Goal: Task Accomplishment & Management: Complete application form

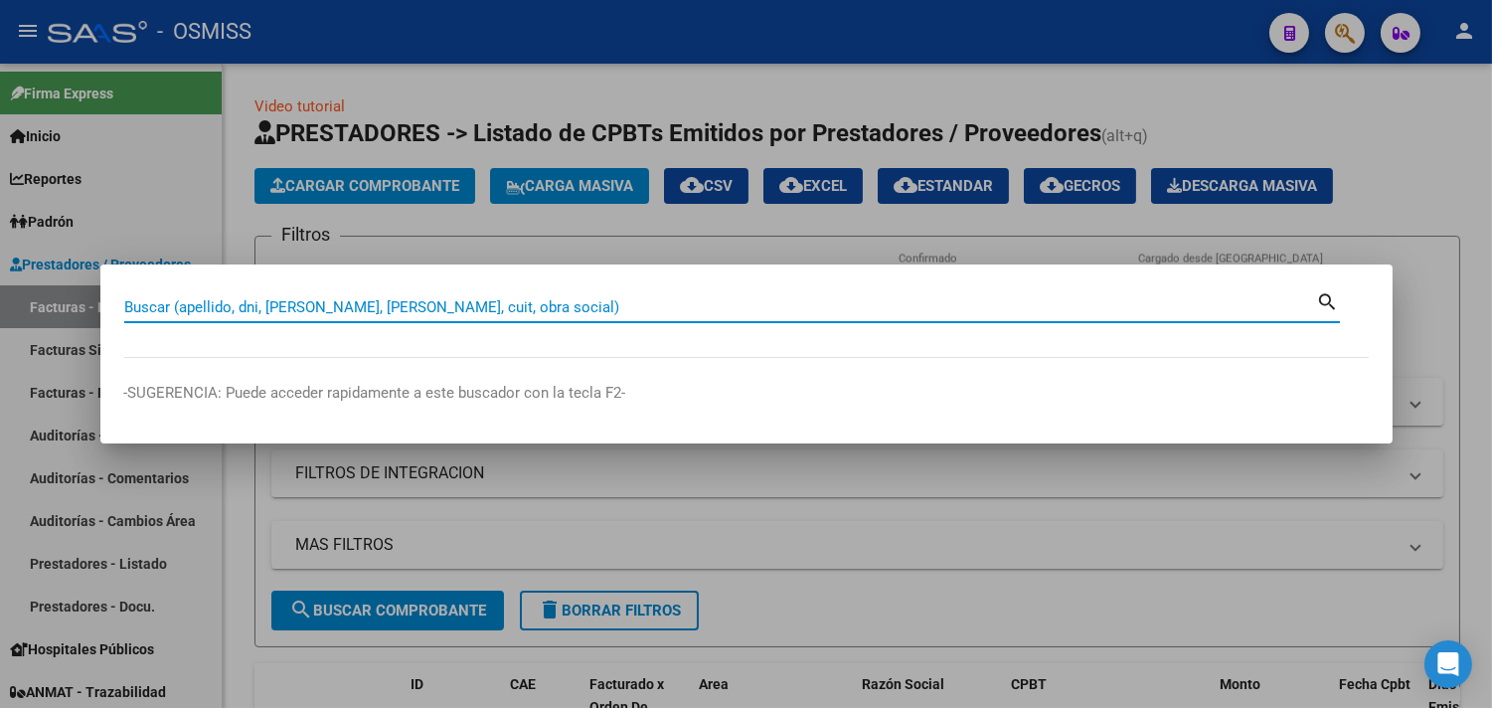
paste input "05-00002128"
type input "05-00002128"
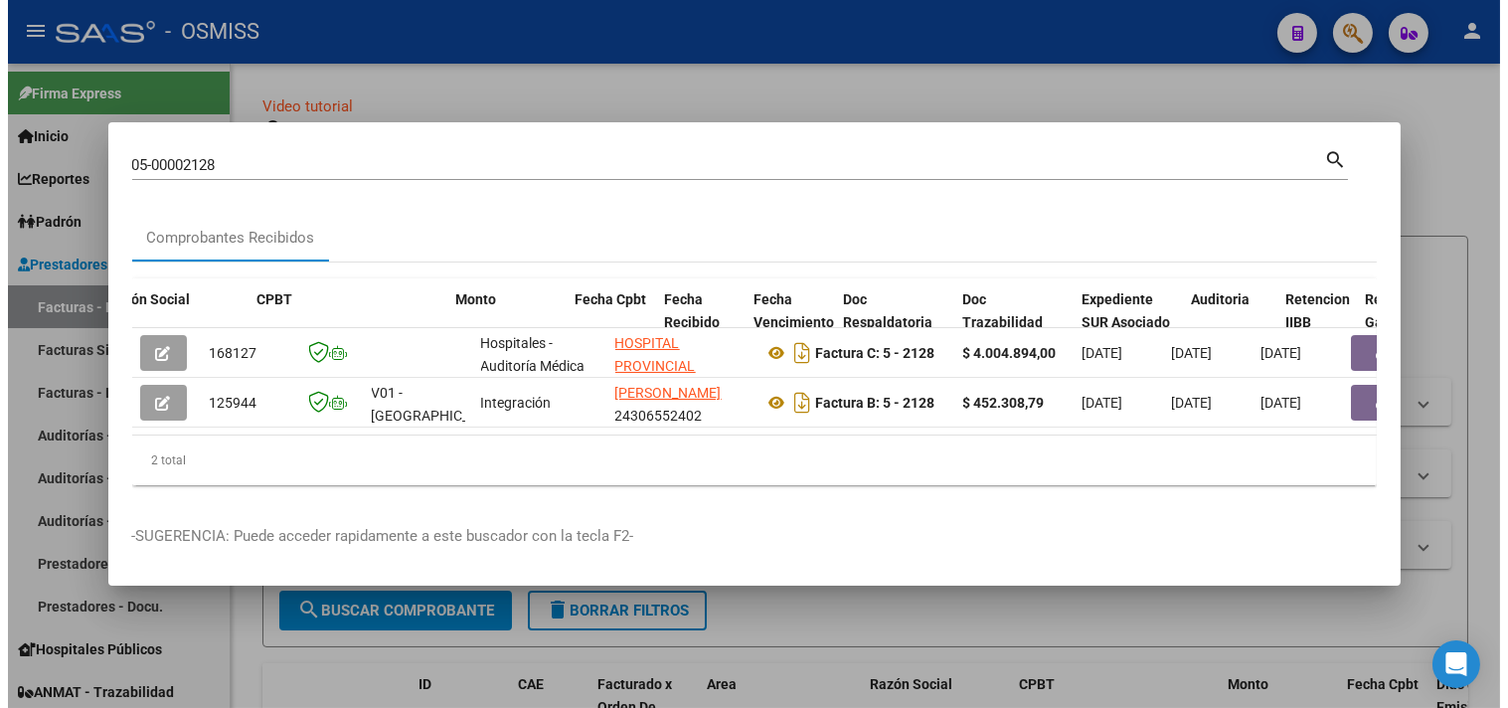
scroll to position [0, 935]
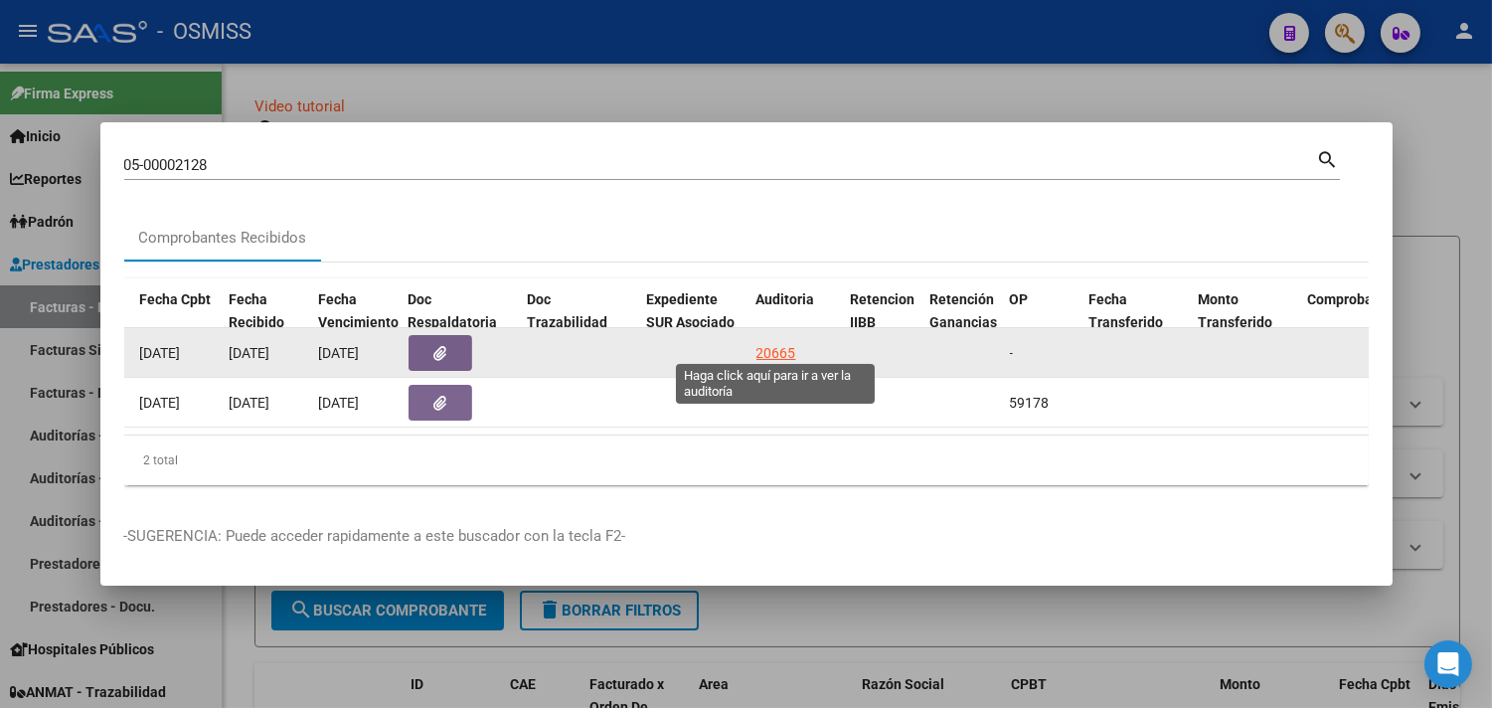
click at [779, 348] on div "20665" at bounding box center [777, 353] width 40 height 23
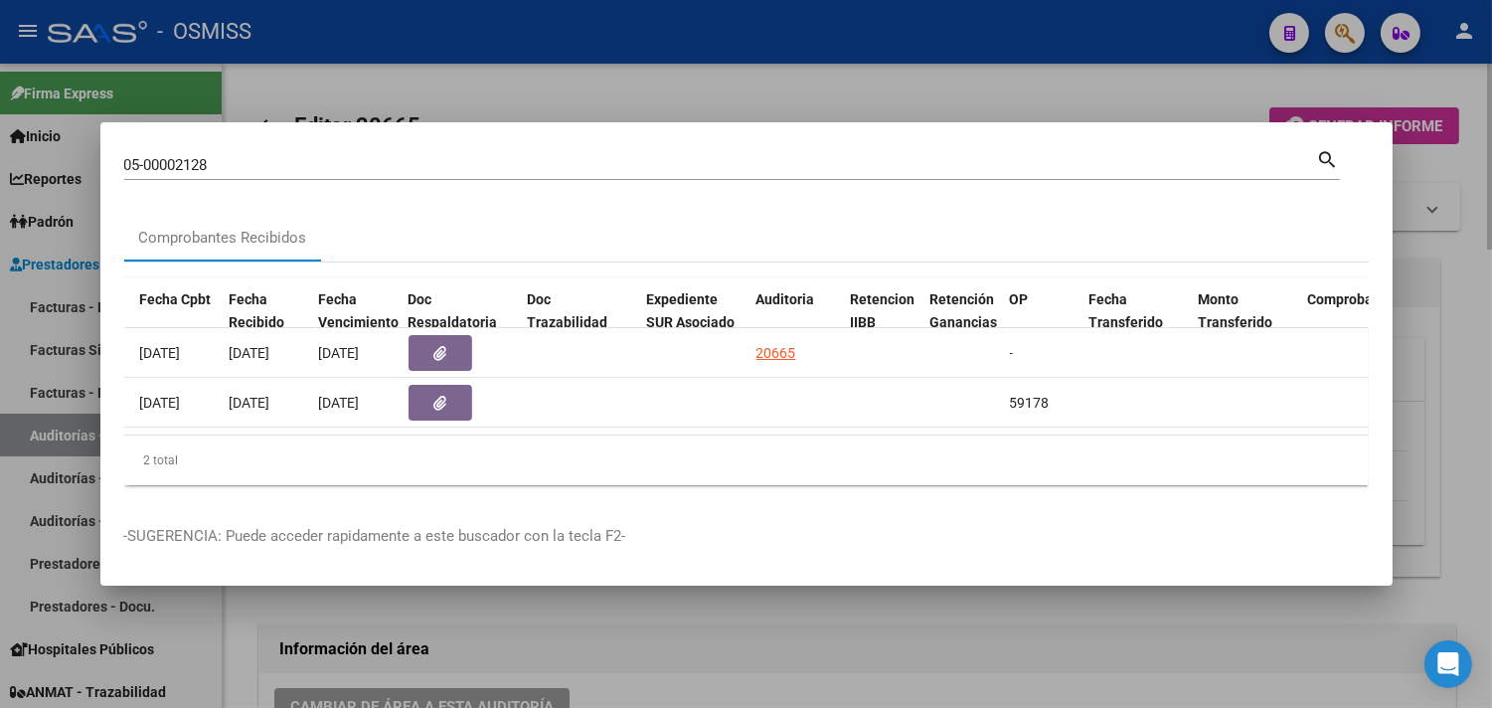
click at [1462, 246] on div at bounding box center [746, 354] width 1492 height 708
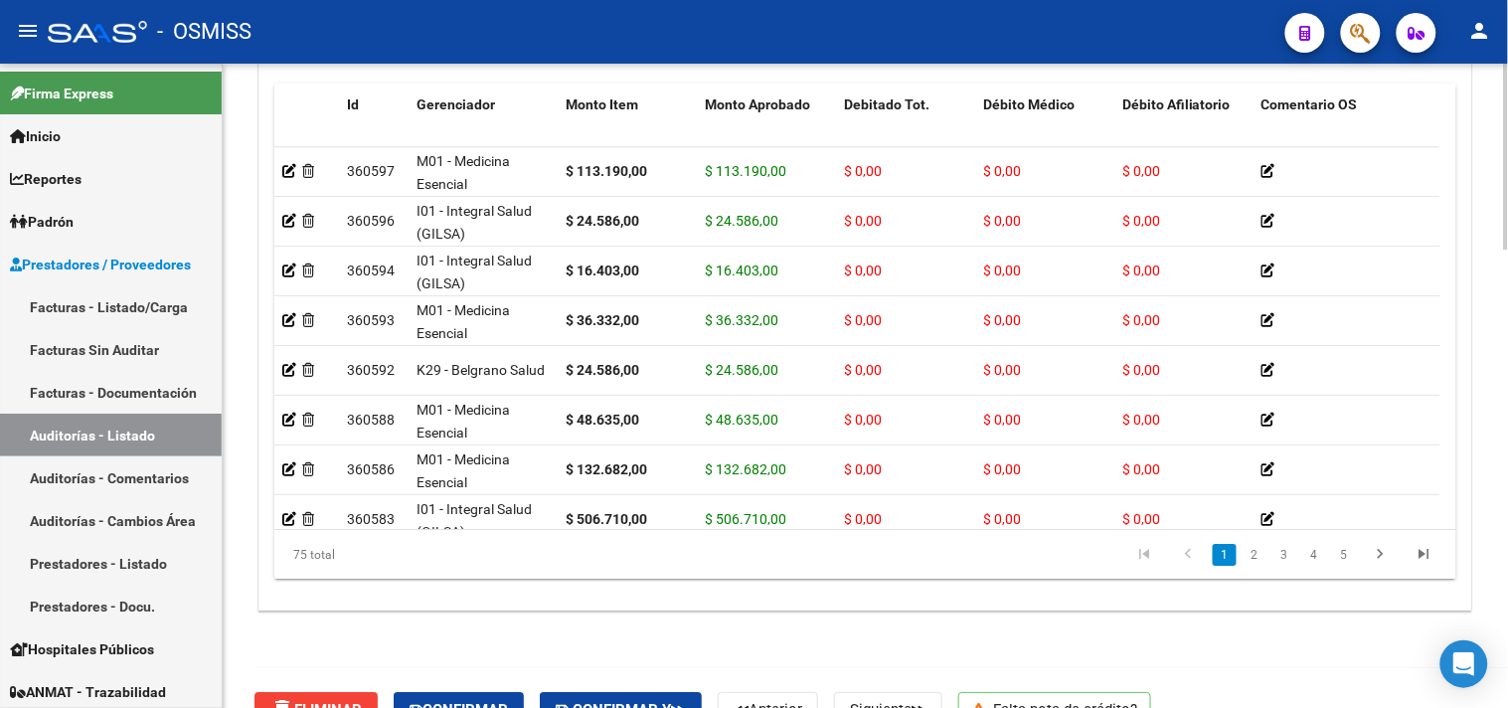
scroll to position [1592, 0]
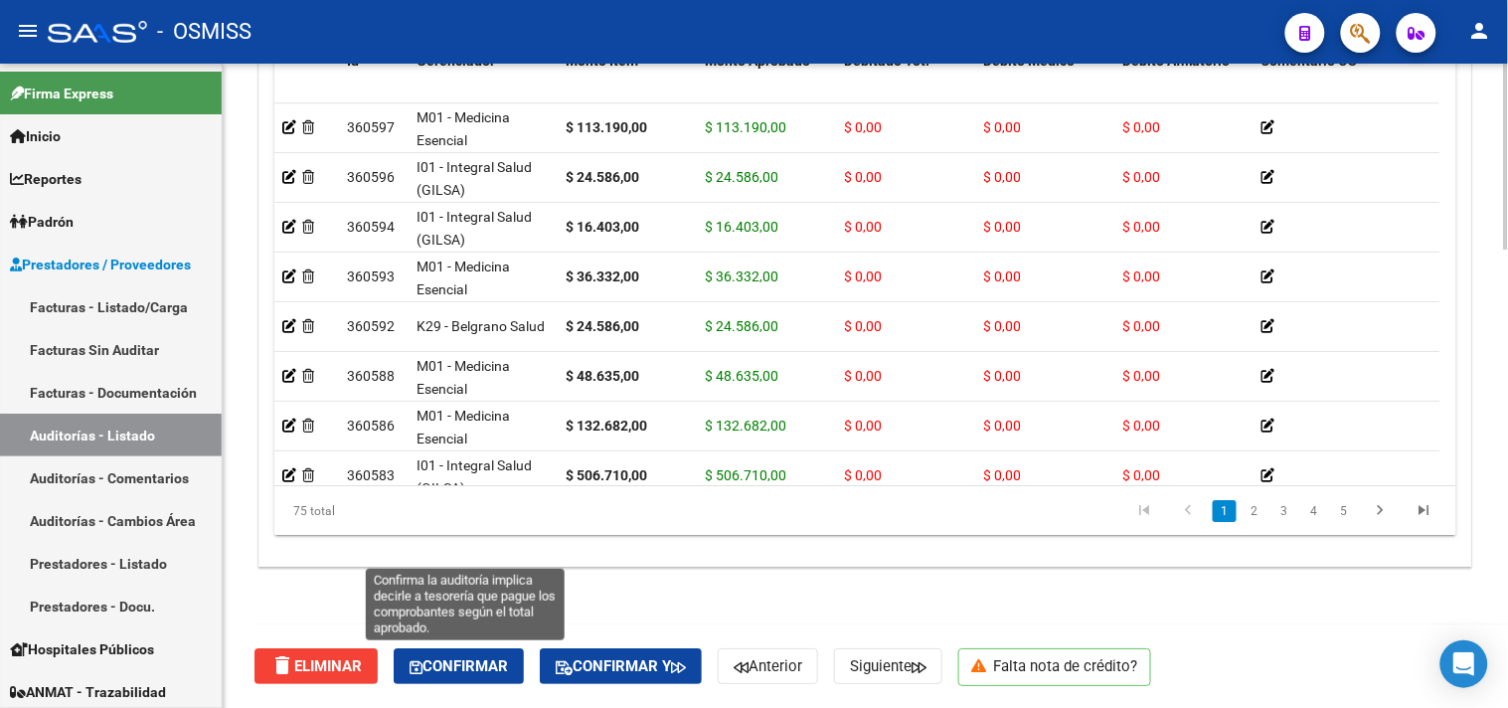
click at [498, 651] on button "Confirmar" at bounding box center [459, 666] width 130 height 36
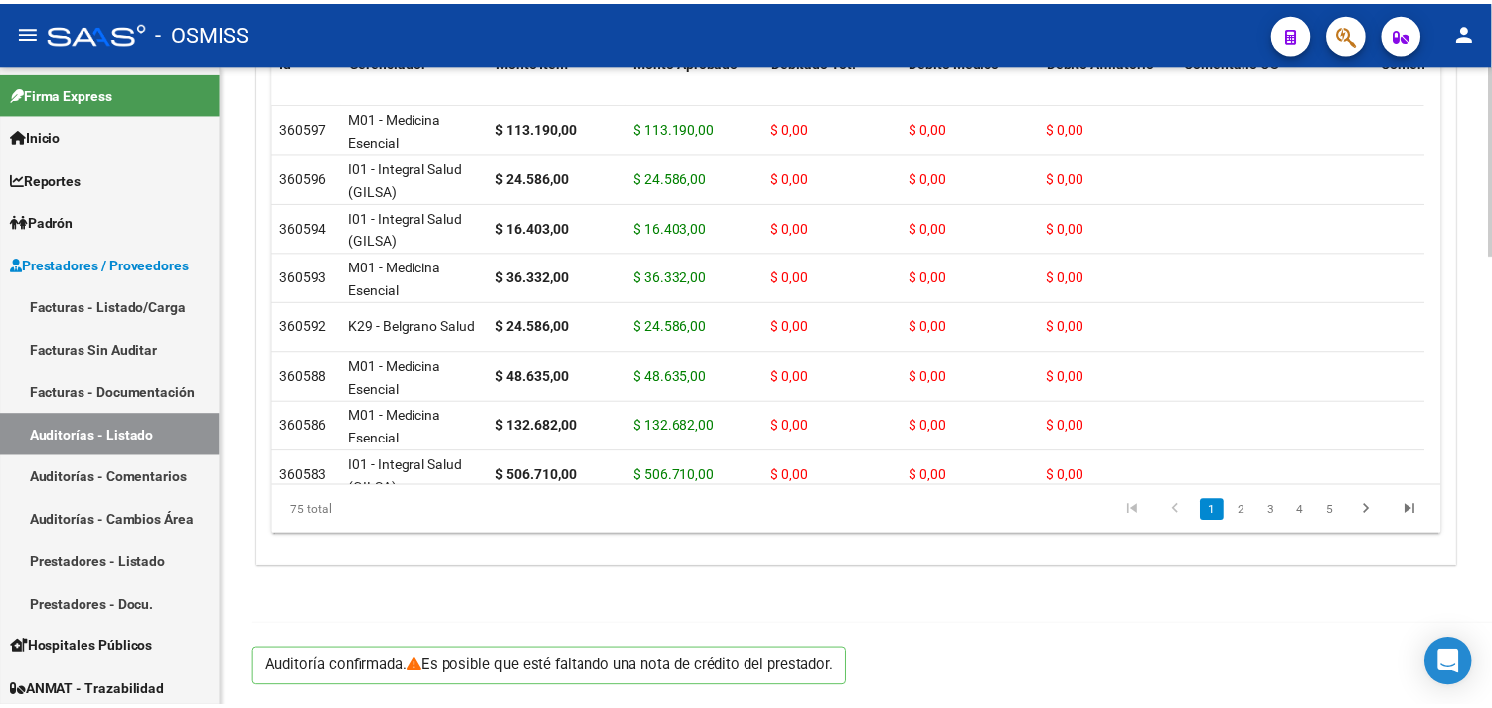
scroll to position [1522, 0]
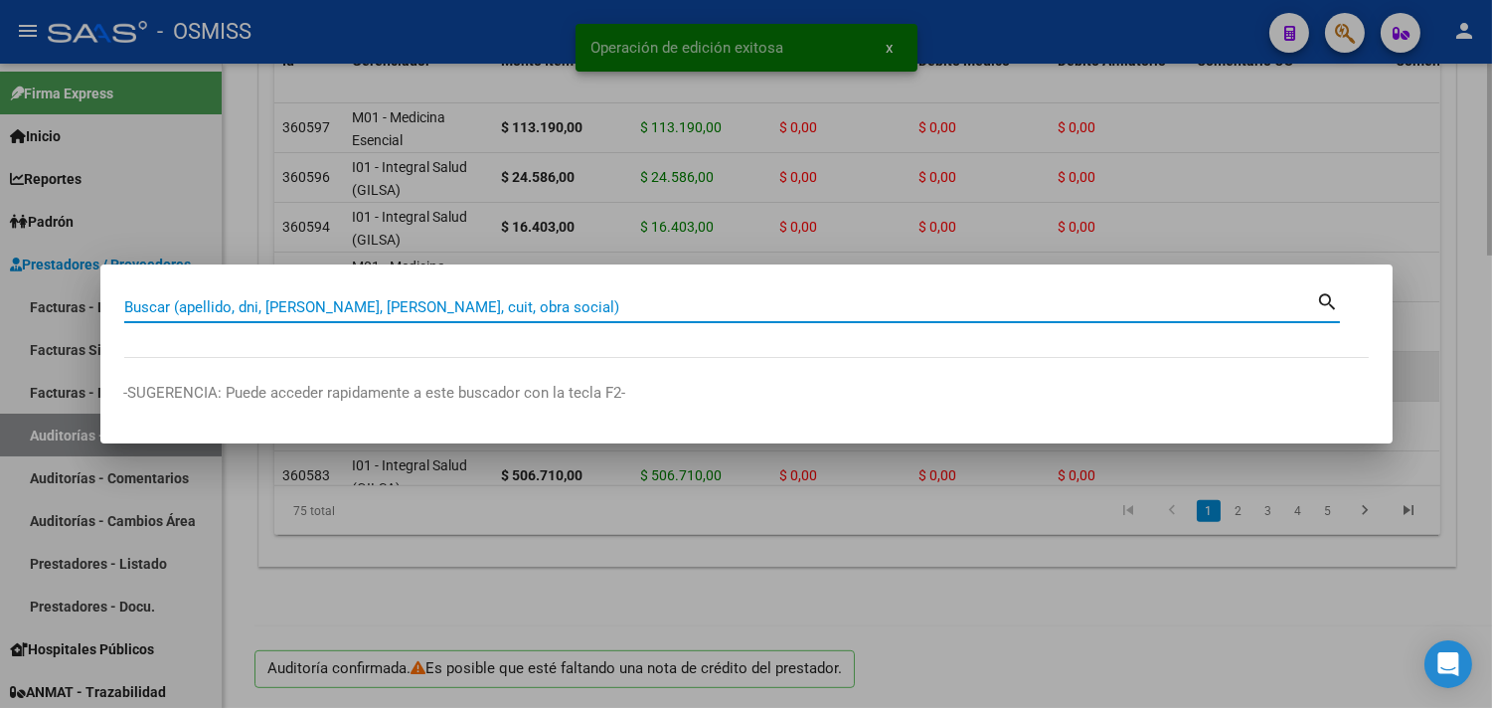
paste input "163-00008912"
type input "163-00008912"
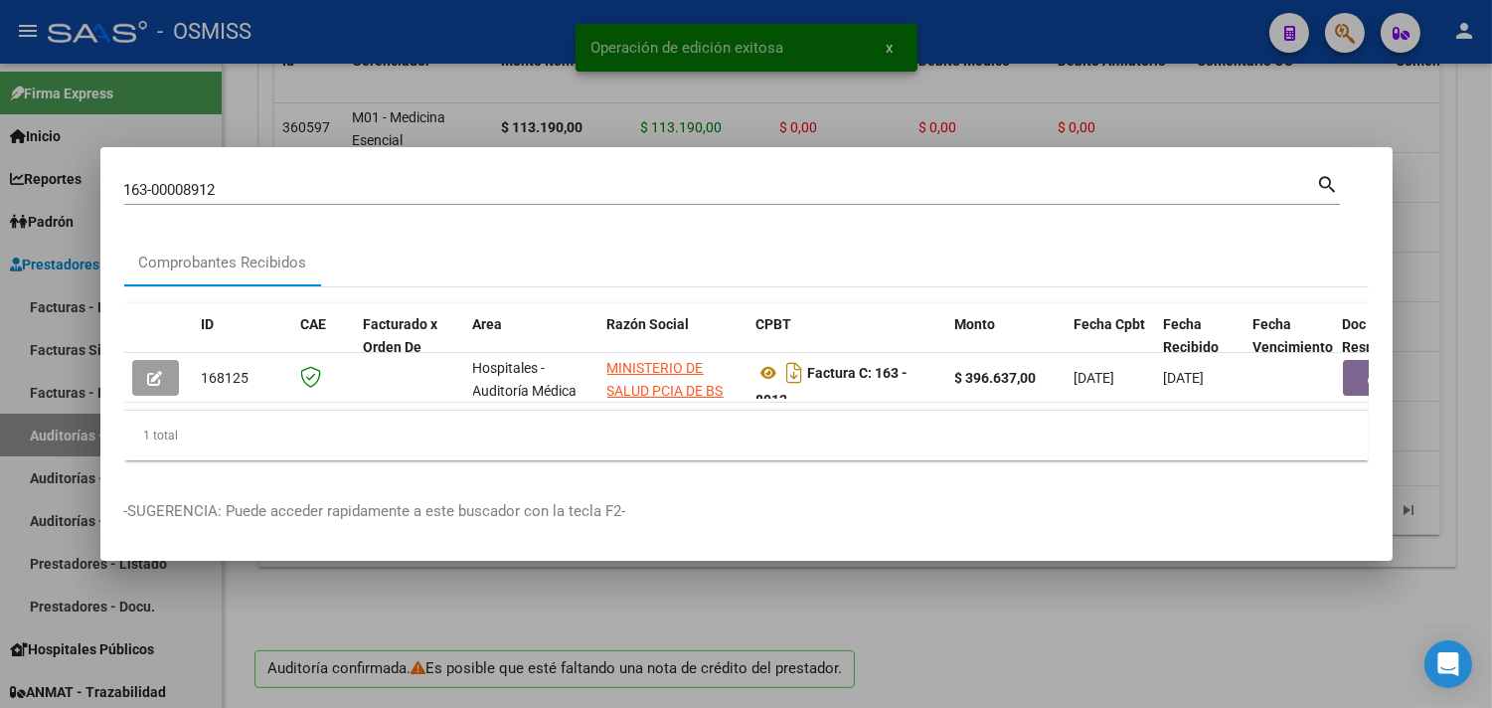
scroll to position [0, 729]
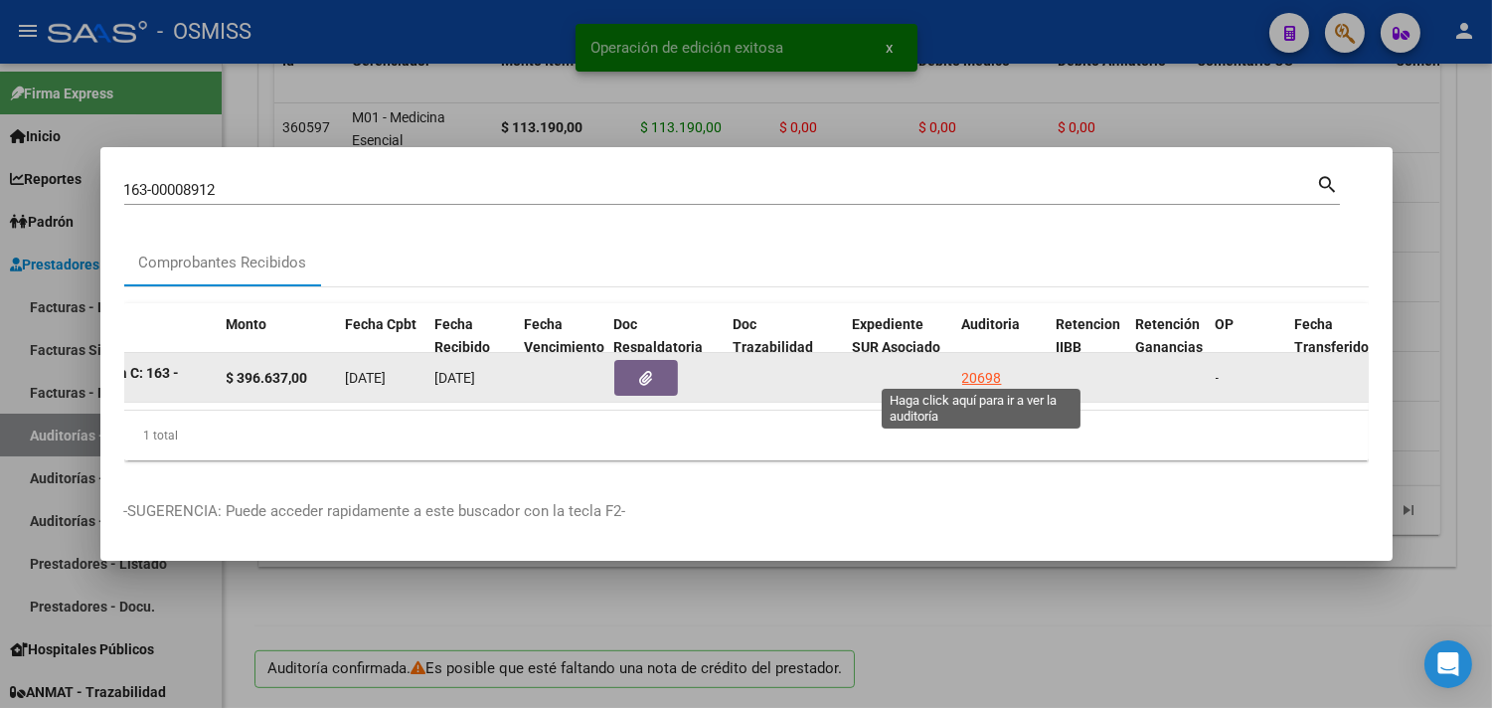
click at [977, 367] on div "20698" at bounding box center [982, 378] width 40 height 23
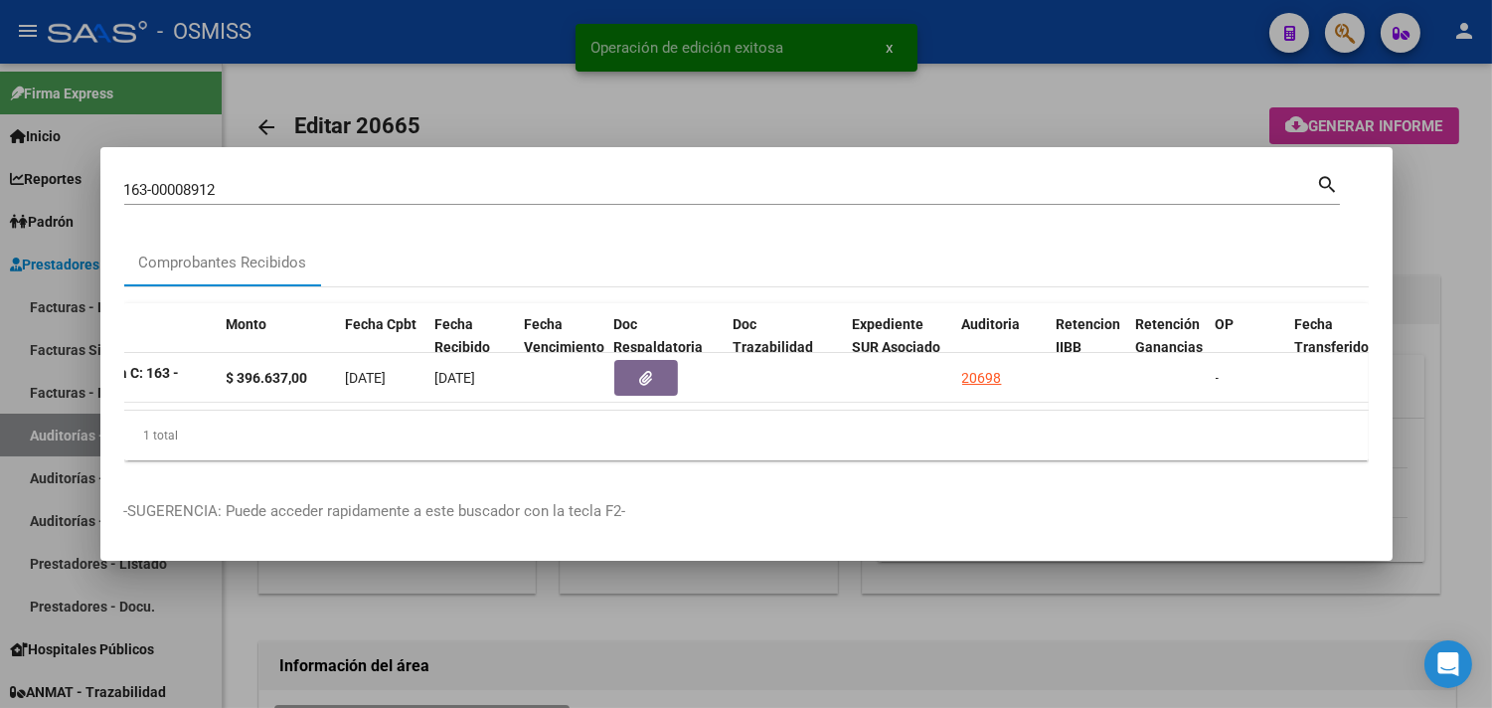
click at [1462, 235] on div at bounding box center [746, 354] width 1492 height 708
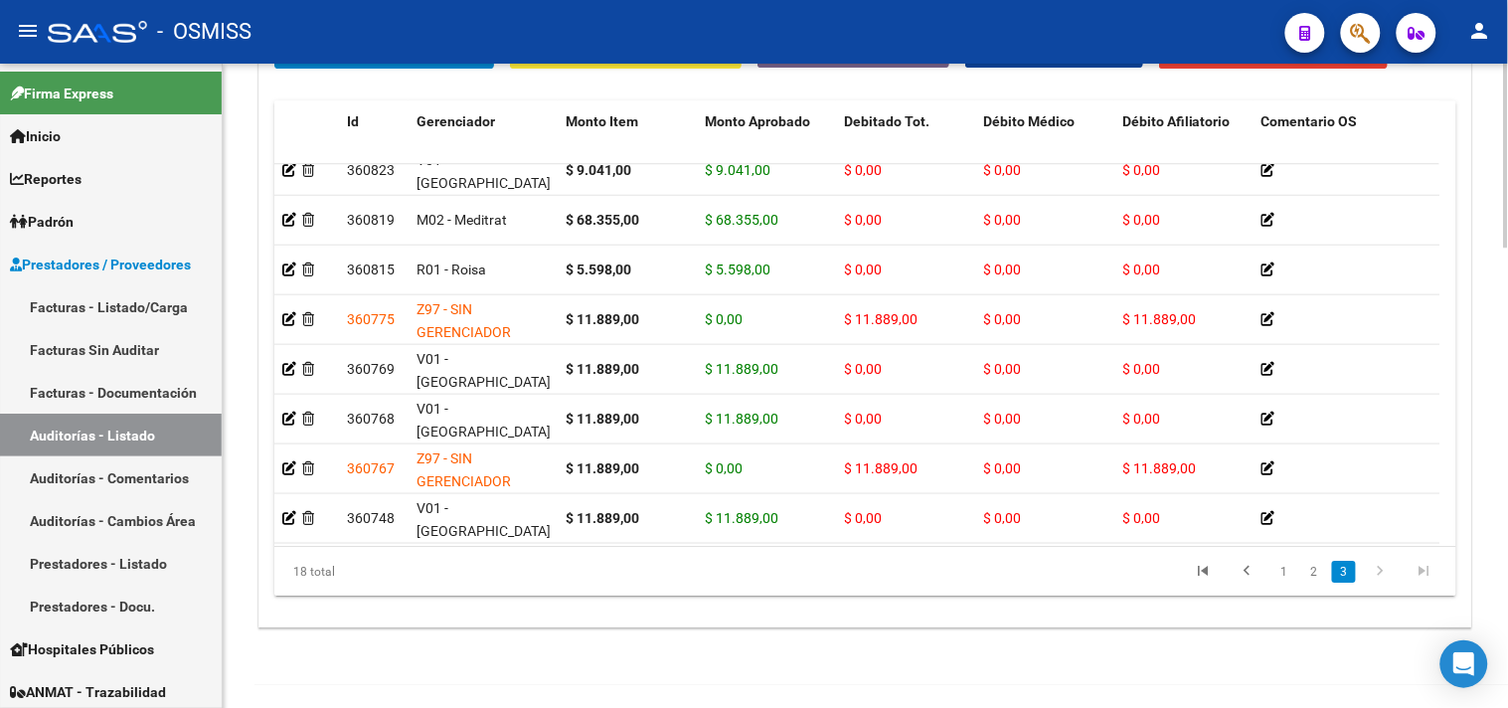
scroll to position [535, 0]
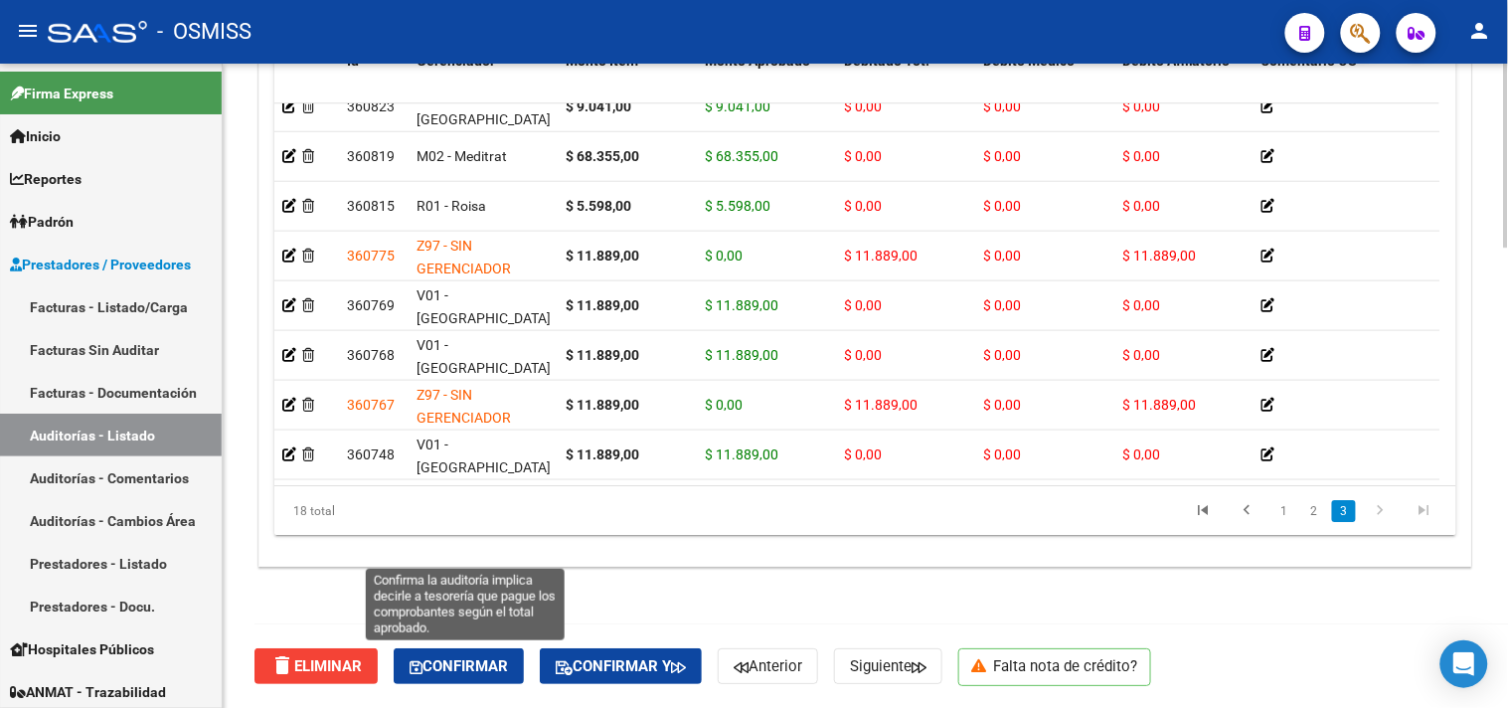
click at [474, 667] on span "Confirmar" at bounding box center [459, 666] width 98 height 18
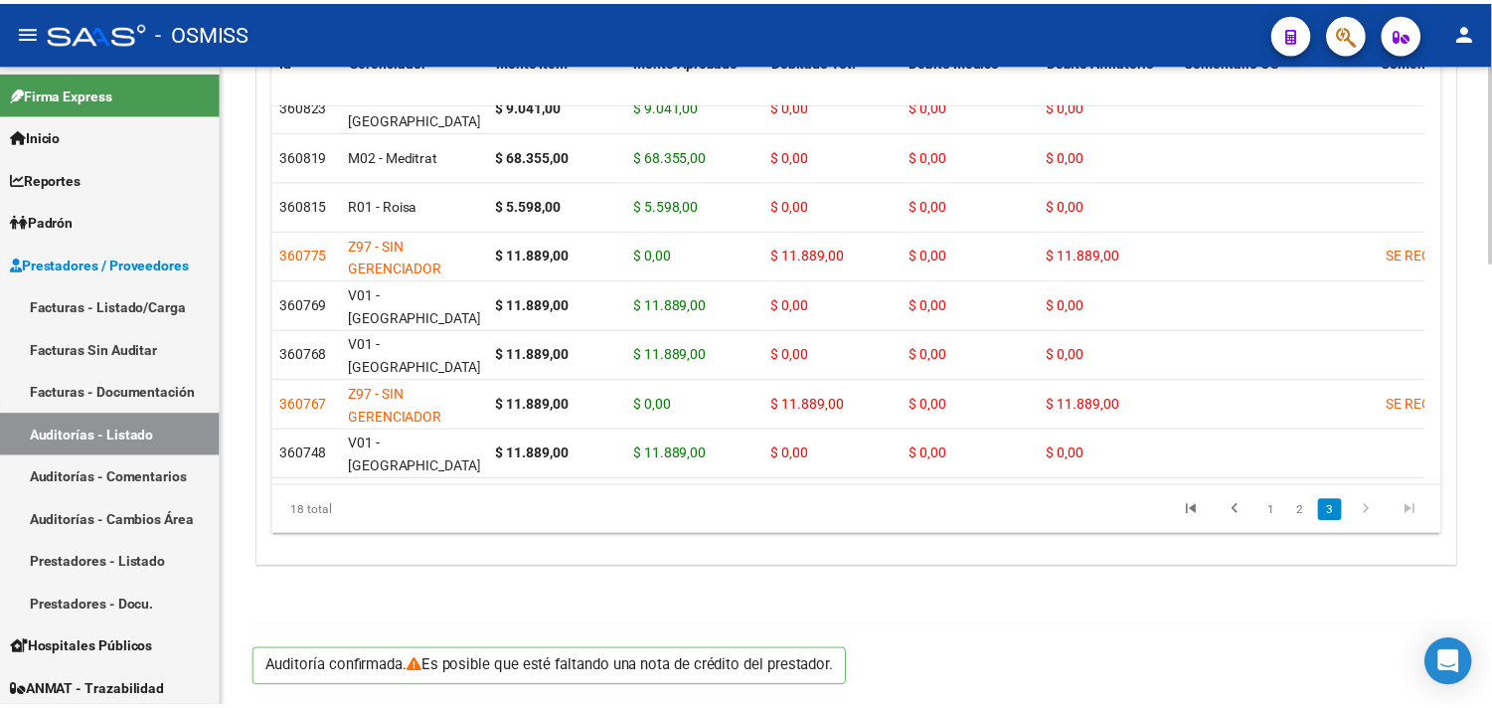
scroll to position [1430, 0]
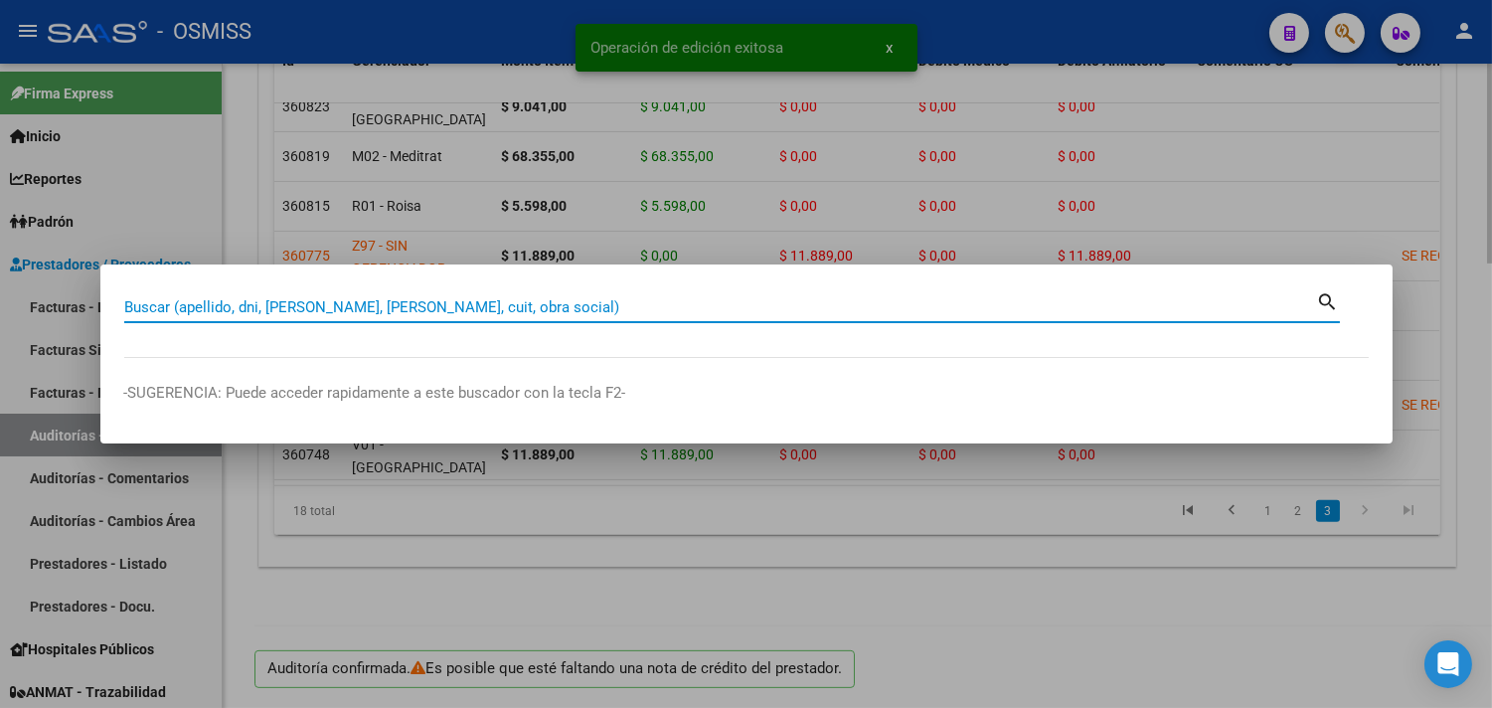
paste input "0158-00016237"
type input "0158-00016237"
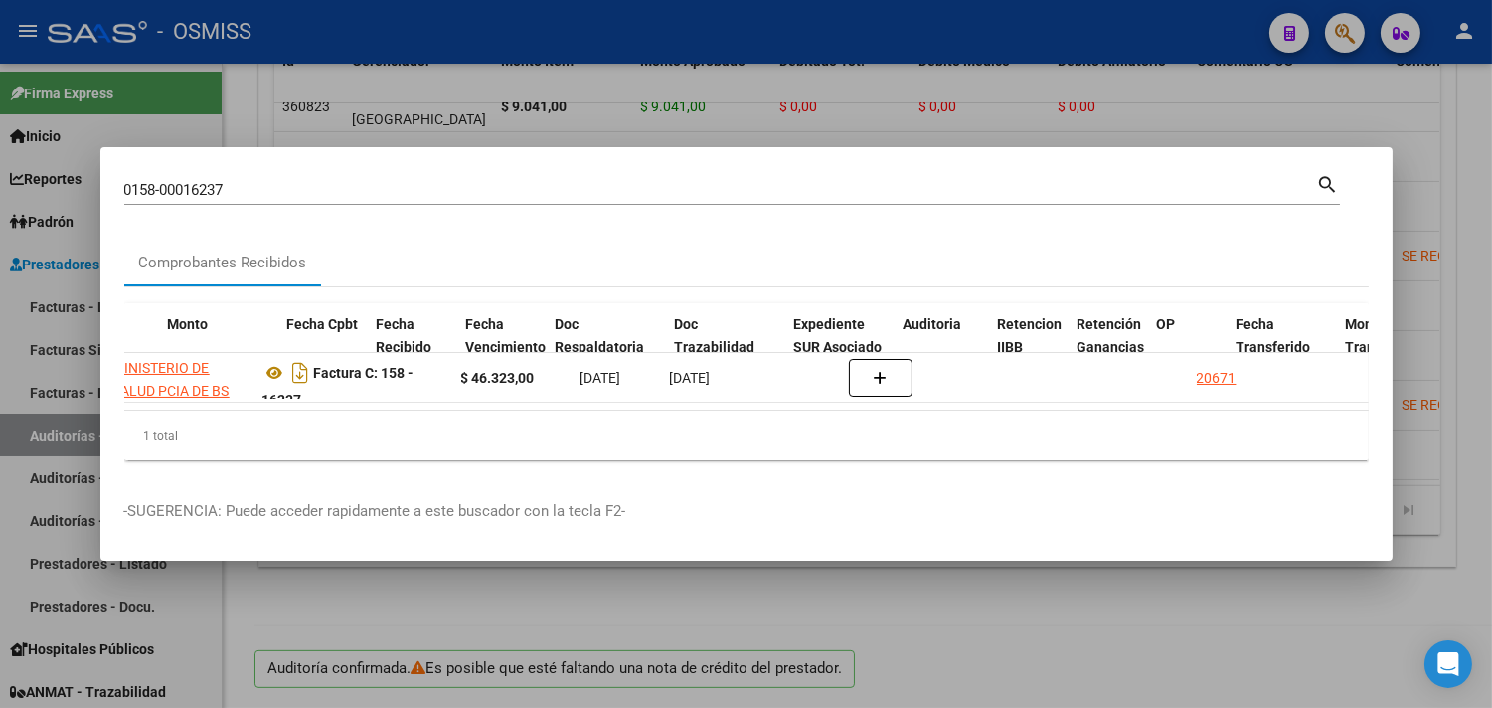
scroll to position [0, 847]
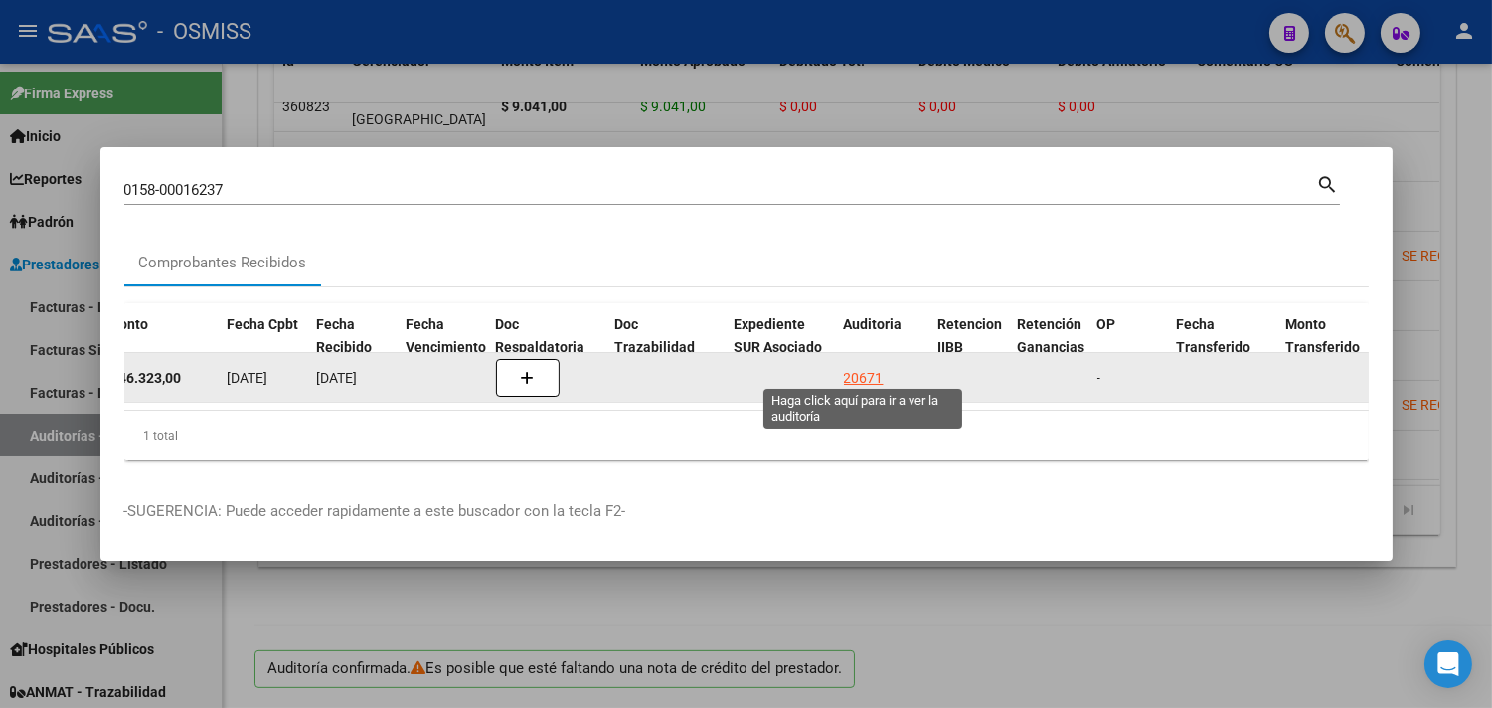
click at [875, 367] on div "20671" at bounding box center [864, 378] width 40 height 23
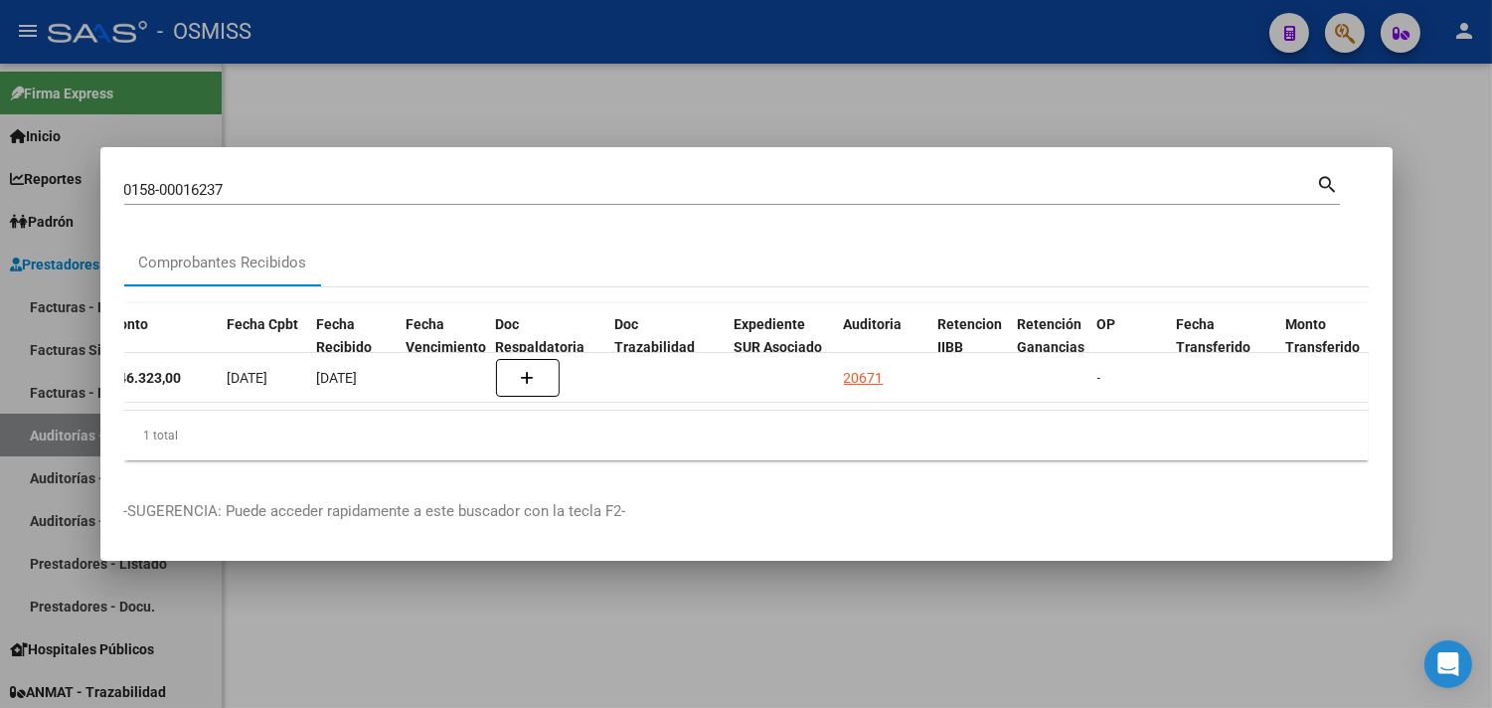
click at [1439, 256] on div at bounding box center [746, 354] width 1492 height 708
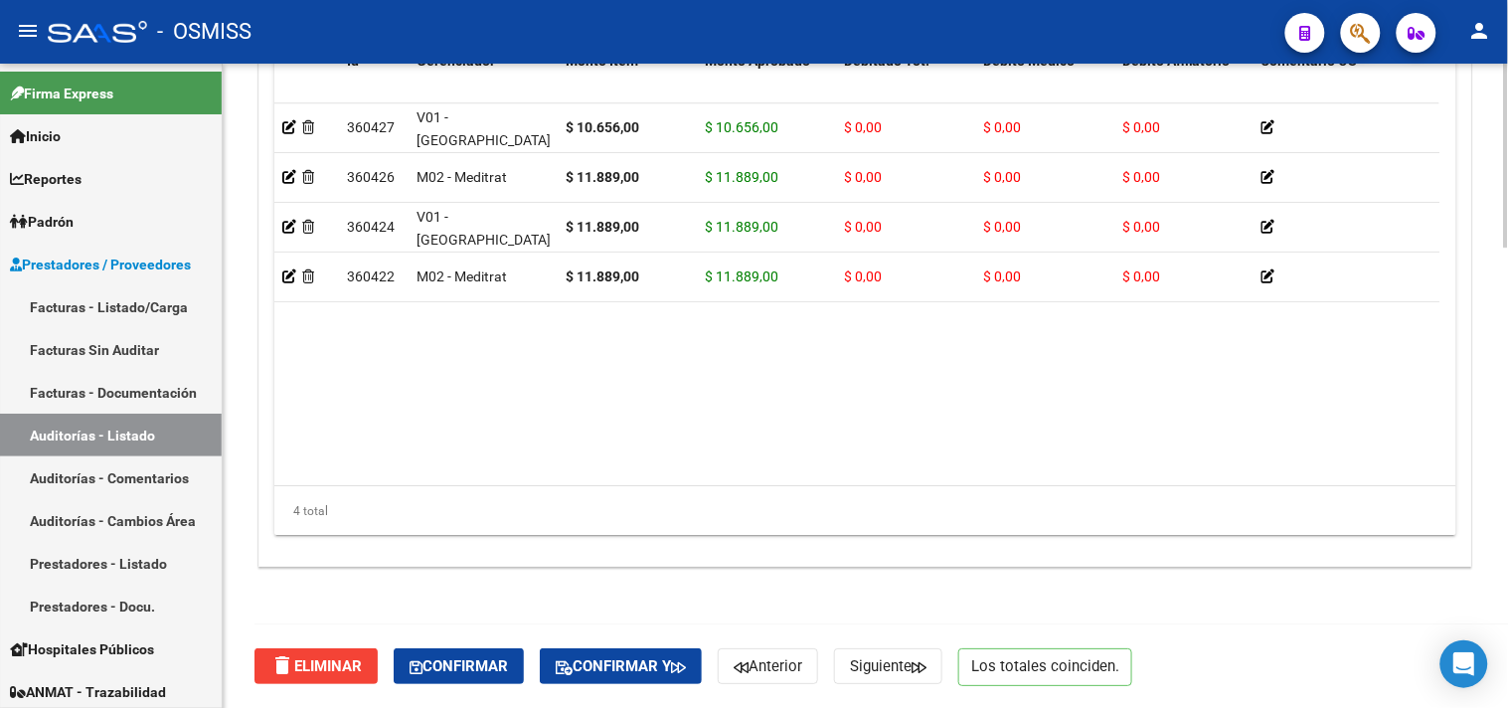
click at [433, 652] on button "Confirmar" at bounding box center [459, 666] width 130 height 36
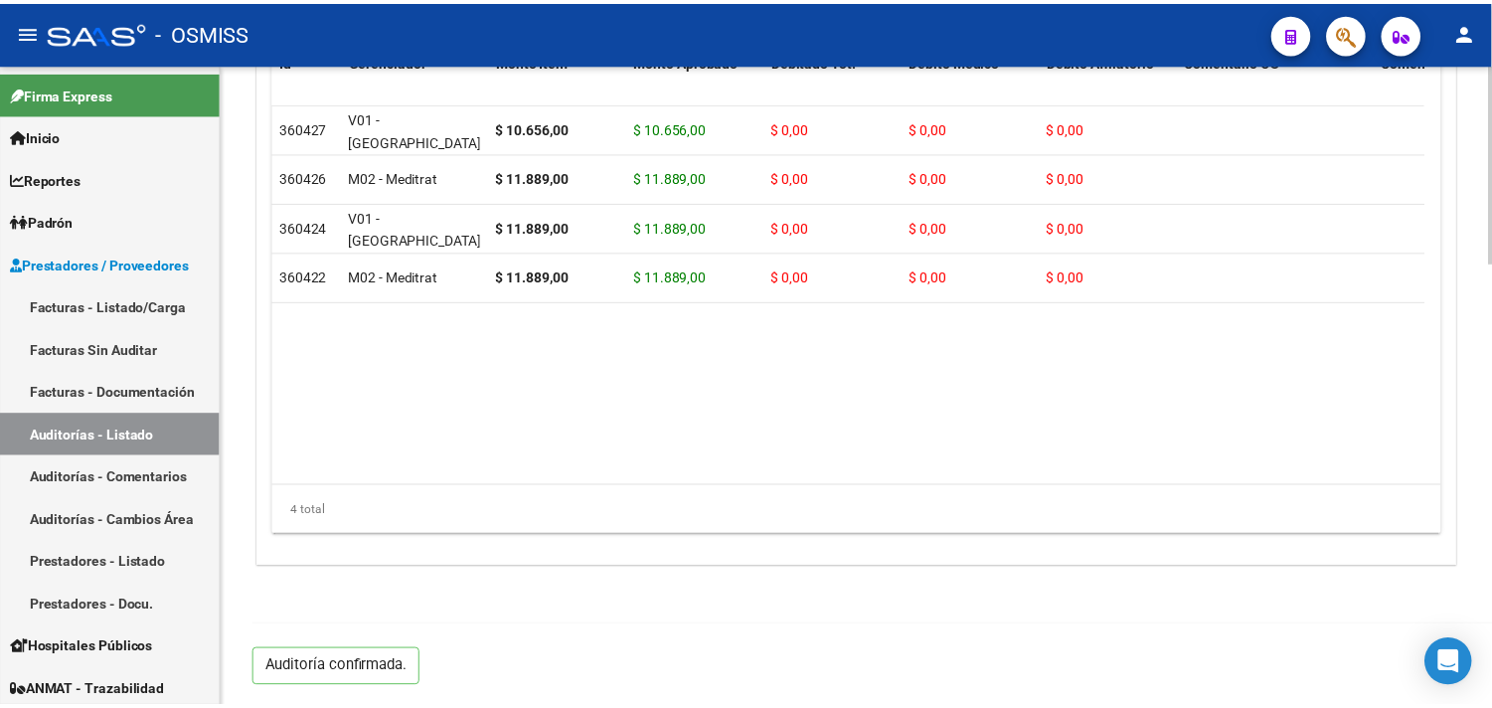
scroll to position [1430, 0]
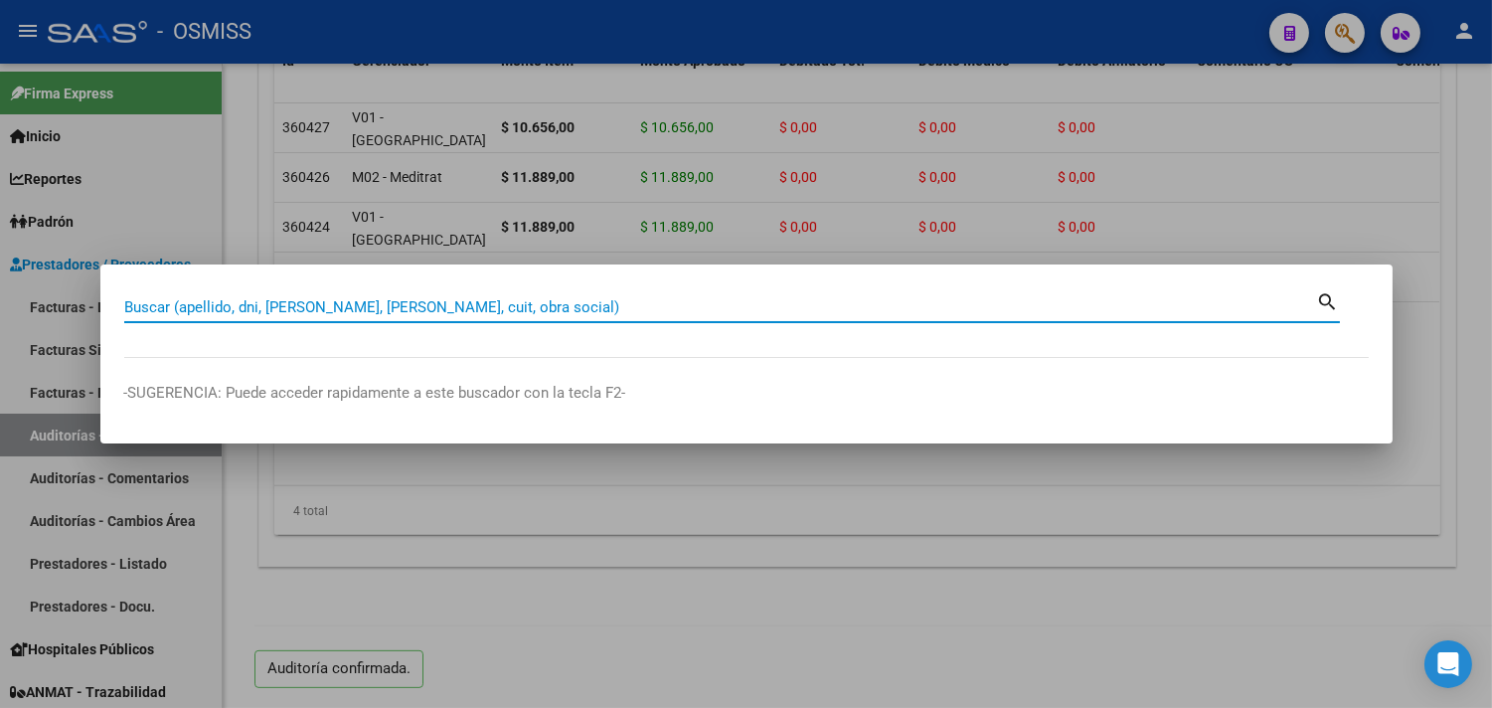
paste input "002-00002168"
type input "002-00002168"
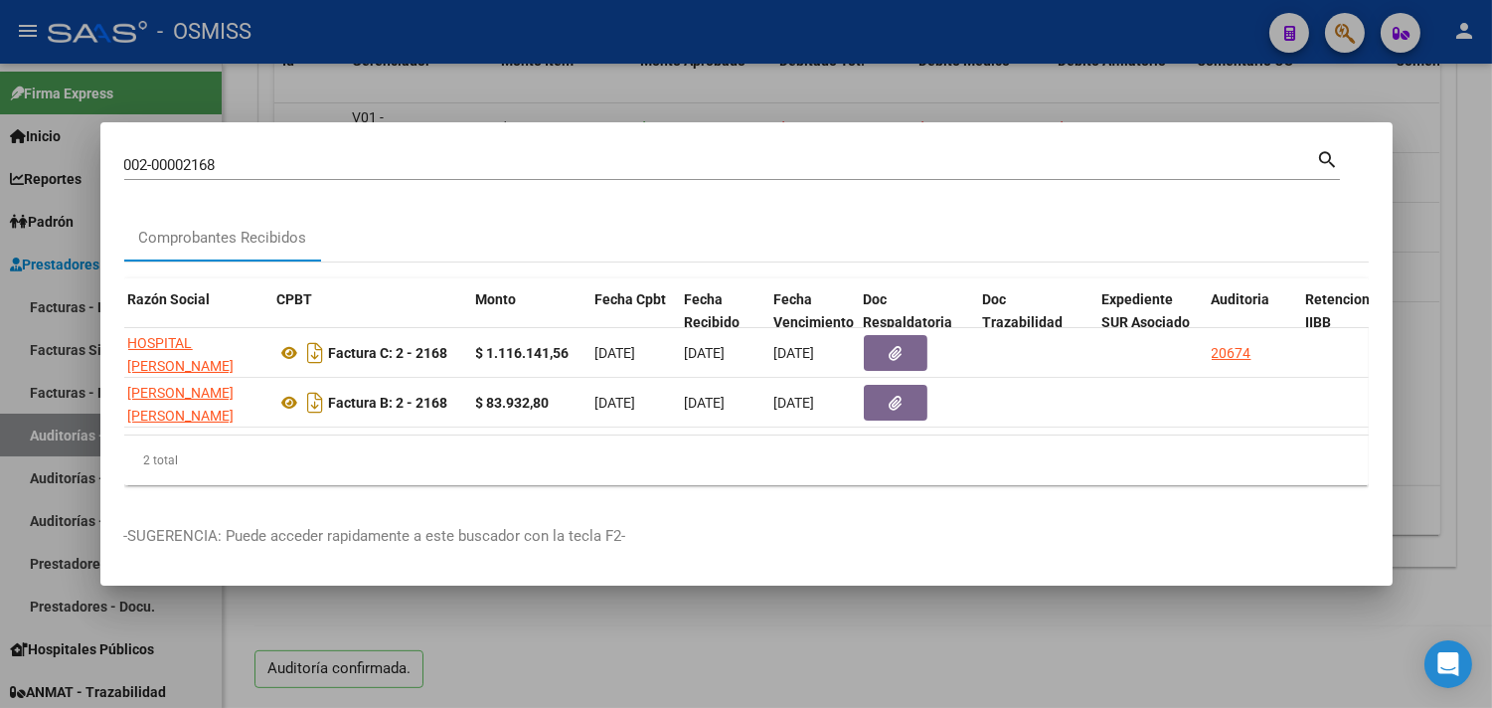
scroll to position [0, 689]
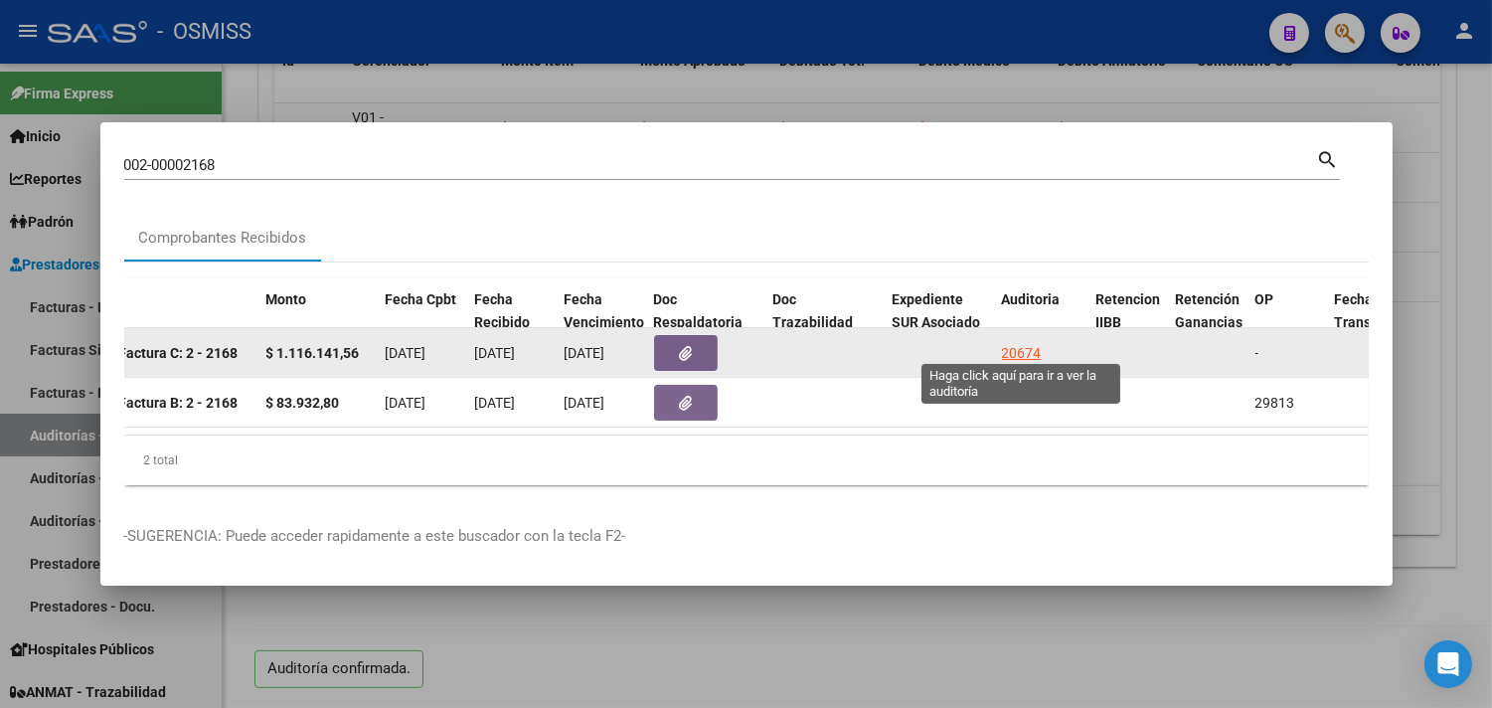
click at [1017, 342] on div "20674" at bounding box center [1022, 353] width 40 height 23
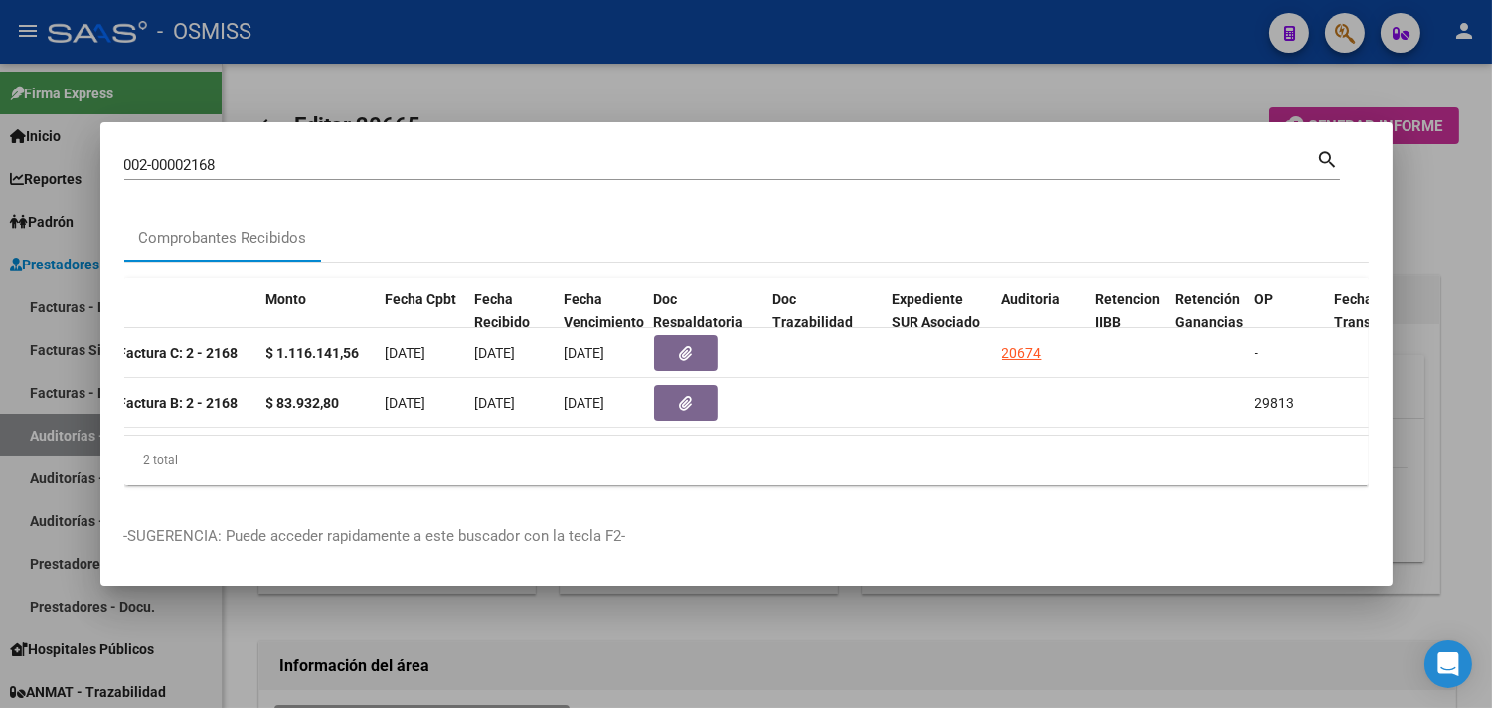
click at [1437, 260] on div at bounding box center [746, 354] width 1492 height 708
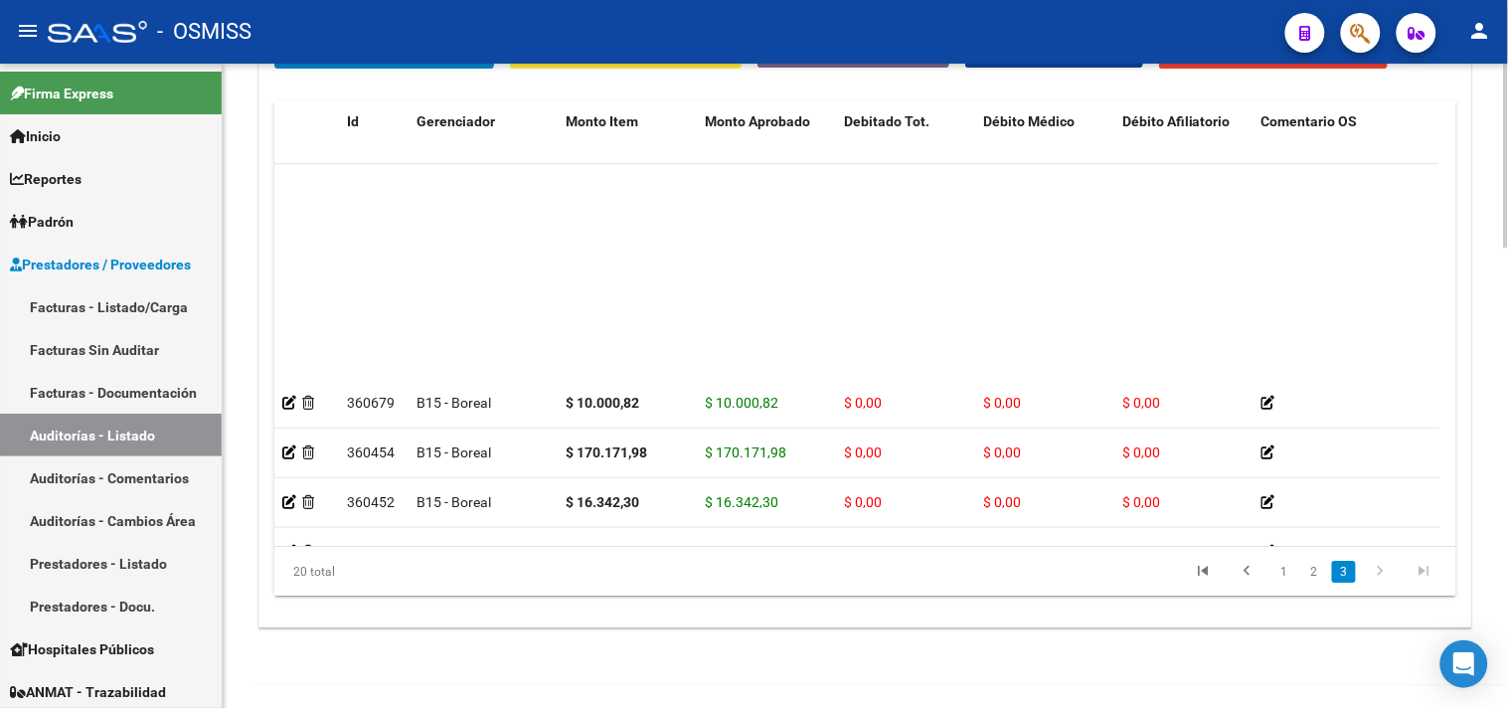
scroll to position [552, 0]
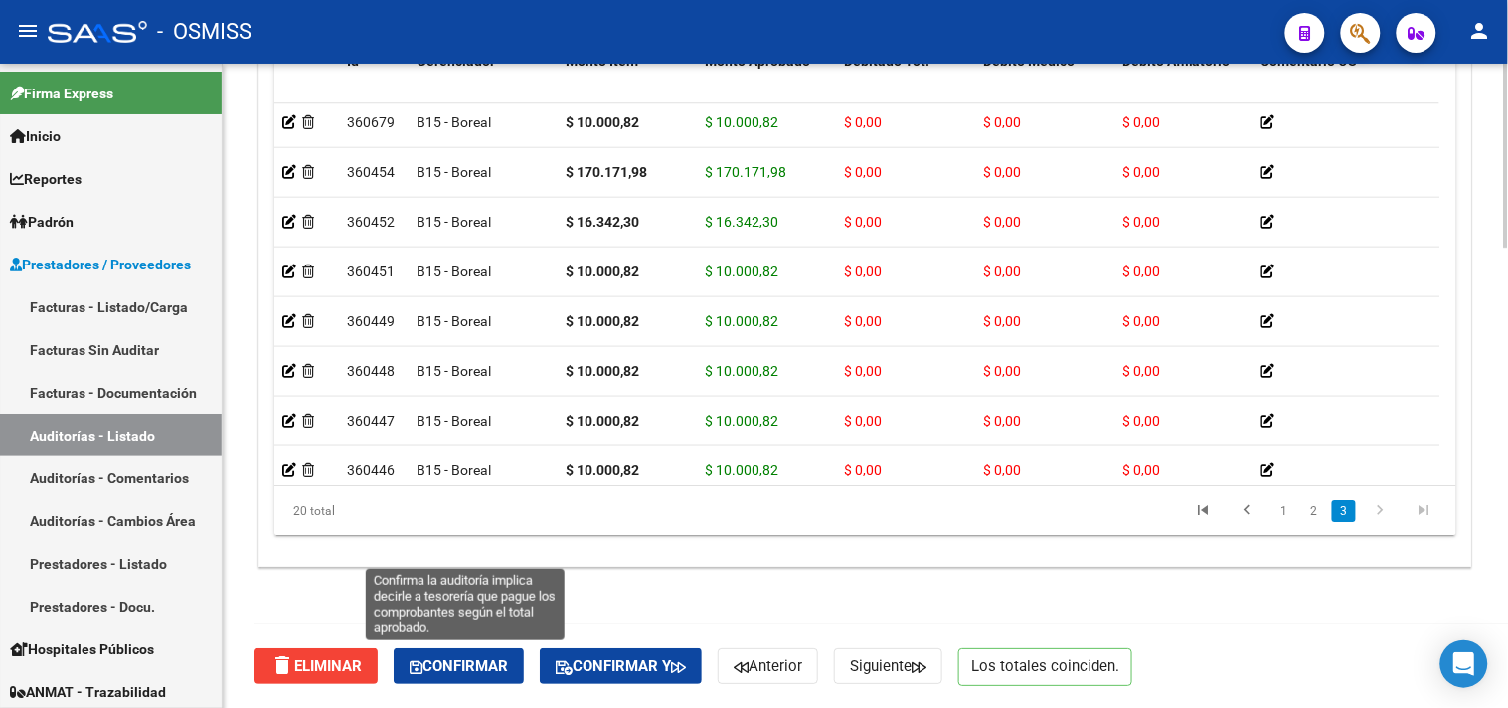
click at [469, 650] on button "Confirmar" at bounding box center [459, 666] width 130 height 36
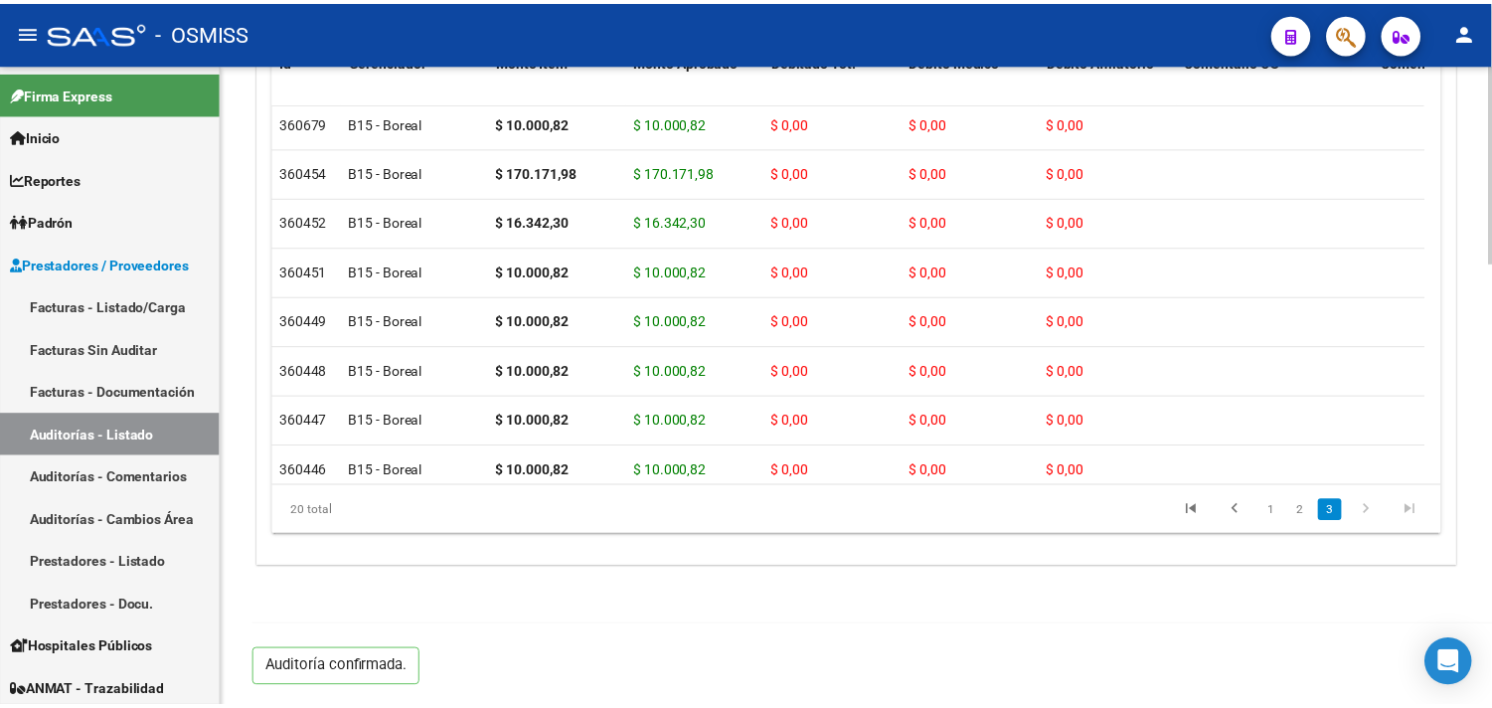
scroll to position [1430, 0]
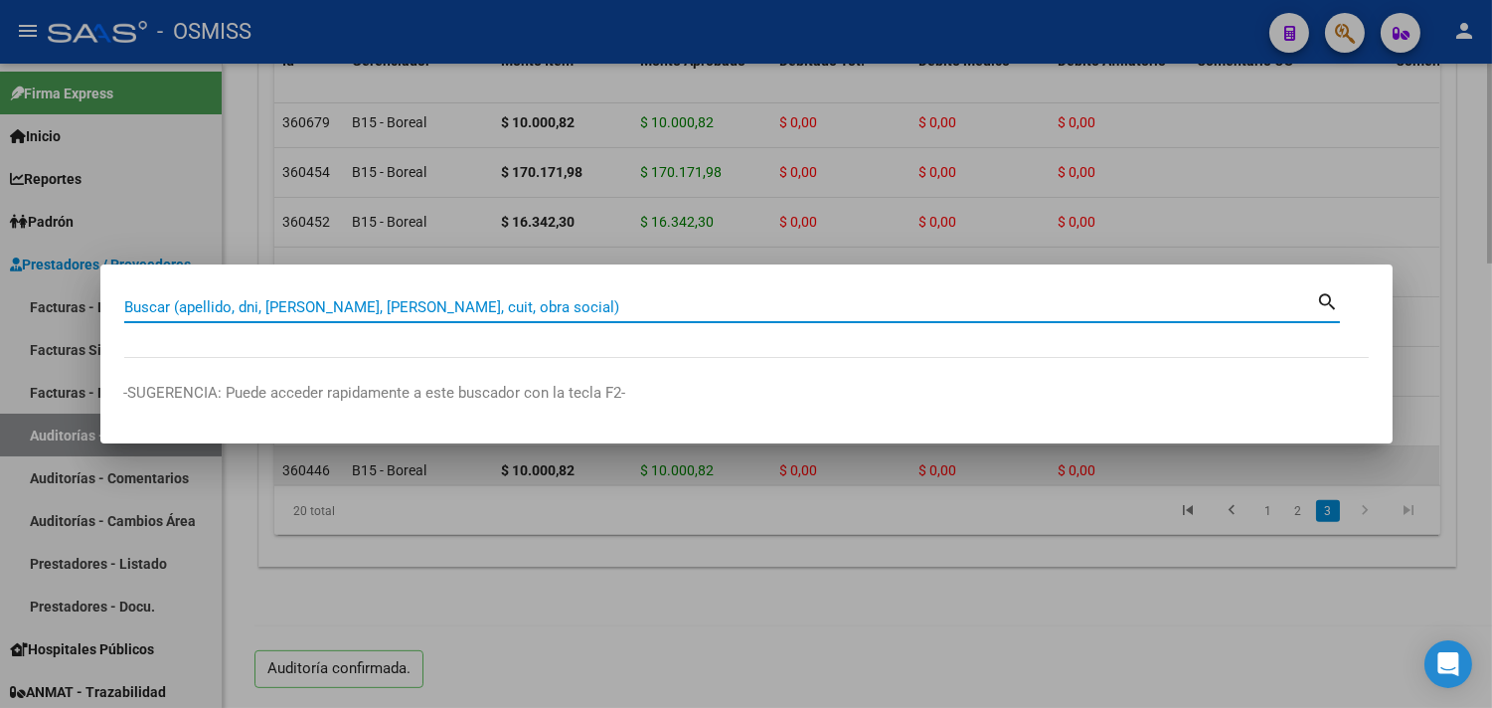
paste input "06-00000700"
type input "06-00000700"
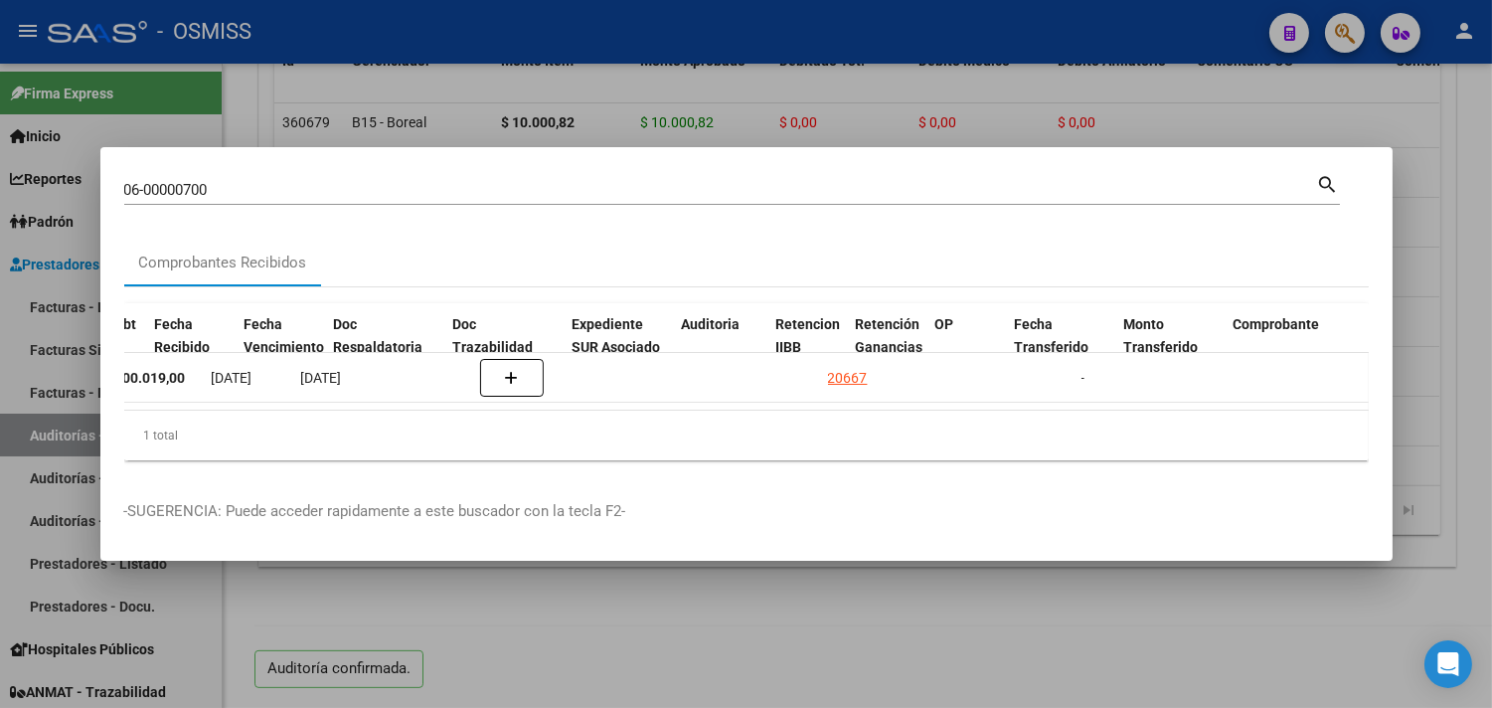
scroll to position [0, 1009]
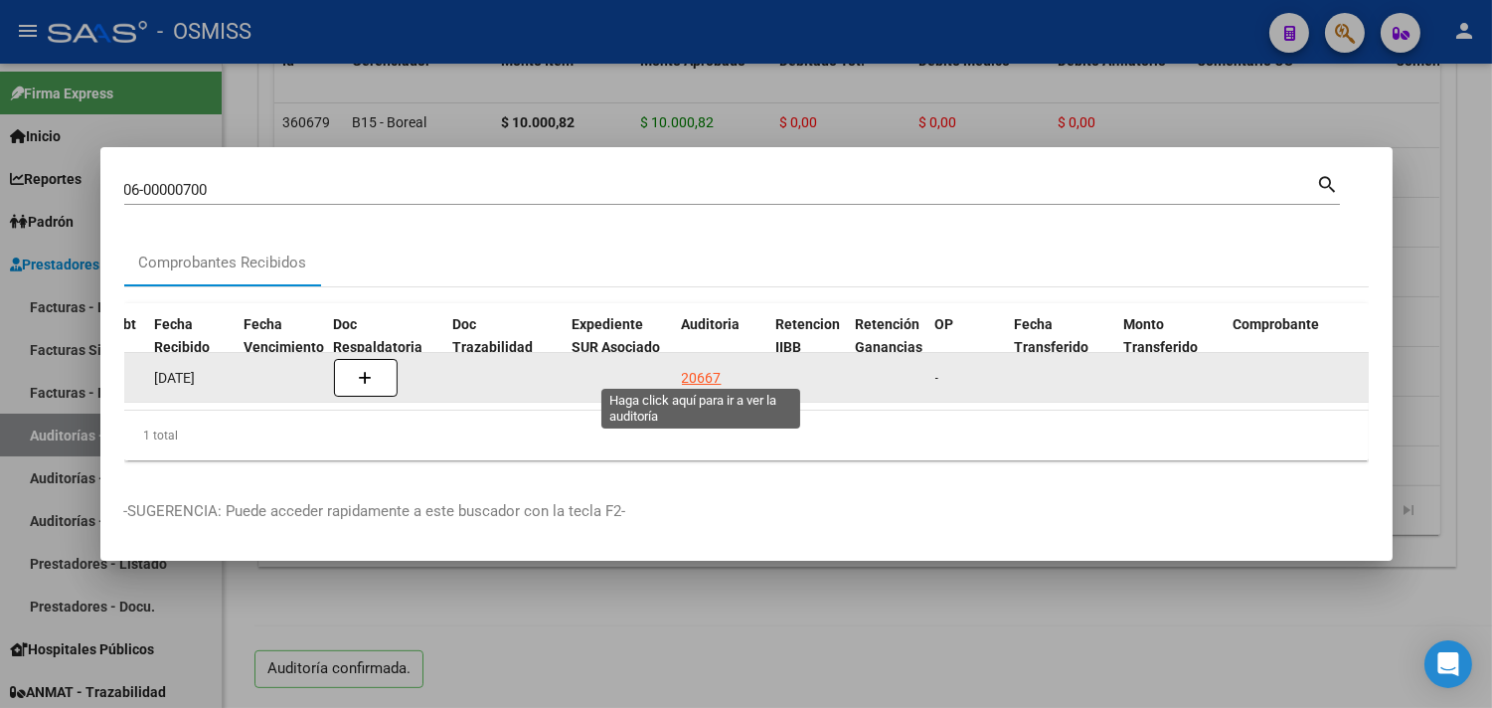
click at [706, 367] on div "20667" at bounding box center [702, 378] width 40 height 23
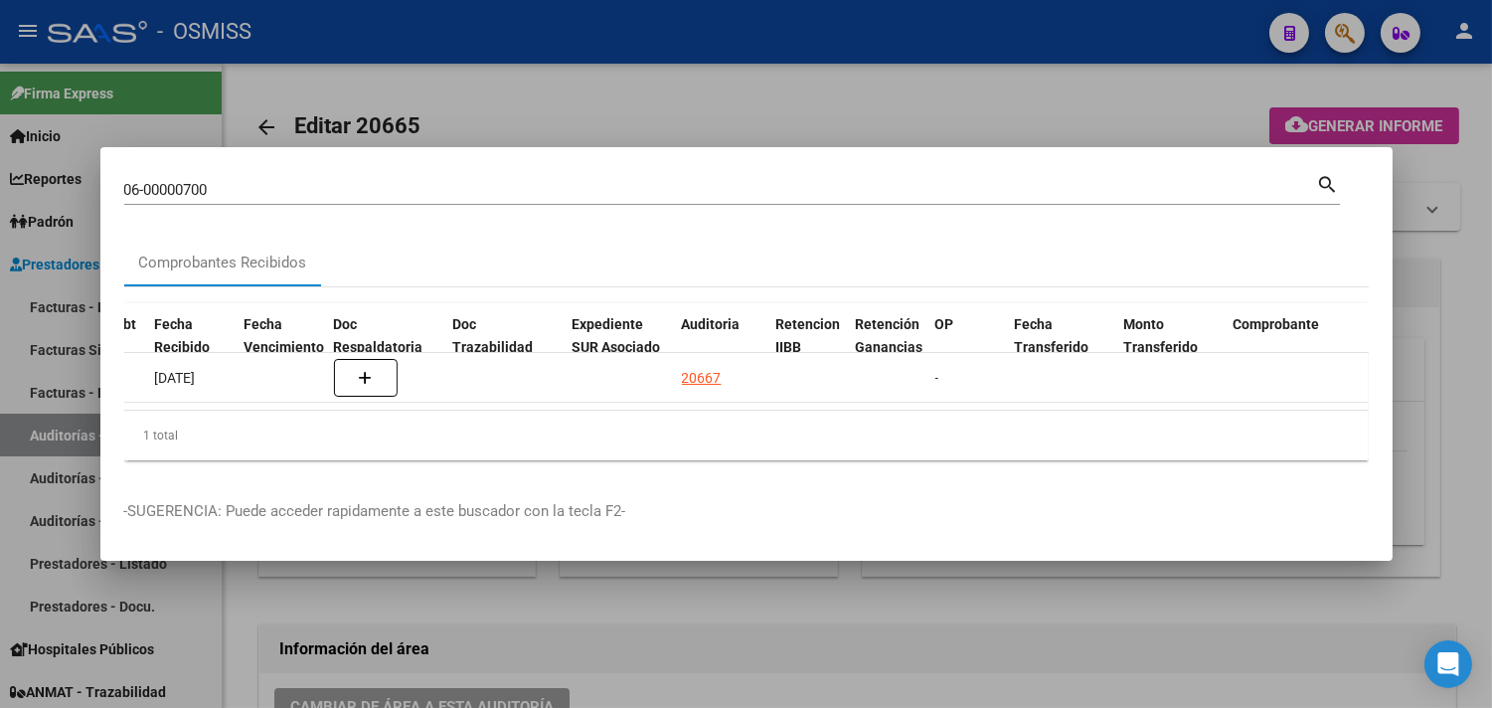
click at [1440, 226] on div at bounding box center [746, 354] width 1492 height 708
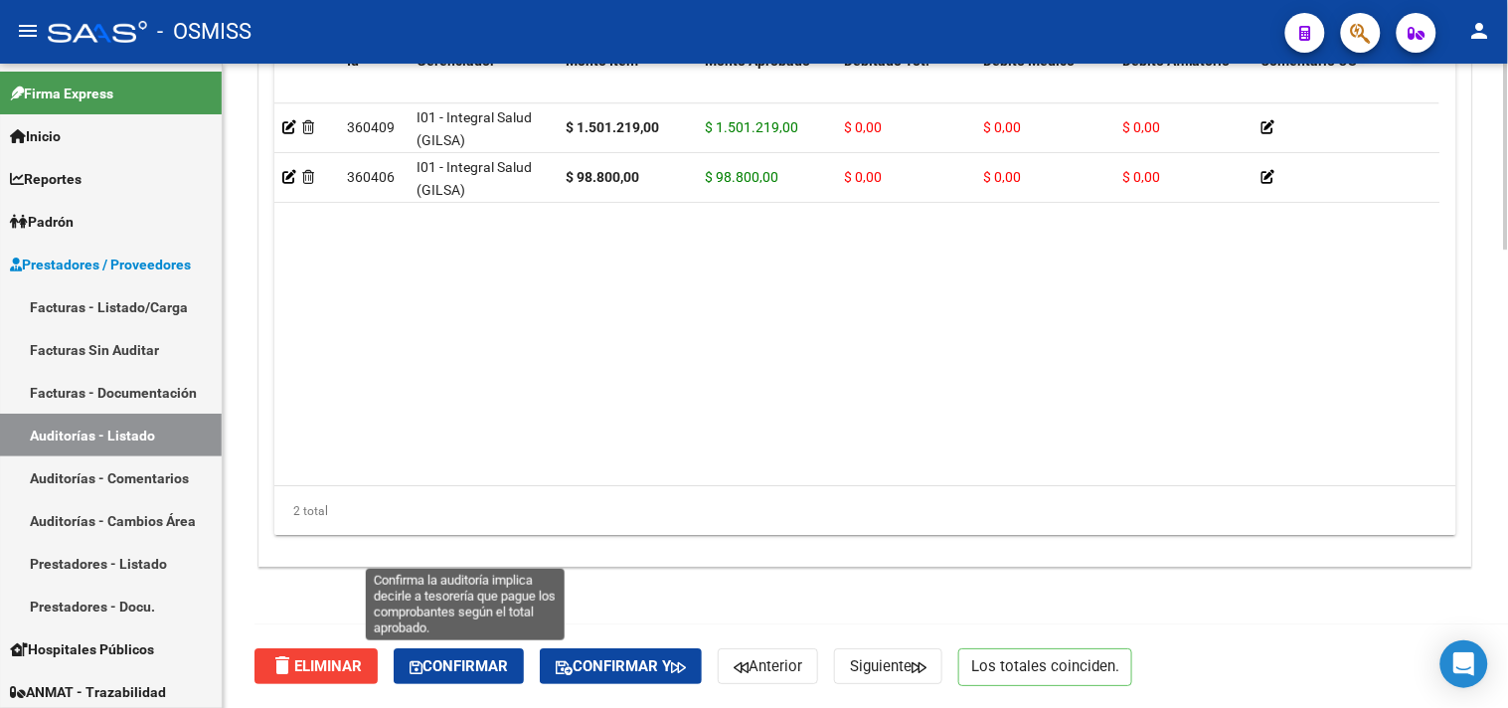
click at [444, 671] on span "Confirmar" at bounding box center [459, 666] width 98 height 18
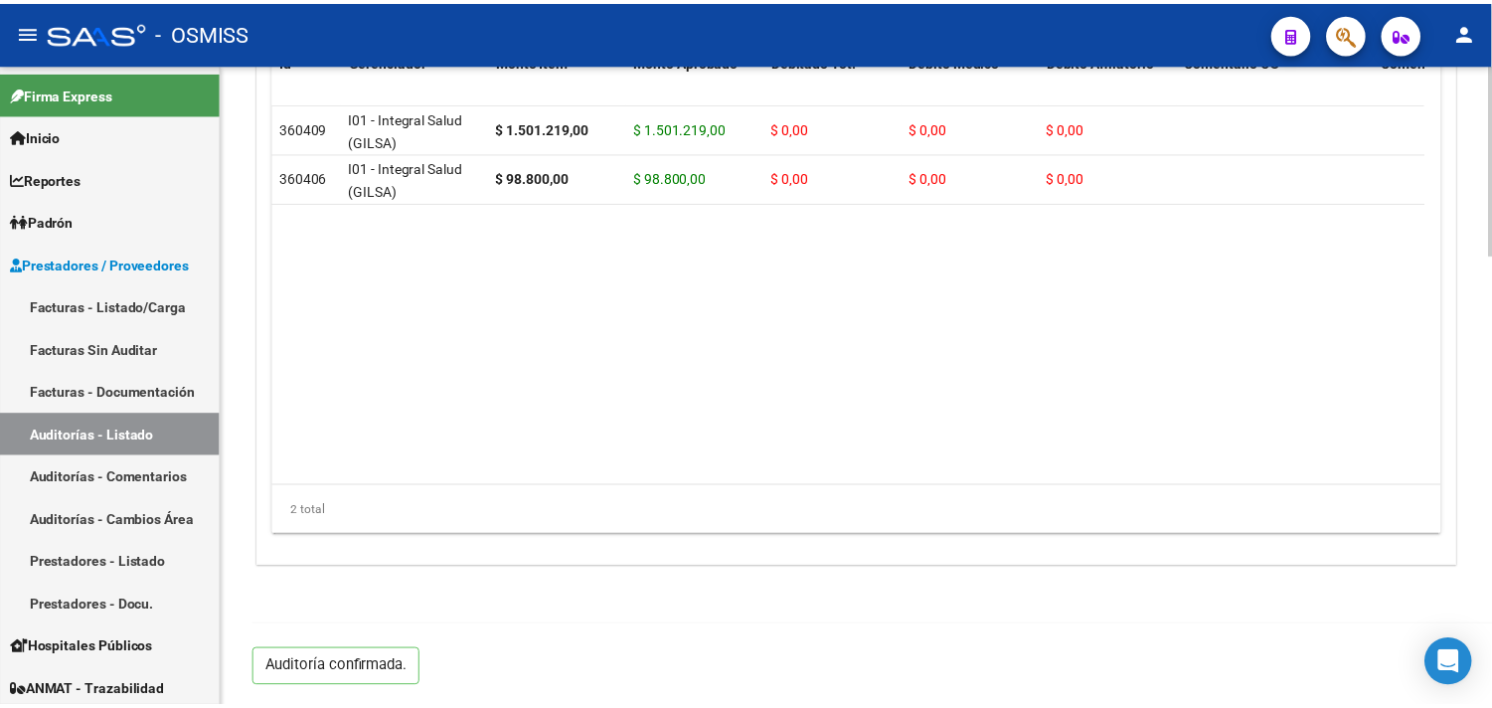
scroll to position [1522, 0]
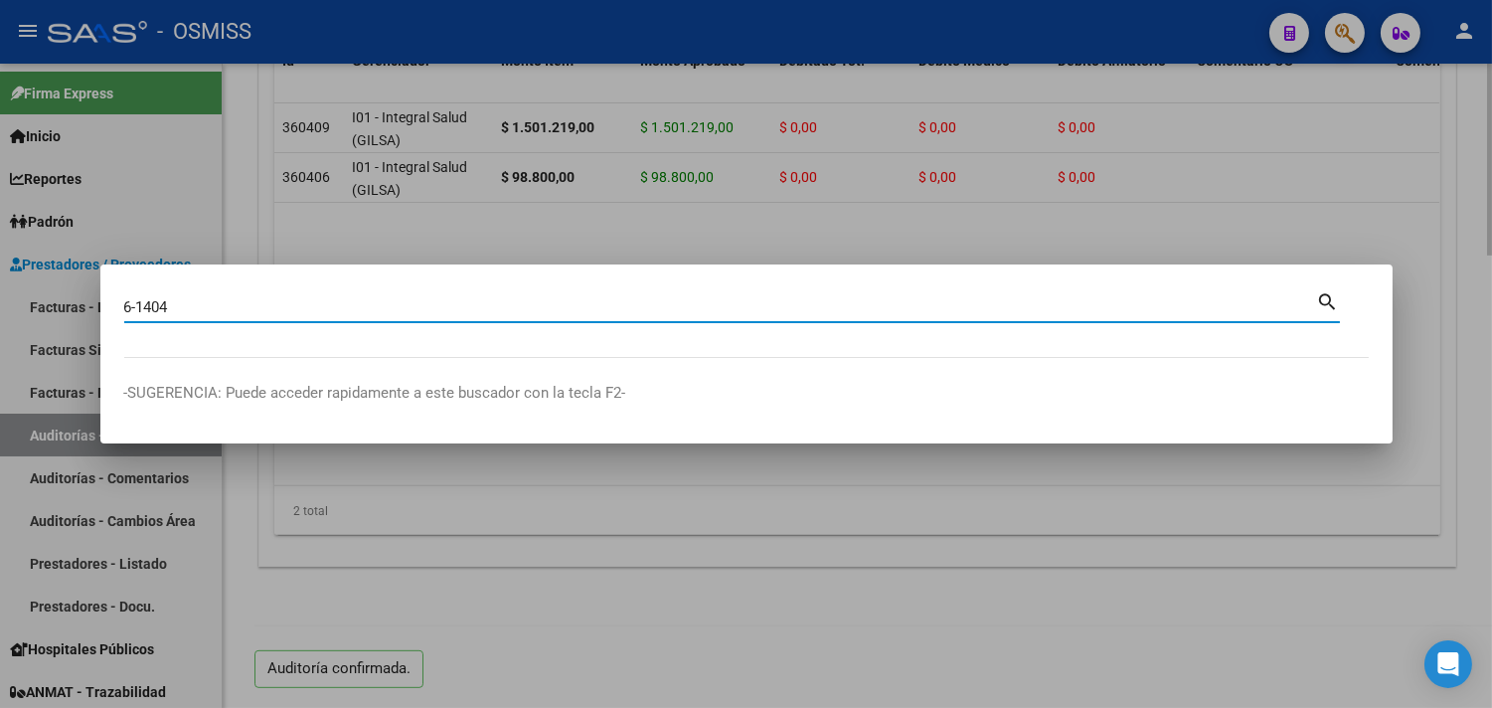
type input "6-1404"
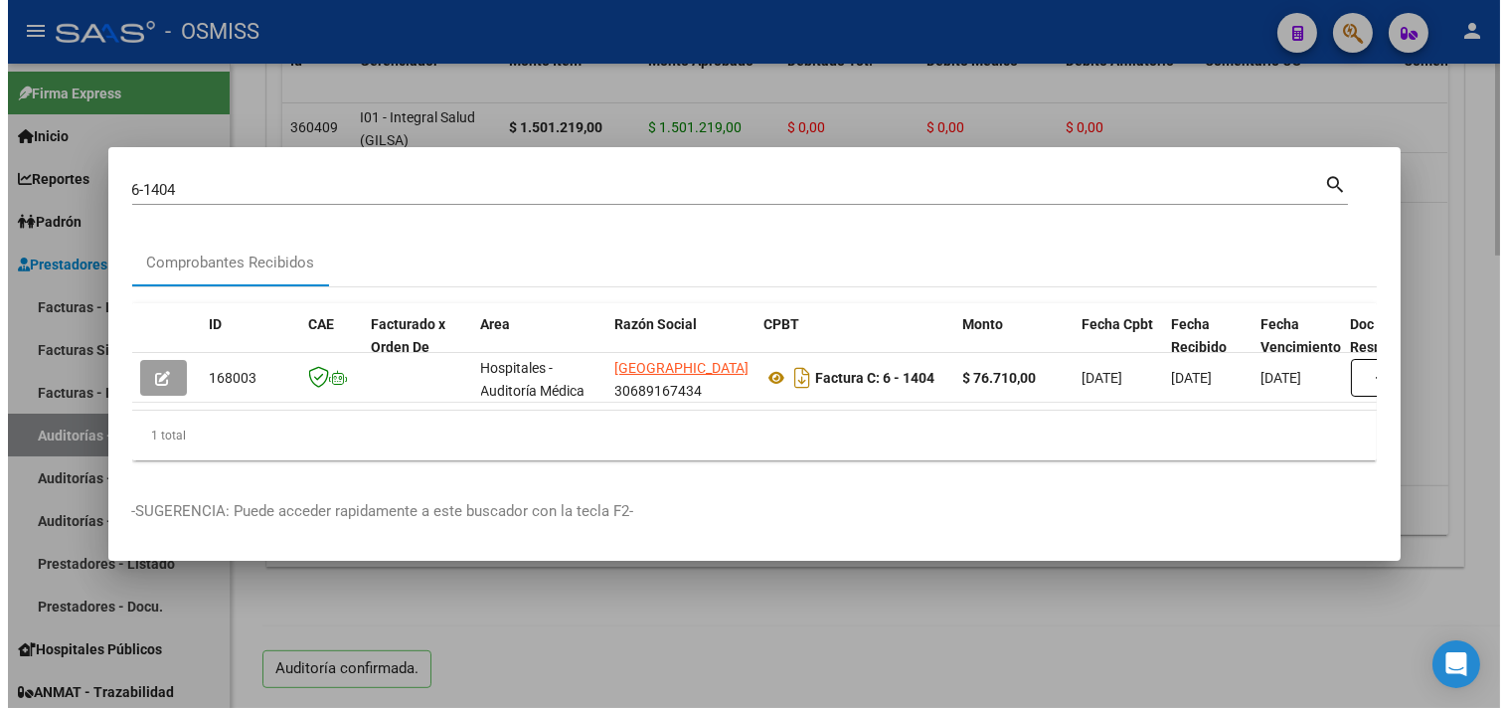
scroll to position [0, 4]
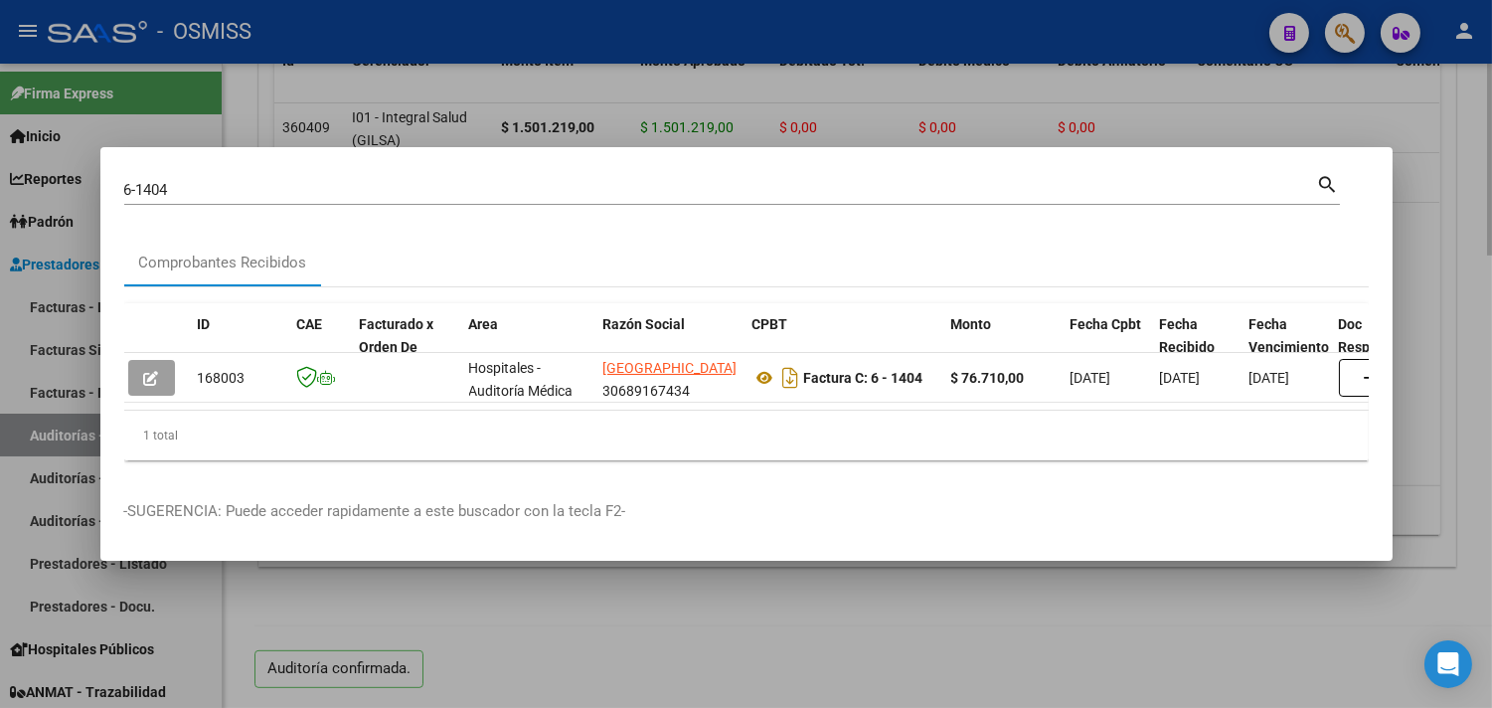
drag, startPoint x: 1201, startPoint y: 86, endPoint x: 801, endPoint y: 0, distance: 408.7
click at [1200, 86] on div at bounding box center [746, 354] width 1492 height 708
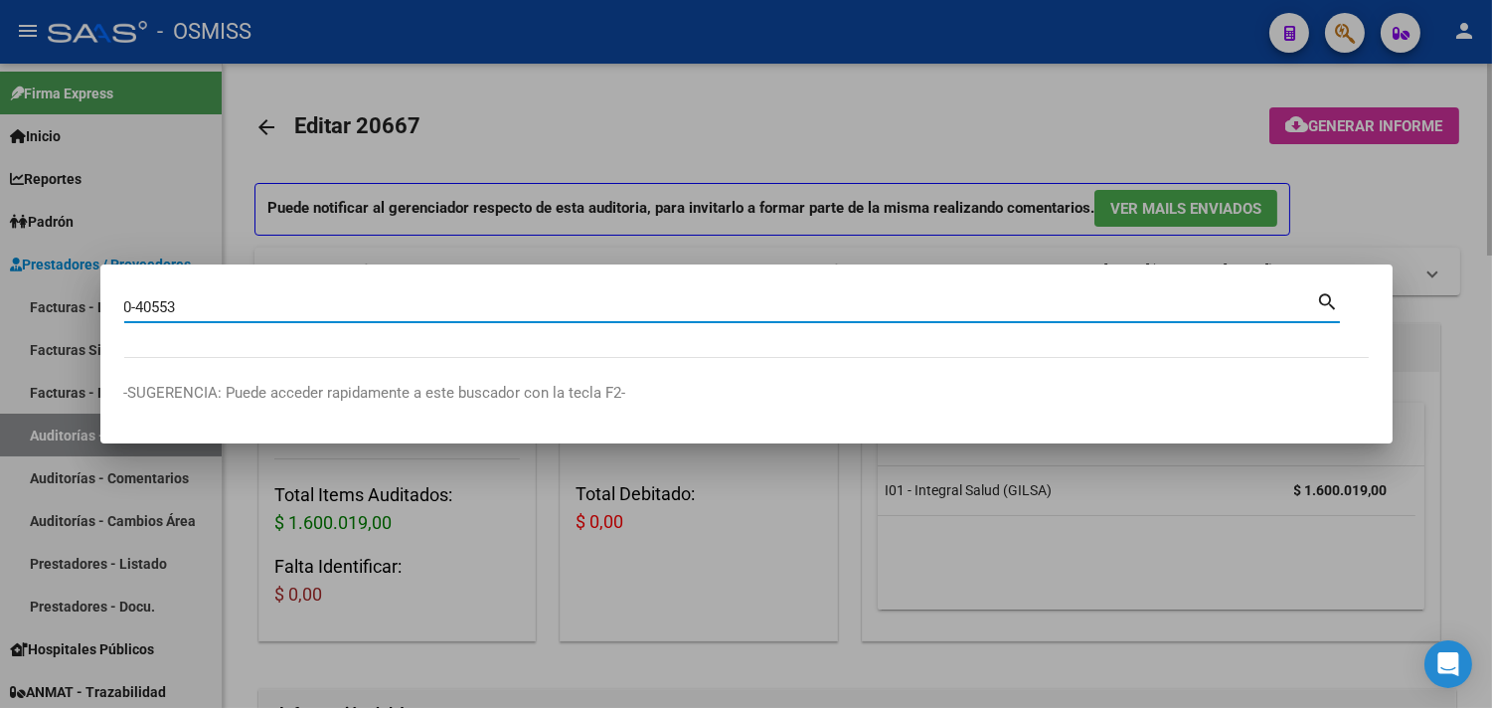
type input "0-40553"
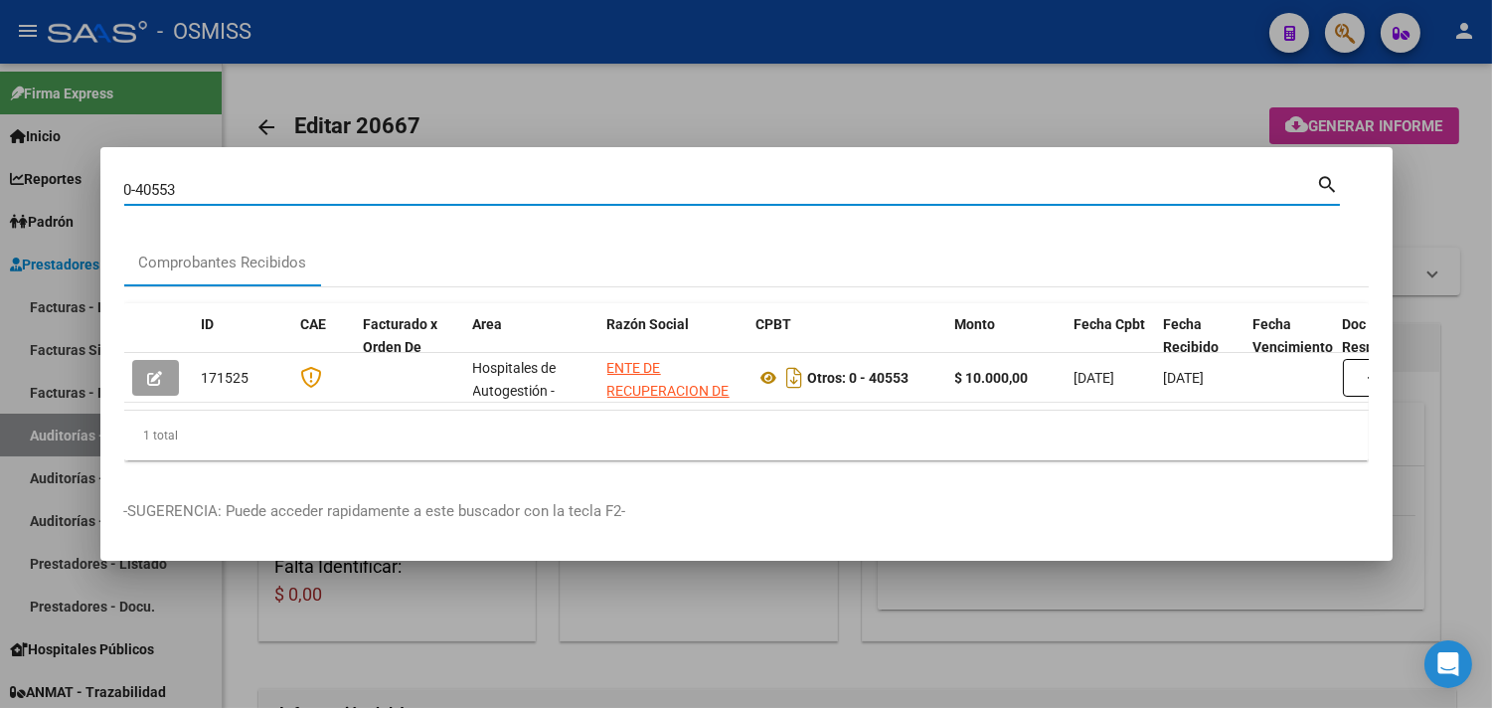
click at [543, 112] on div at bounding box center [746, 354] width 1492 height 708
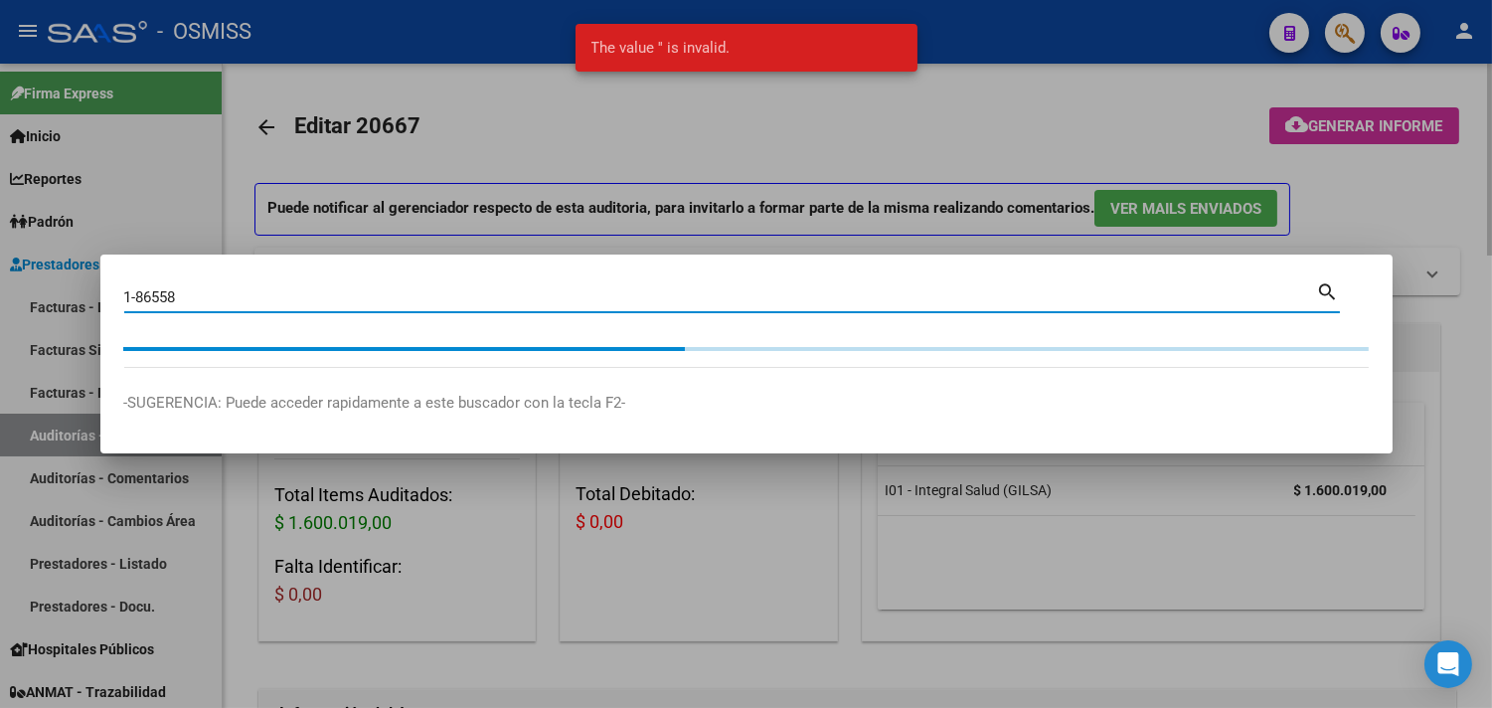
type input "1-86558"
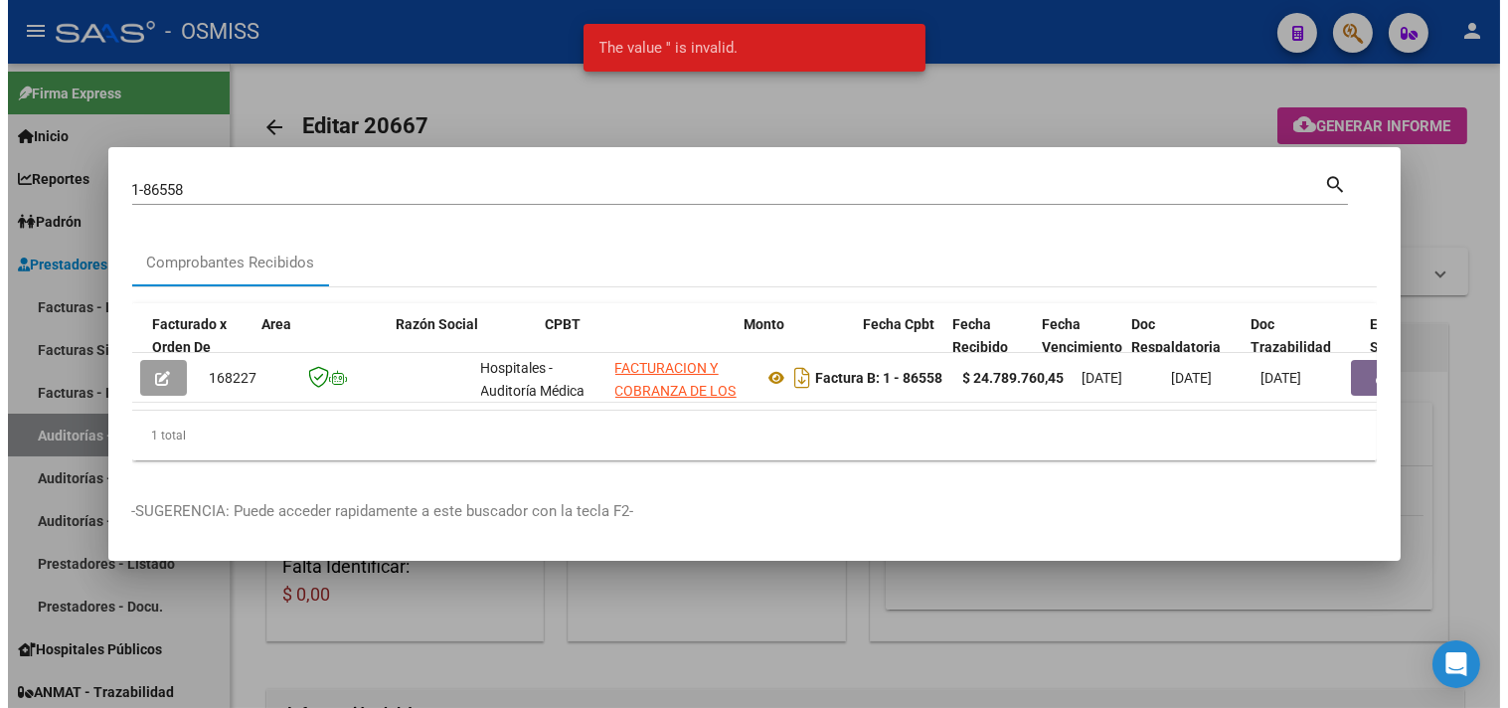
scroll to position [0, 511]
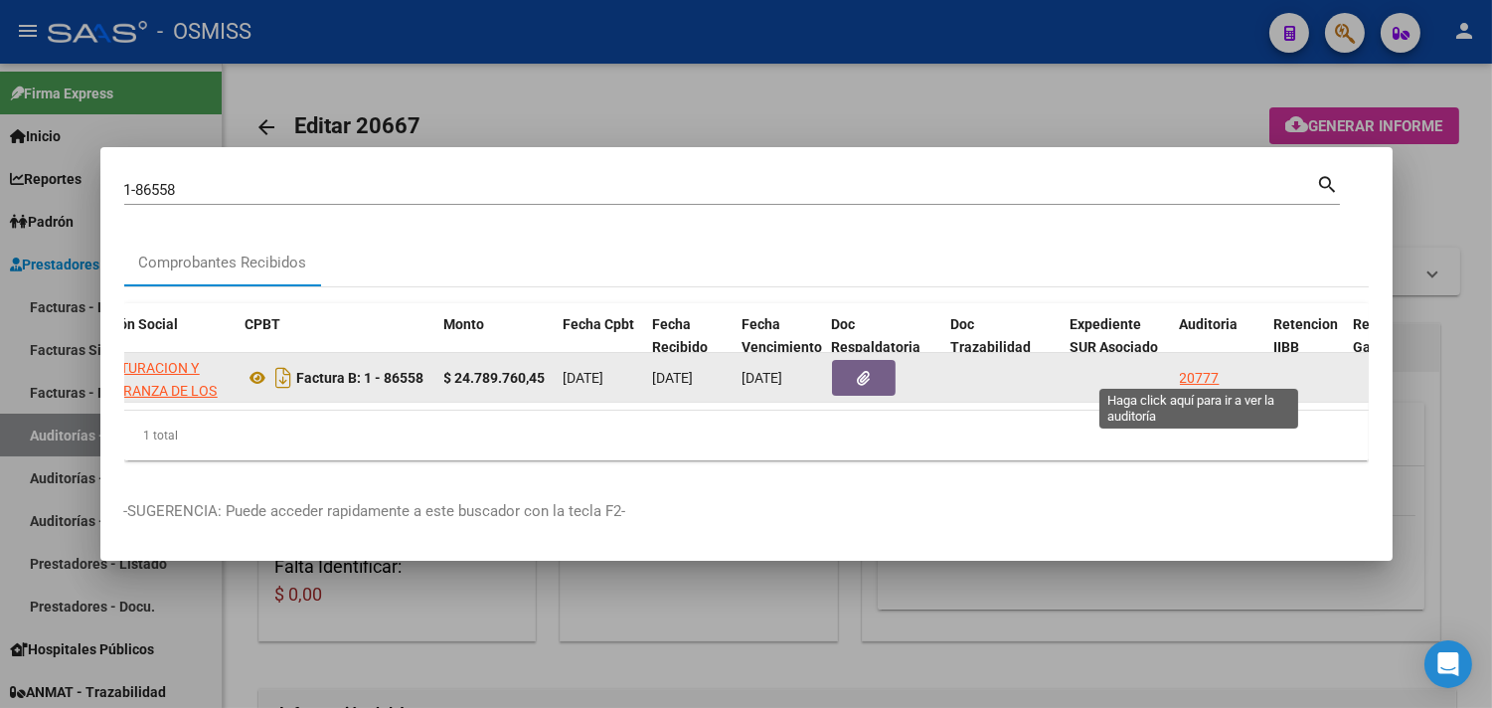
click at [1201, 368] on div "20777" at bounding box center [1200, 378] width 40 height 23
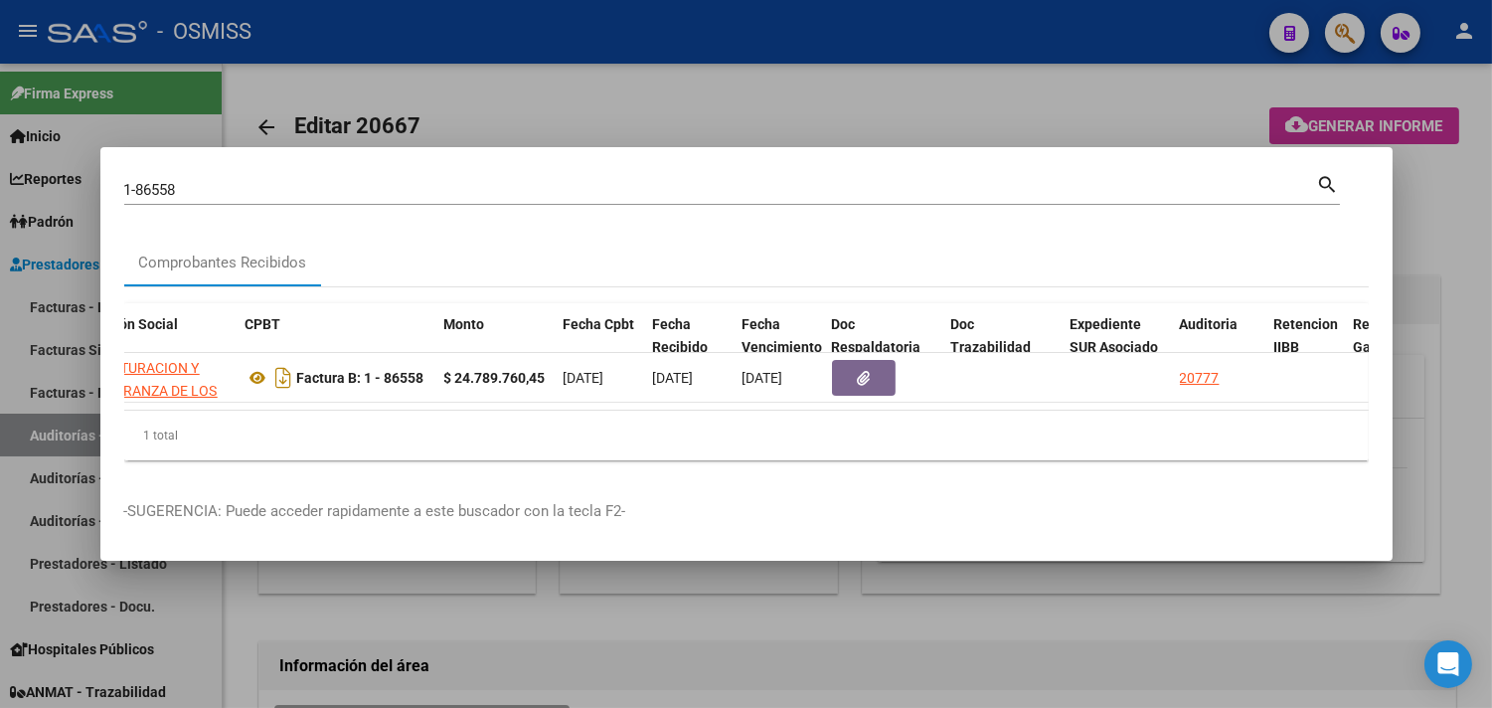
click at [1407, 224] on div at bounding box center [746, 354] width 1492 height 708
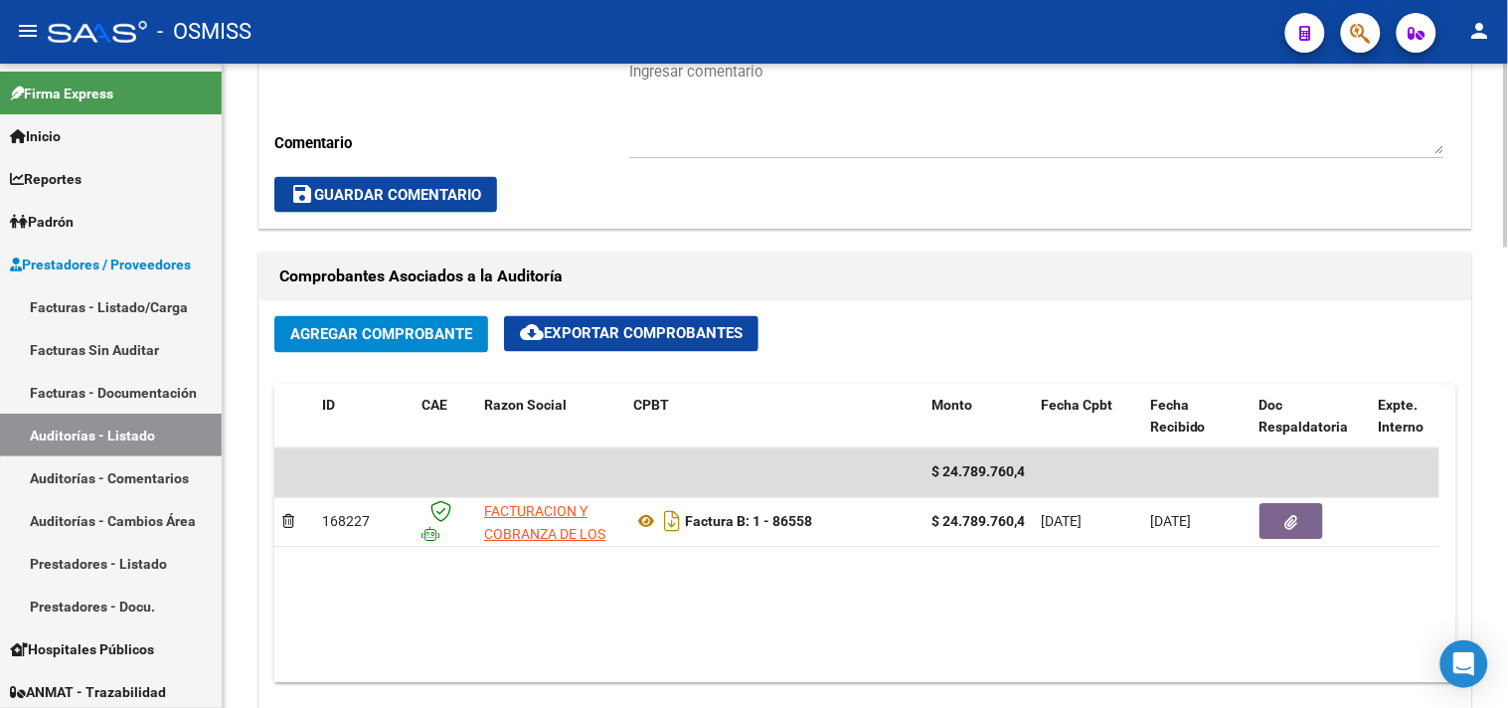
scroll to position [836, 0]
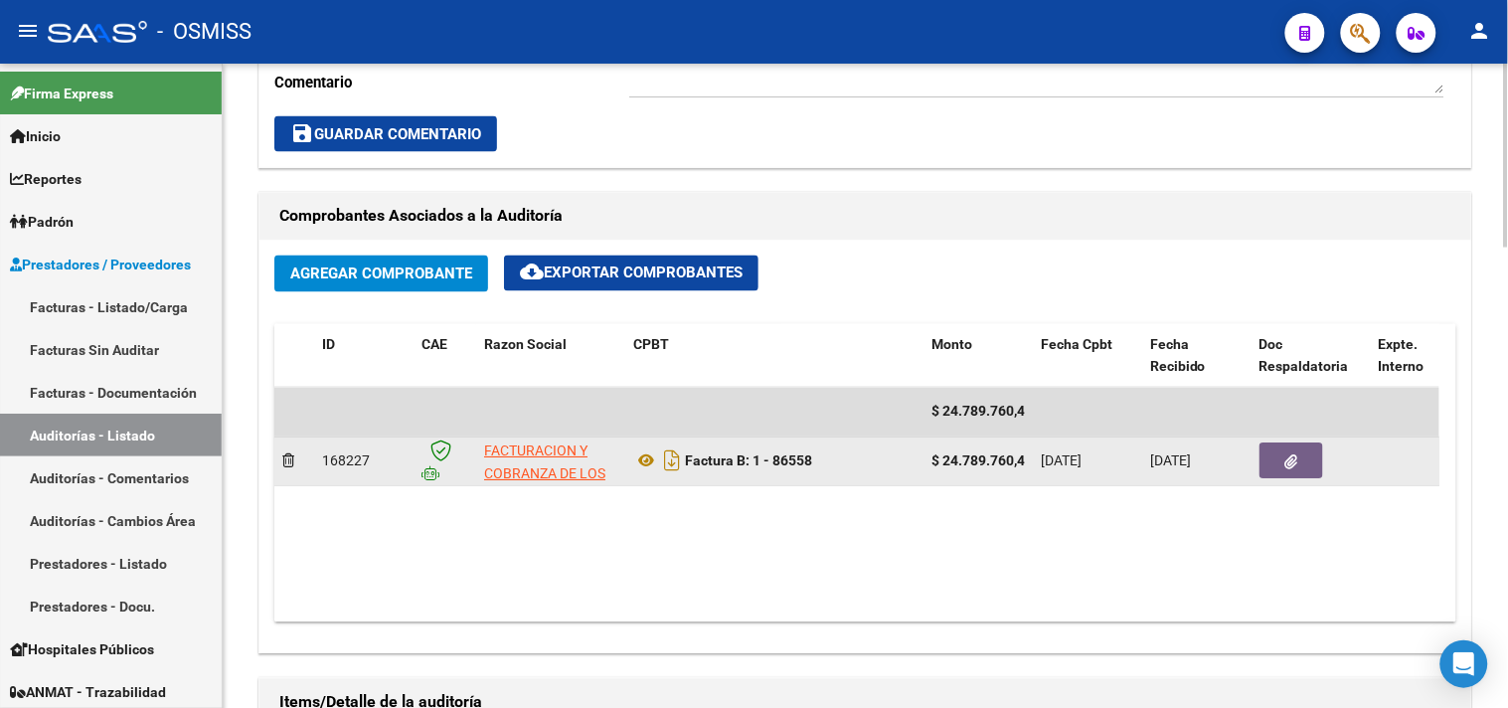
click at [1296, 450] on button "button" at bounding box center [1292, 461] width 64 height 36
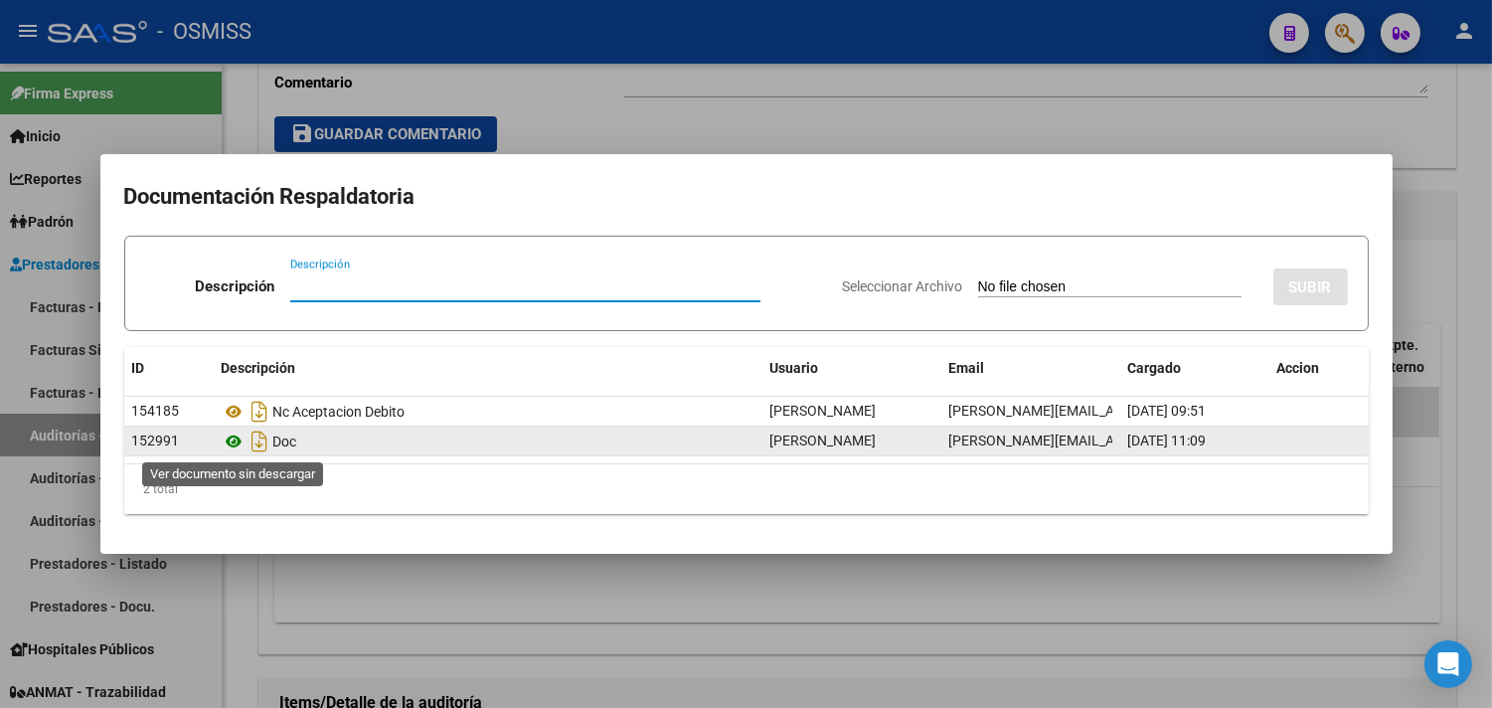
click at [236, 441] on icon at bounding box center [235, 442] width 26 height 24
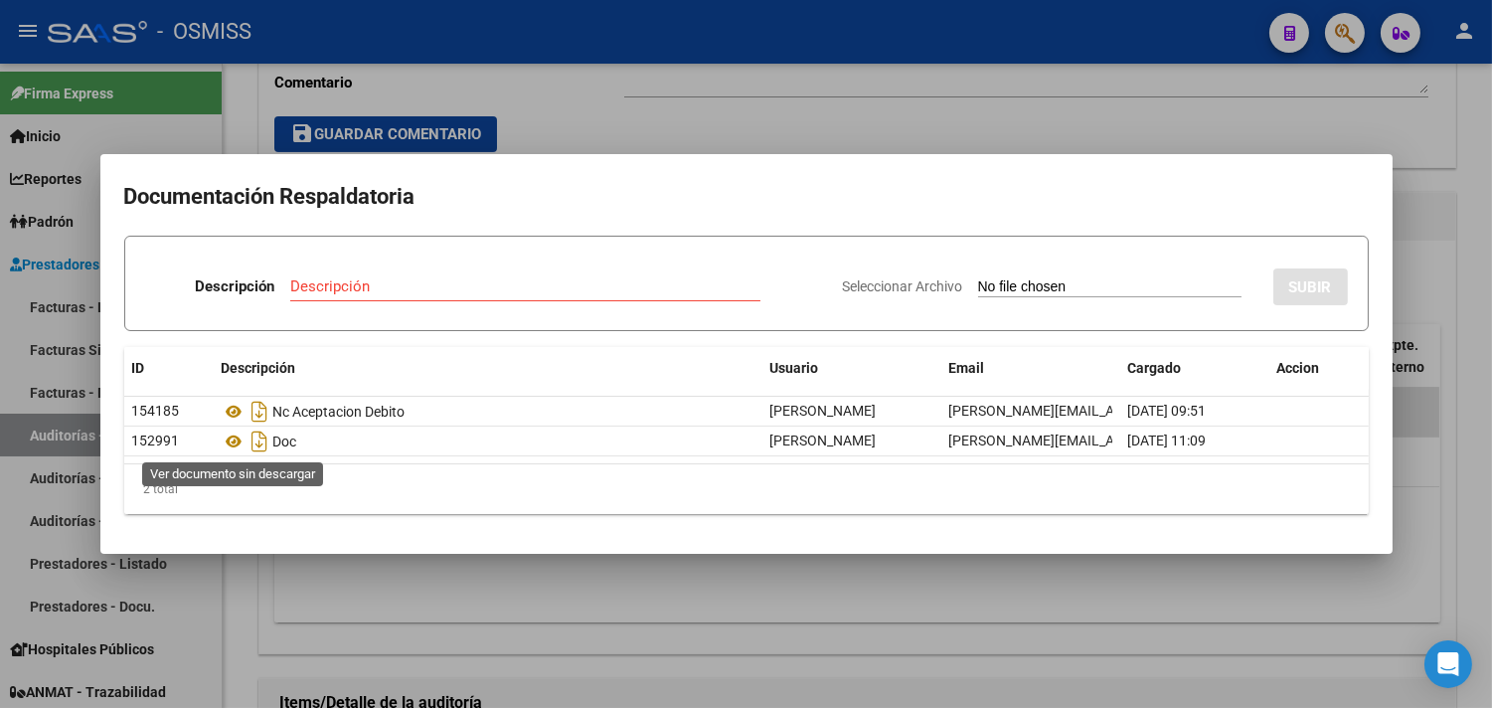
click at [239, 435] on icon at bounding box center [235, 442] width 26 height 24
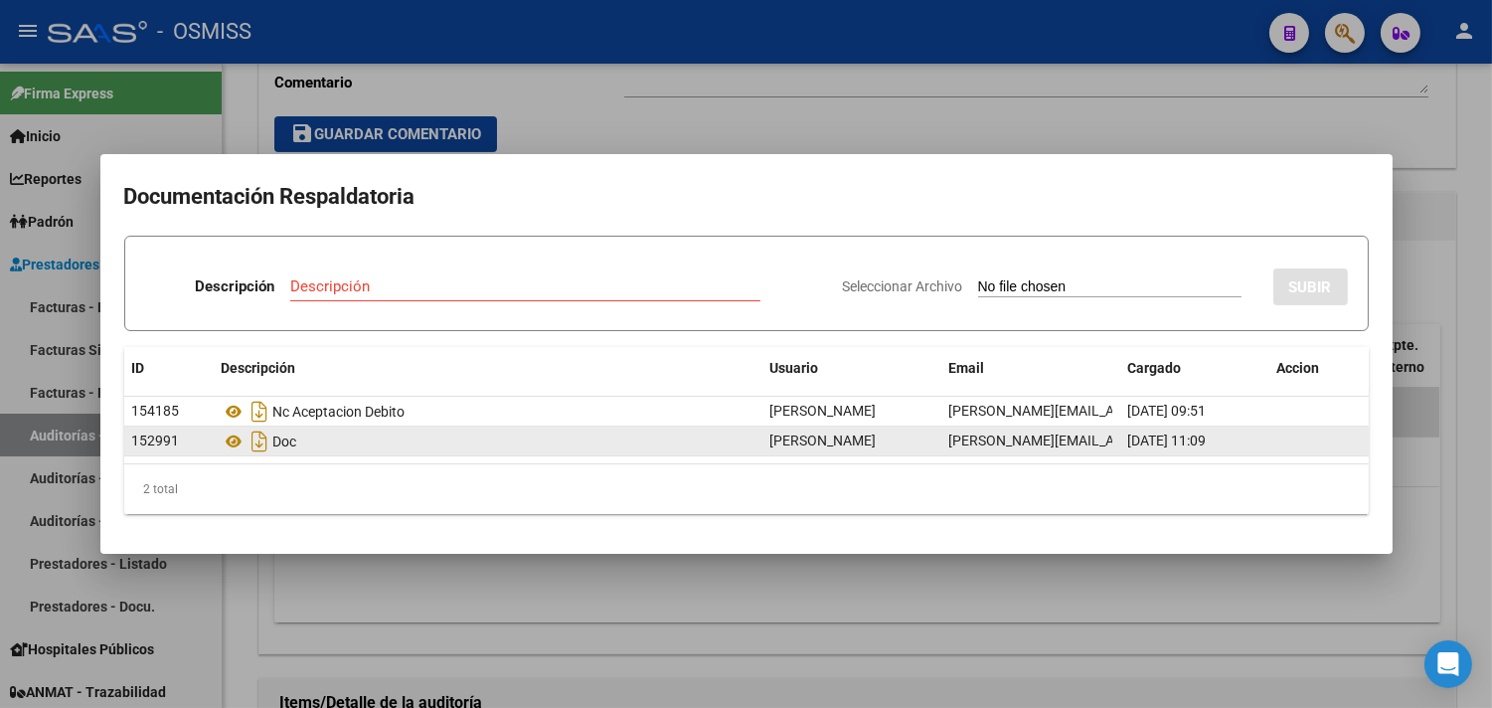
click at [1276, 430] on datatable-body-cell at bounding box center [1319, 441] width 99 height 29
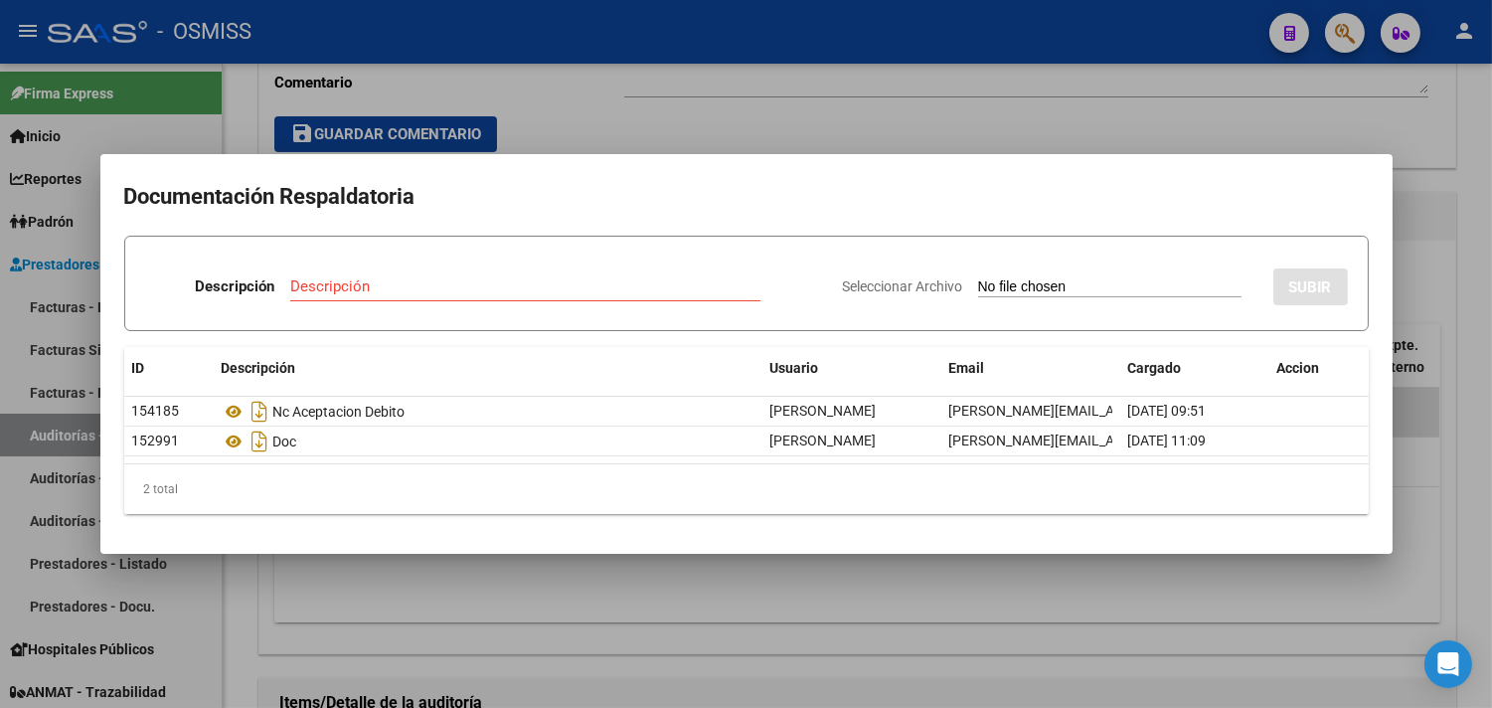
click at [680, 112] on div at bounding box center [746, 354] width 1492 height 708
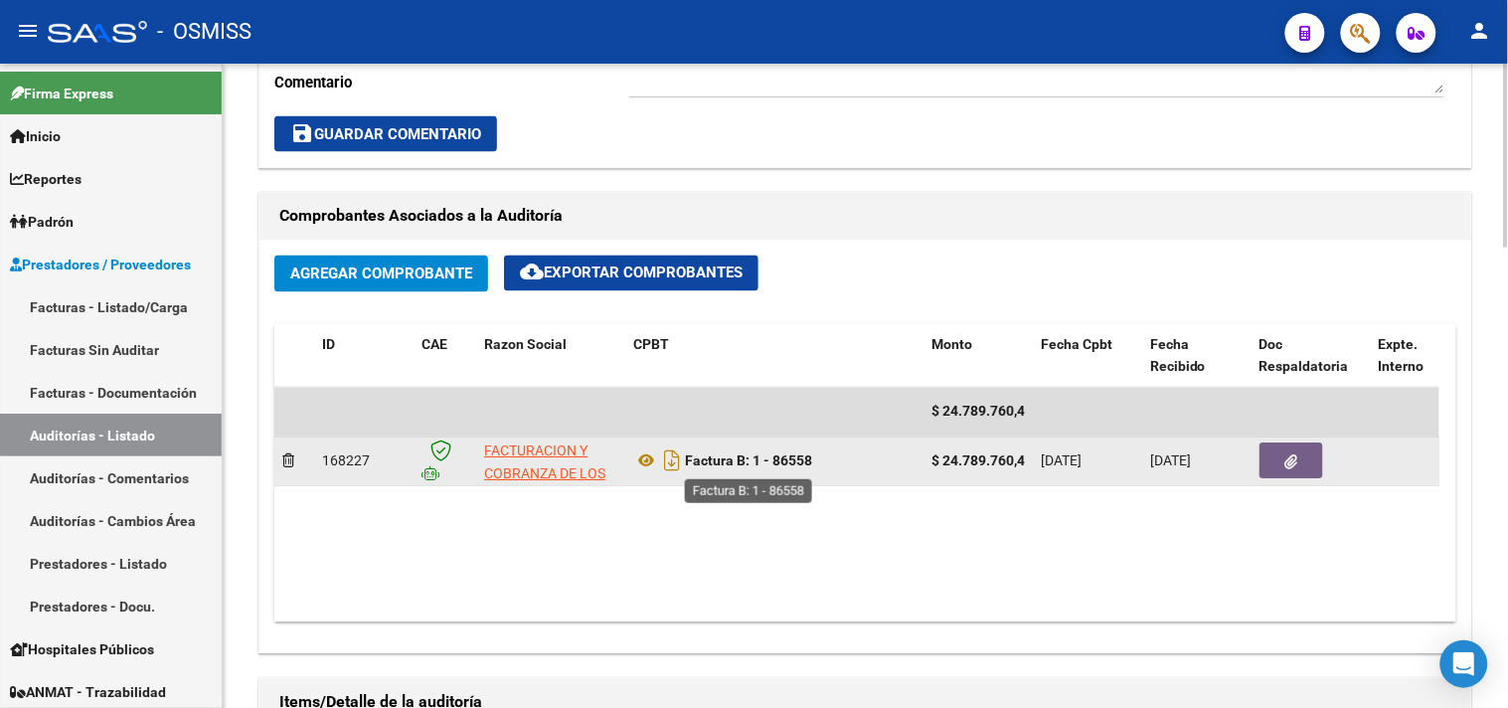
drag, startPoint x: 836, startPoint y: 463, endPoint x: 754, endPoint y: 471, distance: 82.9
click at [754, 471] on div "Factura B: 1 - 86558" at bounding box center [774, 461] width 282 height 32
copy strong "1 - 86558"
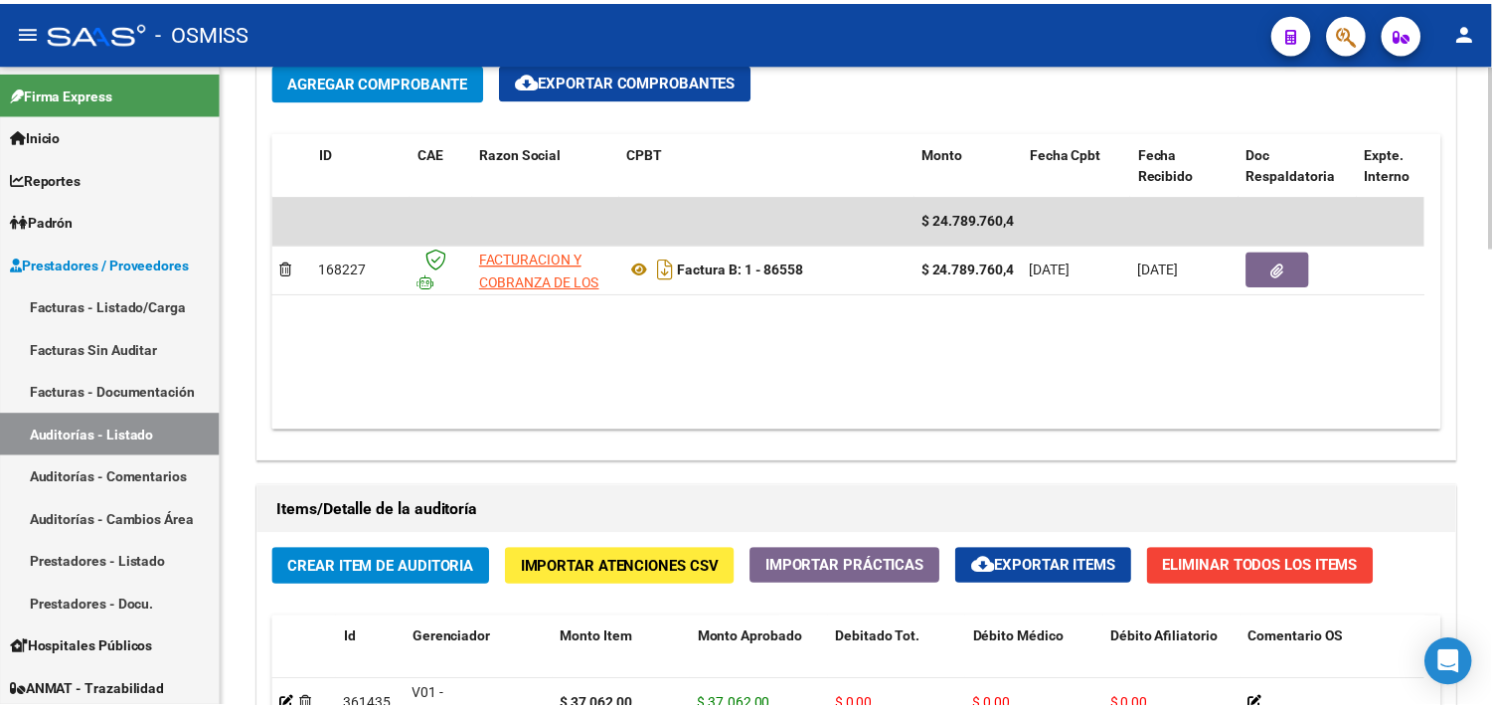
scroll to position [947, 0]
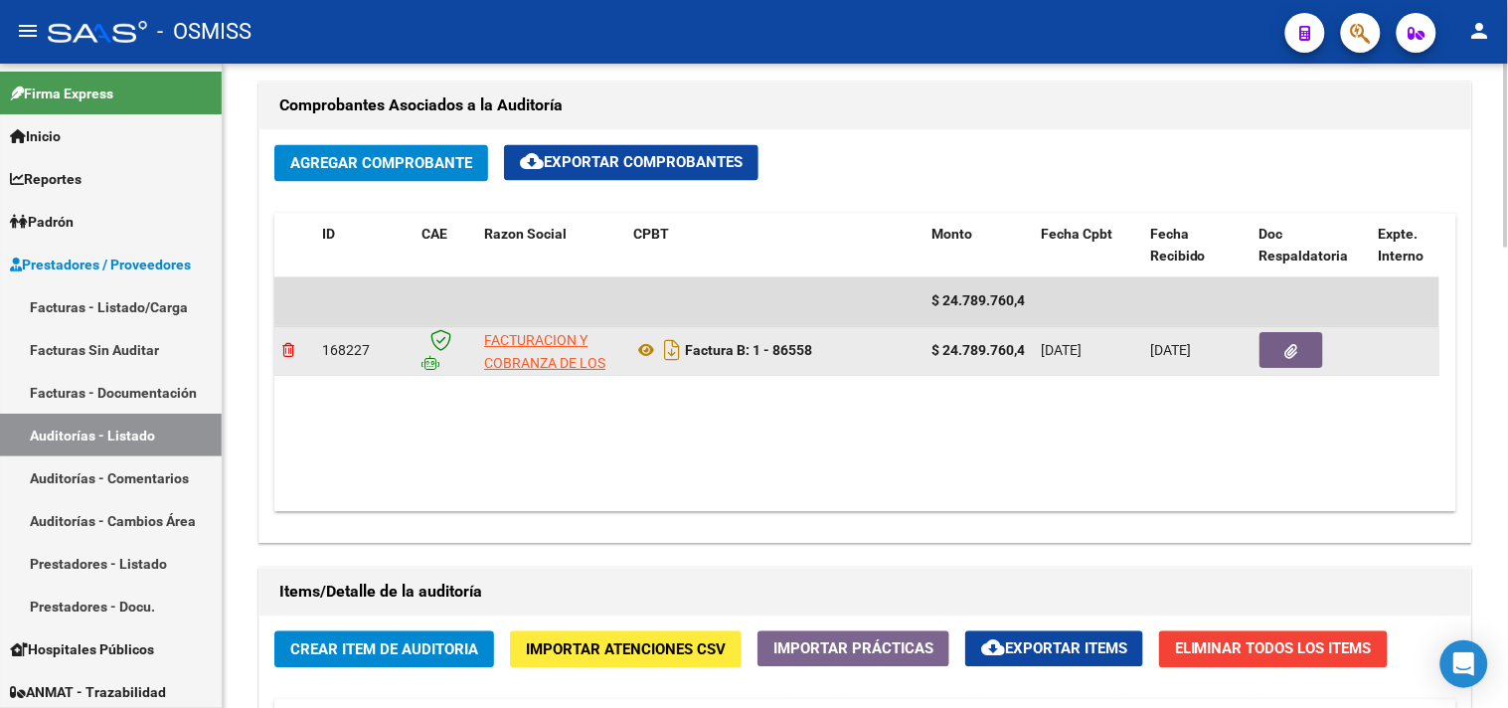
click at [294, 351] on icon at bounding box center [288, 351] width 12 height 14
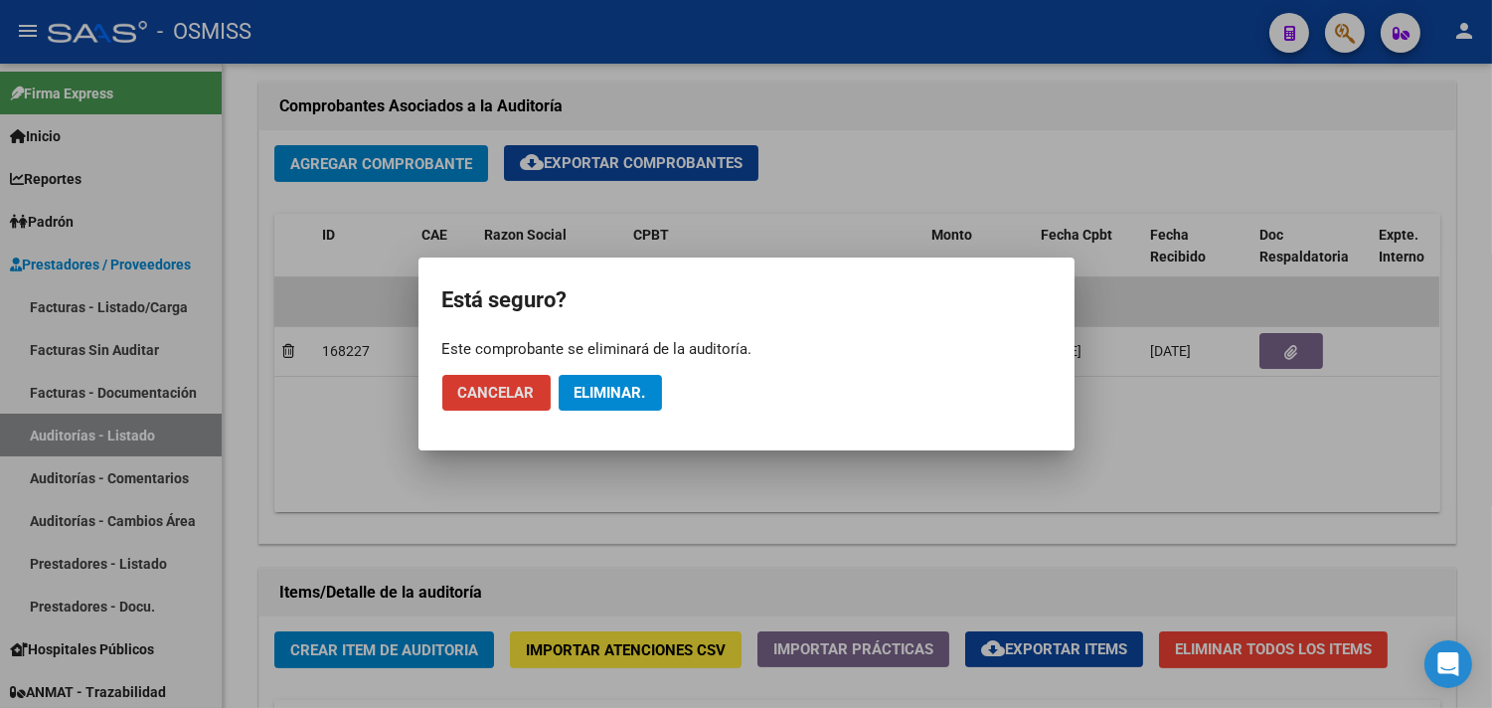
click at [601, 389] on span "Eliminar." at bounding box center [611, 393] width 72 height 18
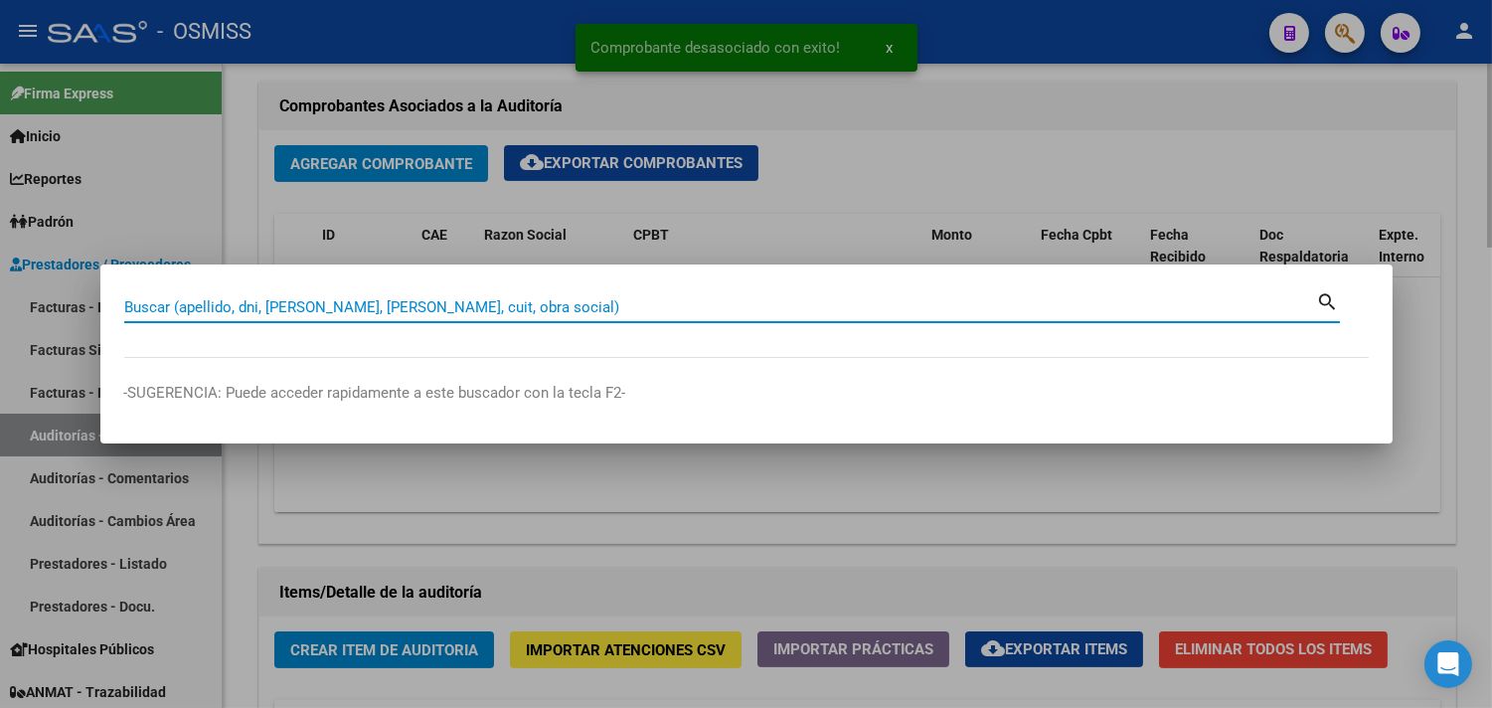
paste input "1 - 86558"
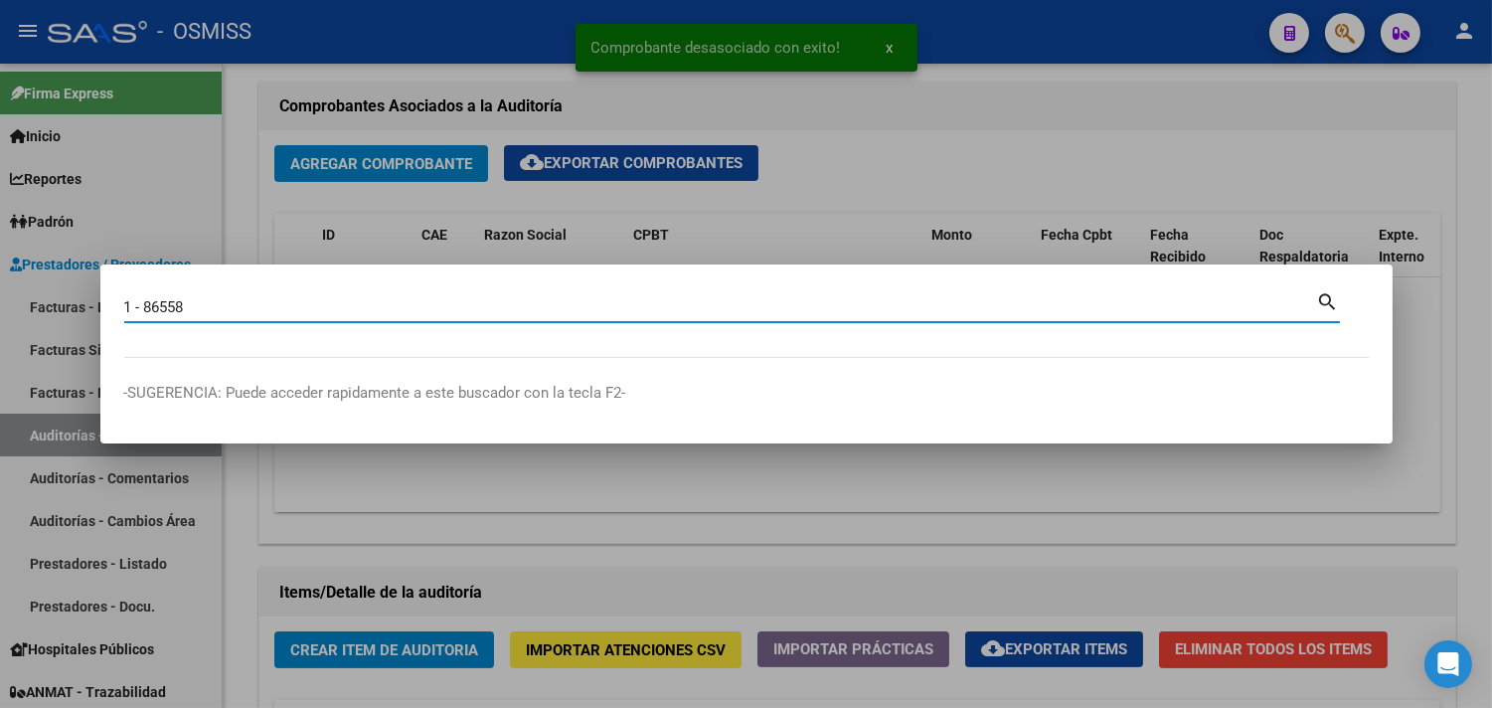
type input "1 - 86558"
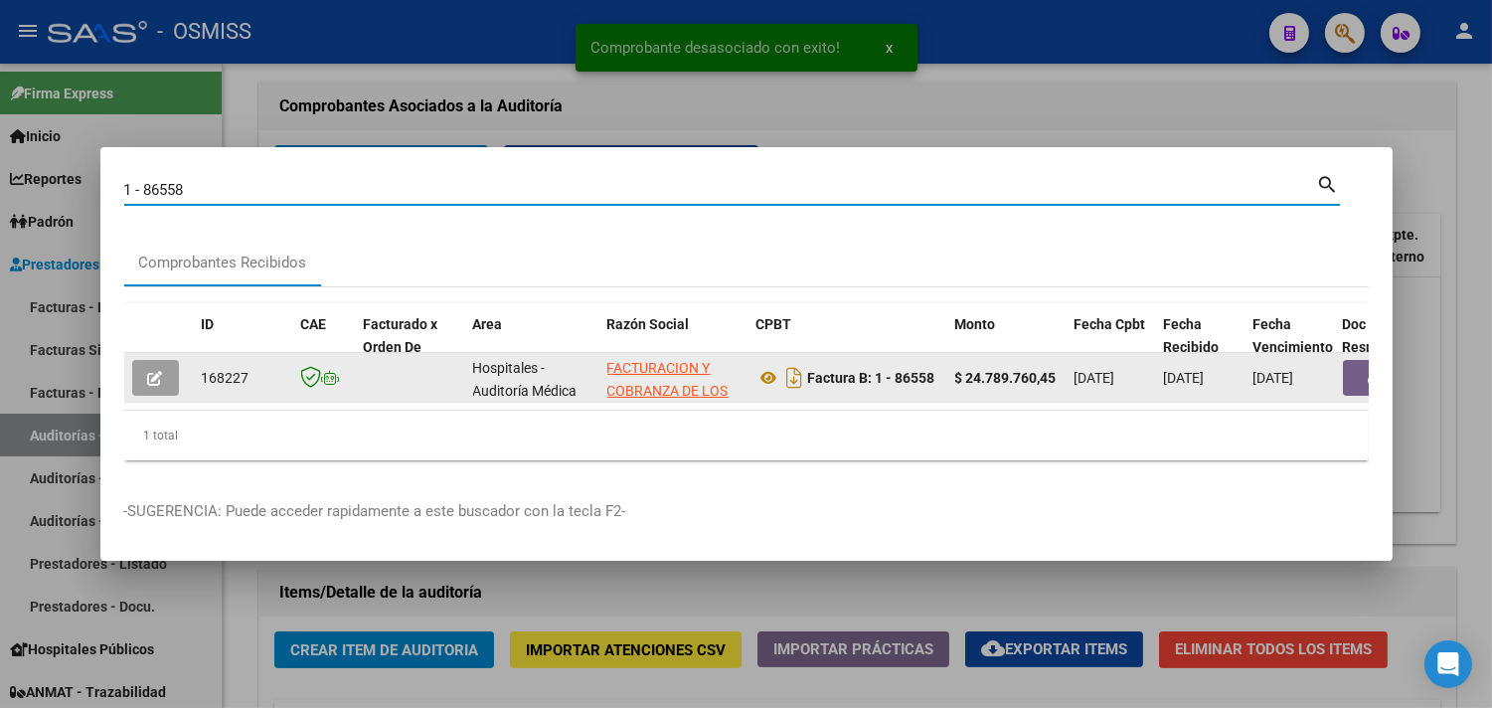
click at [163, 360] on button "button" at bounding box center [155, 378] width 47 height 36
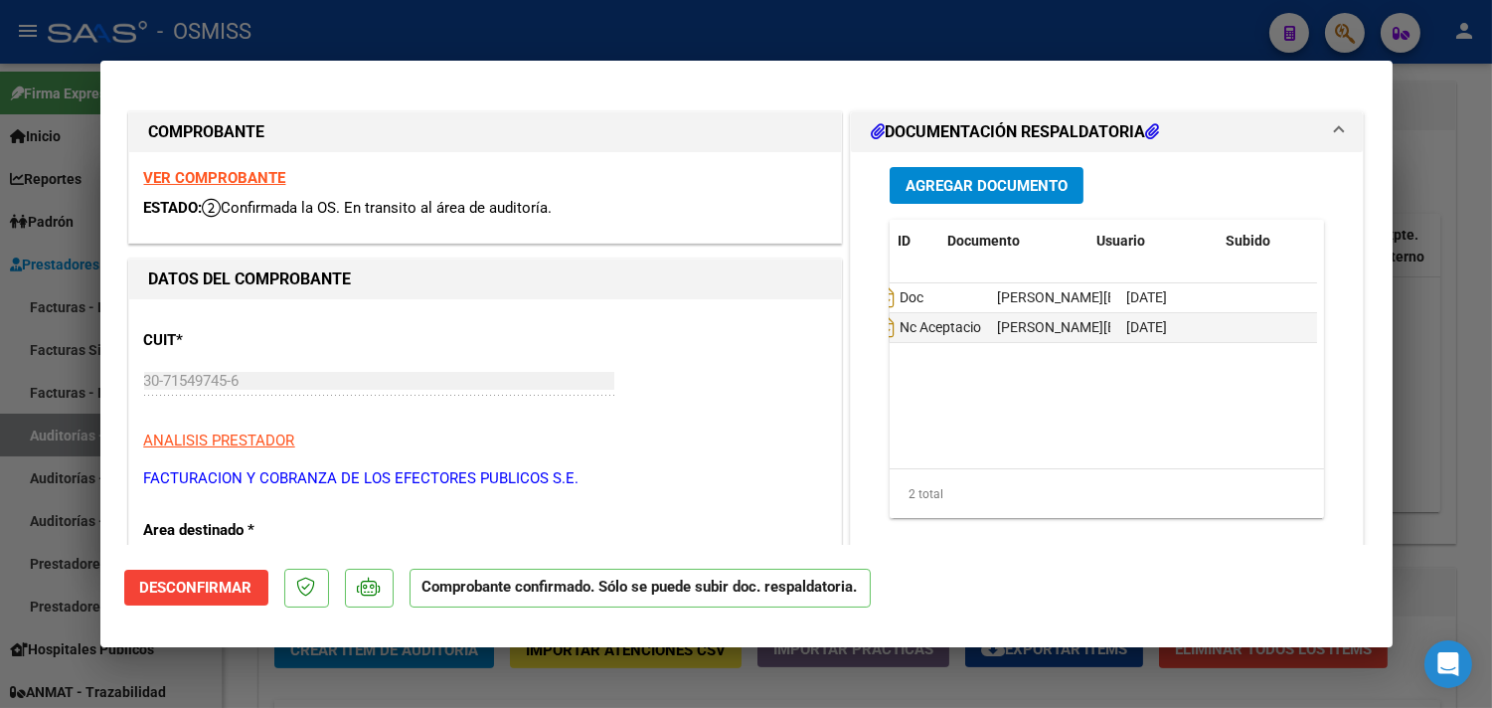
scroll to position [0, 0]
click at [210, 587] on span "Desconfirmar" at bounding box center [196, 588] width 112 height 18
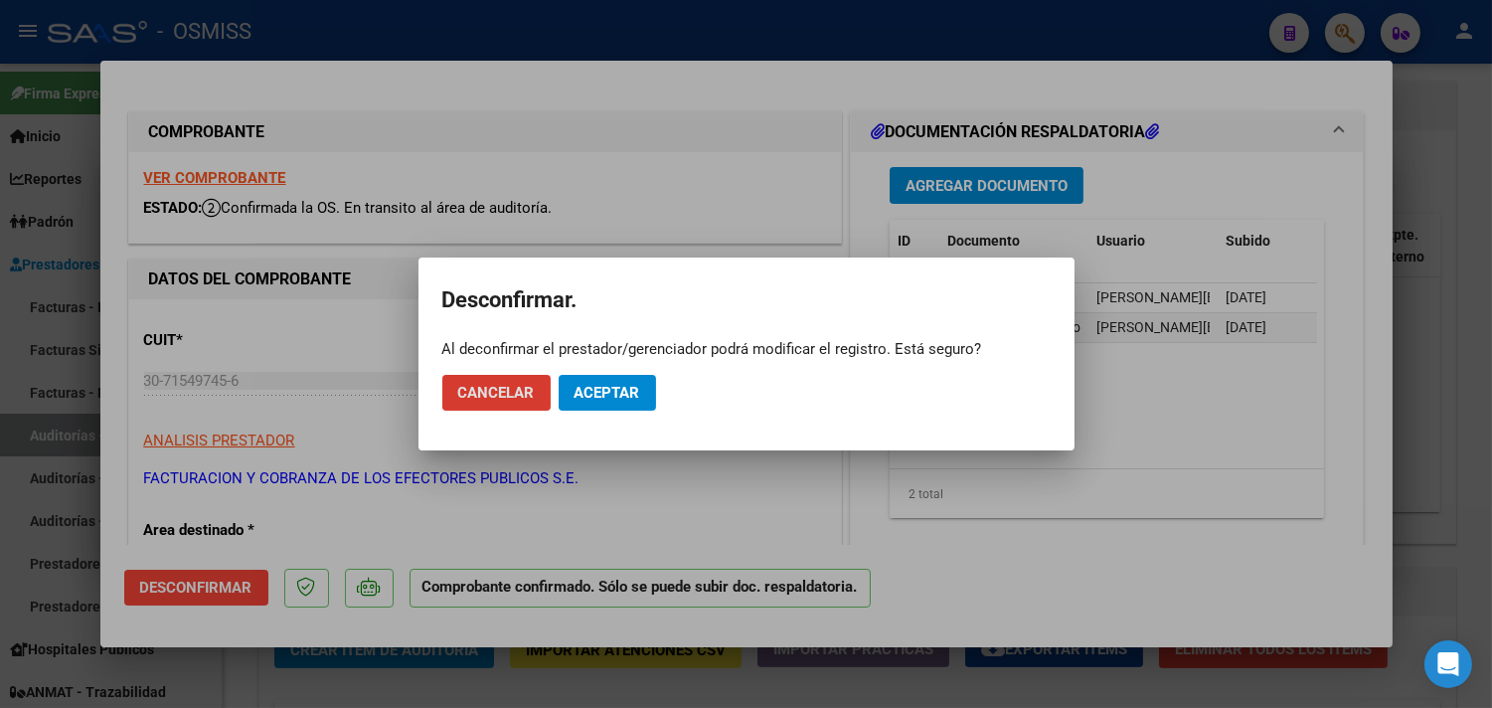
click at [587, 395] on span "Aceptar" at bounding box center [608, 393] width 66 height 18
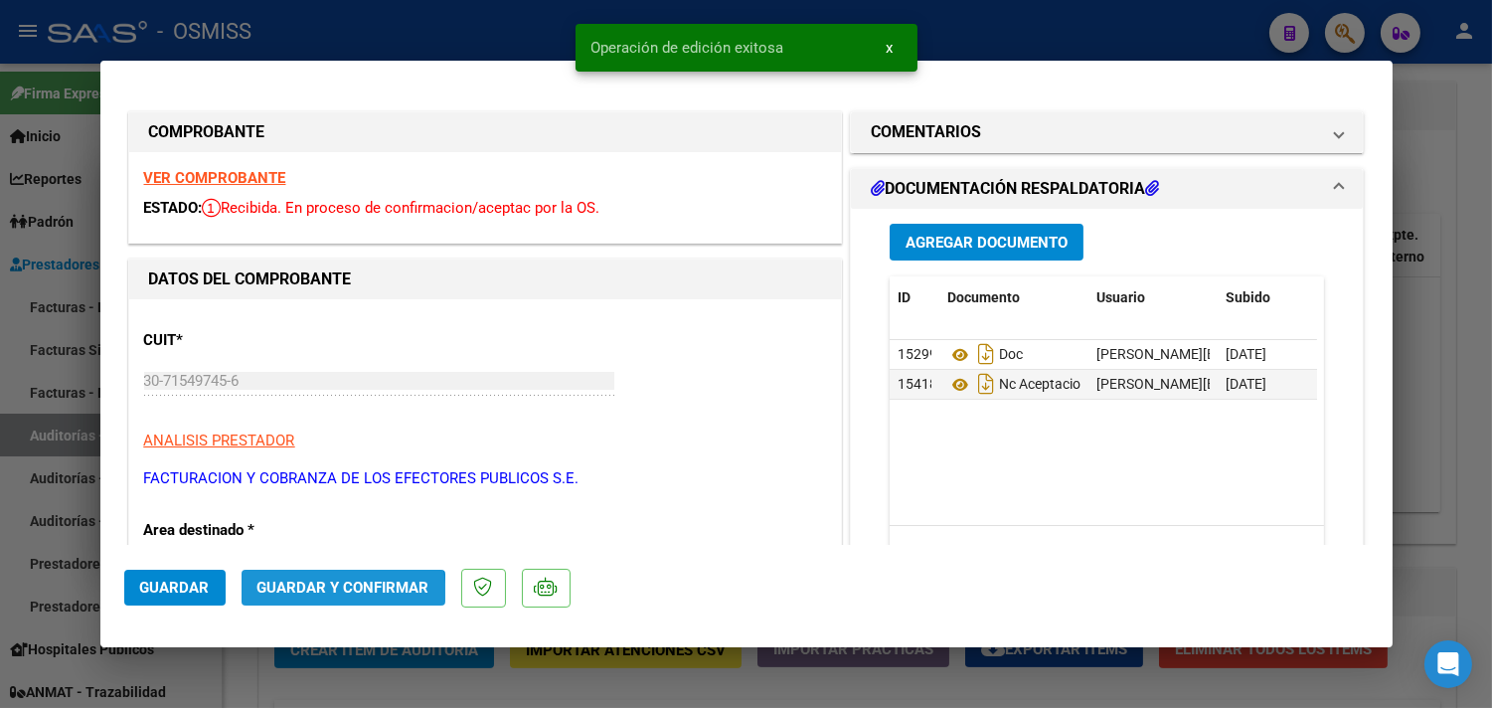
click at [282, 601] on button "Guardar y Confirmar" at bounding box center [344, 588] width 204 height 36
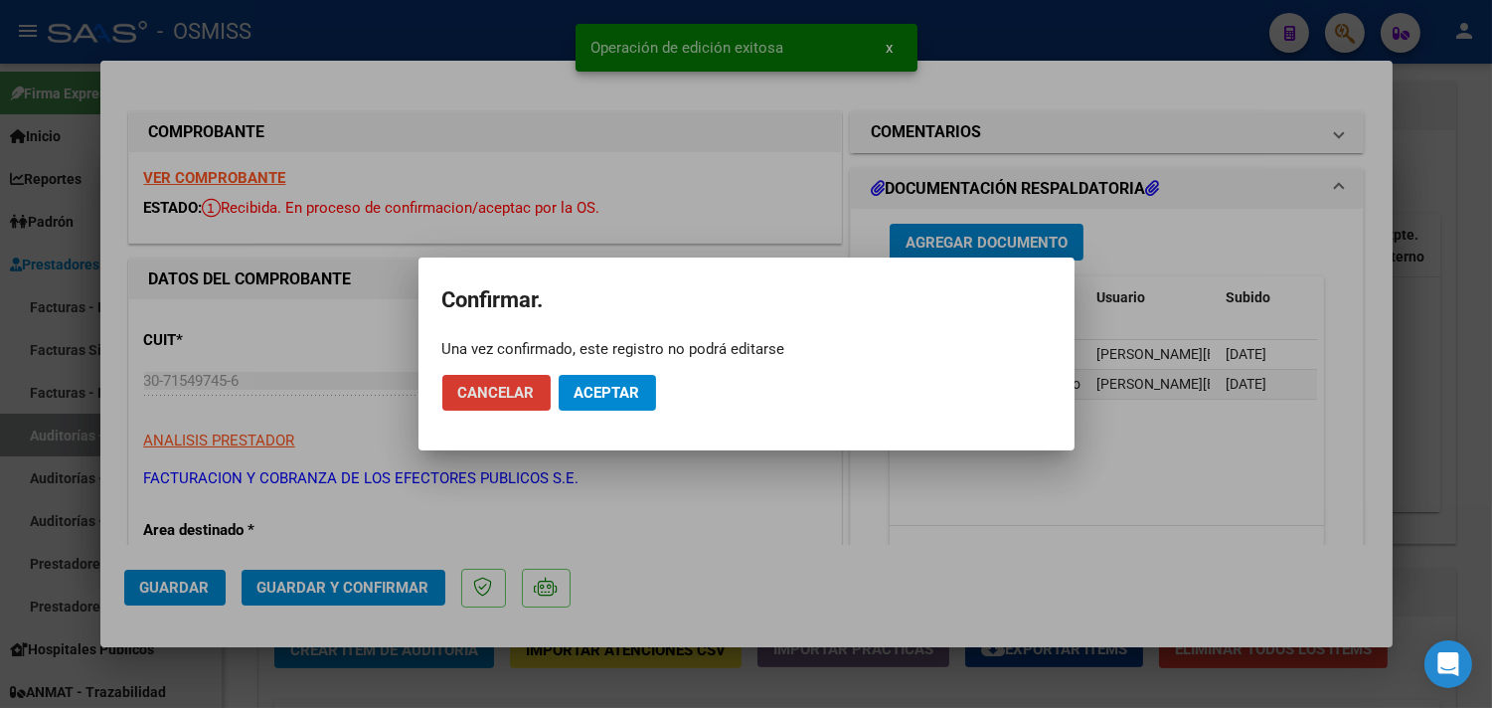
click at [637, 393] on span "Aceptar" at bounding box center [608, 393] width 66 height 18
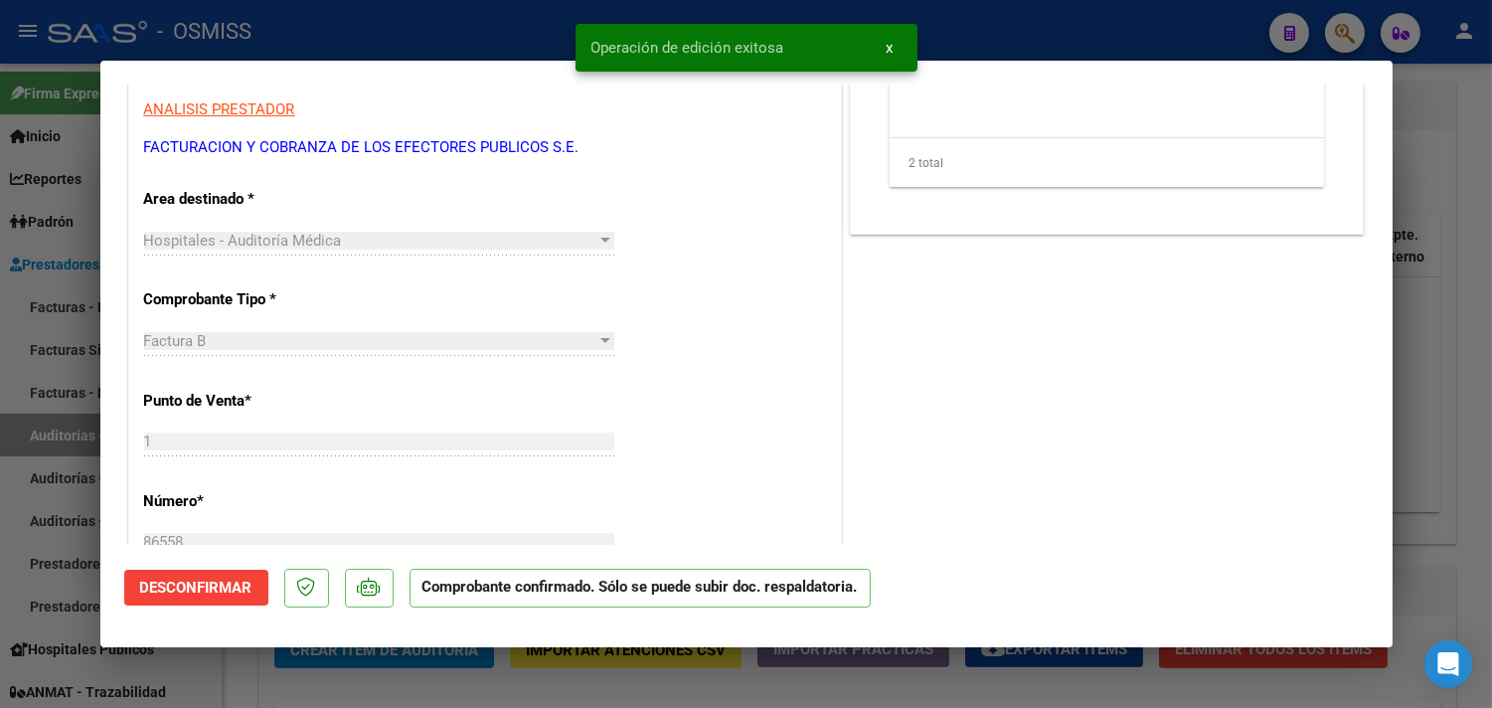
scroll to position [552, 0]
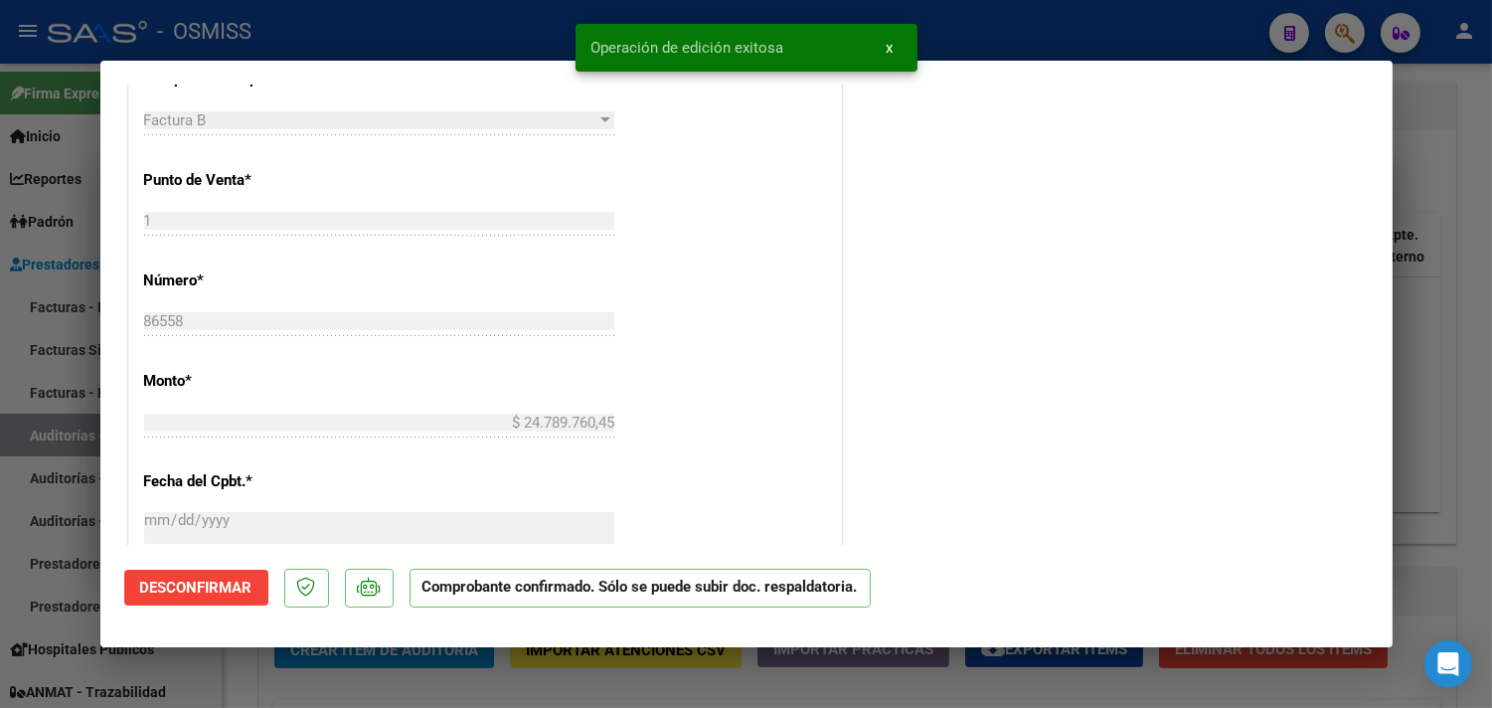
click at [1447, 183] on div at bounding box center [746, 354] width 1492 height 708
type input "$ 0,00"
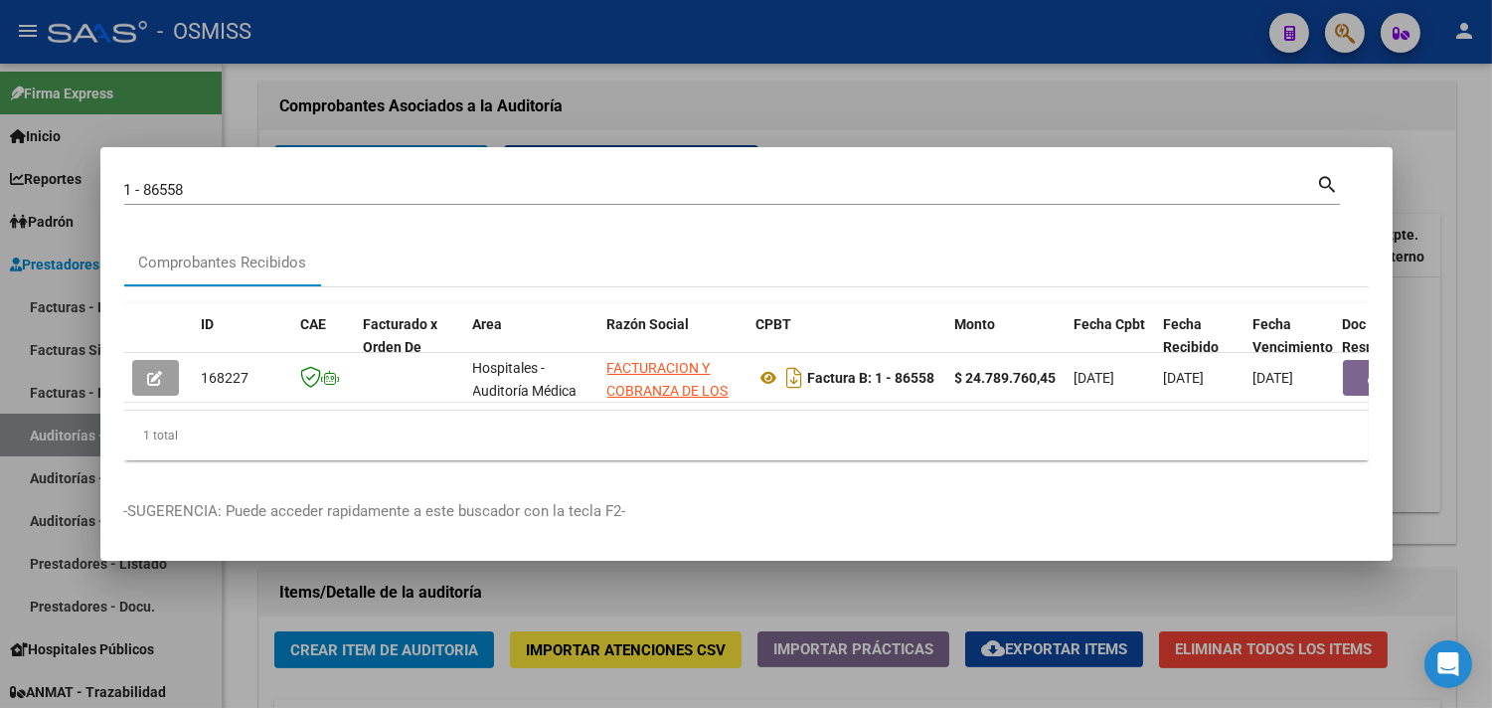
click at [1452, 190] on div at bounding box center [746, 354] width 1492 height 708
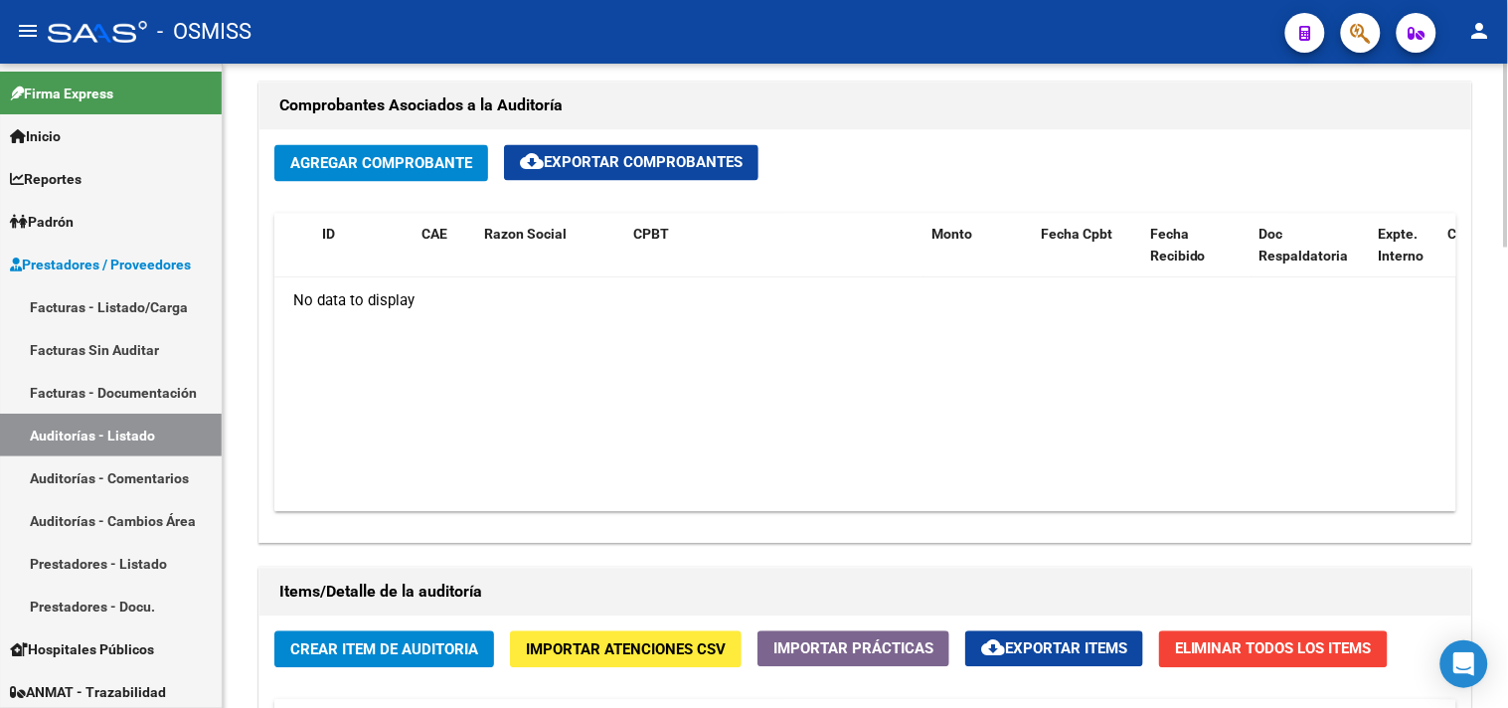
click at [328, 166] on span "Agregar Comprobante" at bounding box center [381, 164] width 182 height 18
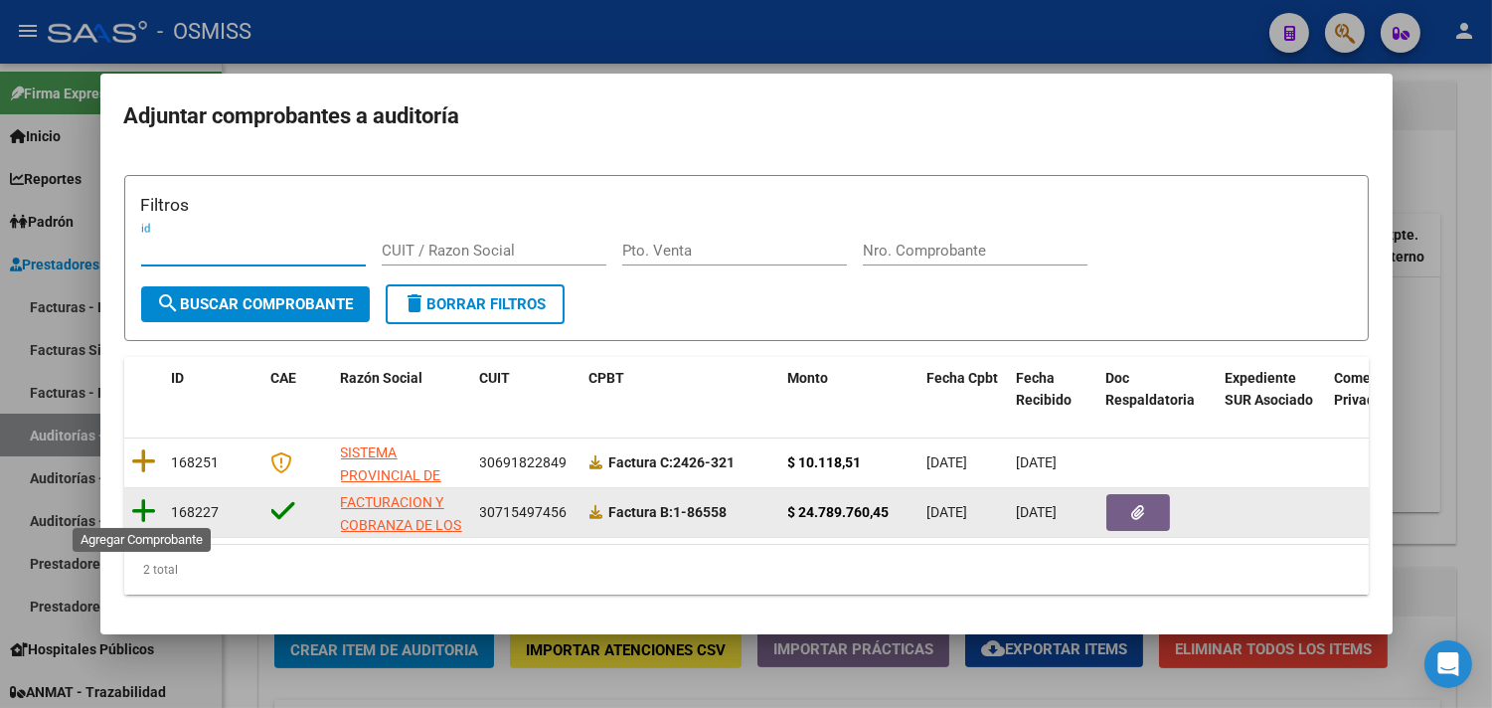
click at [139, 510] on icon at bounding box center [144, 511] width 25 height 28
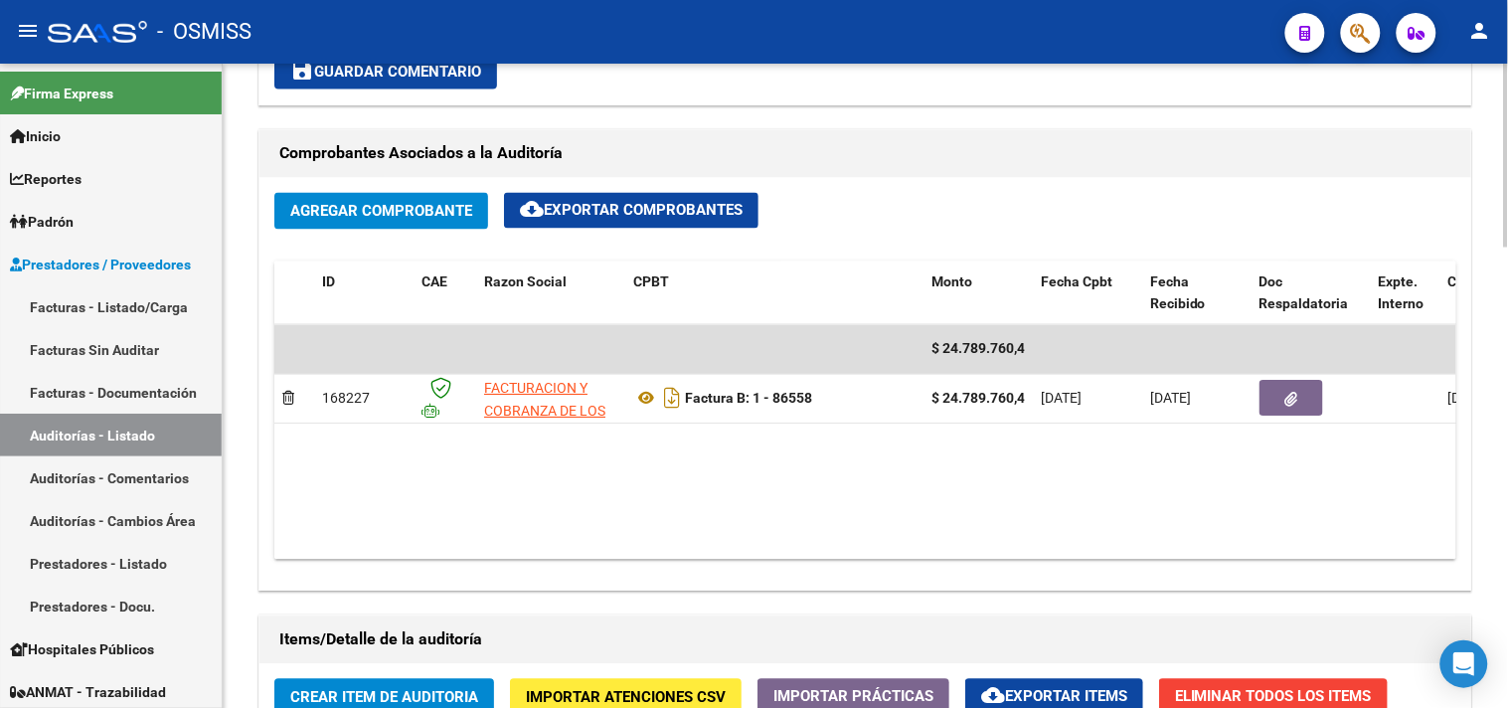
scroll to position [883, 0]
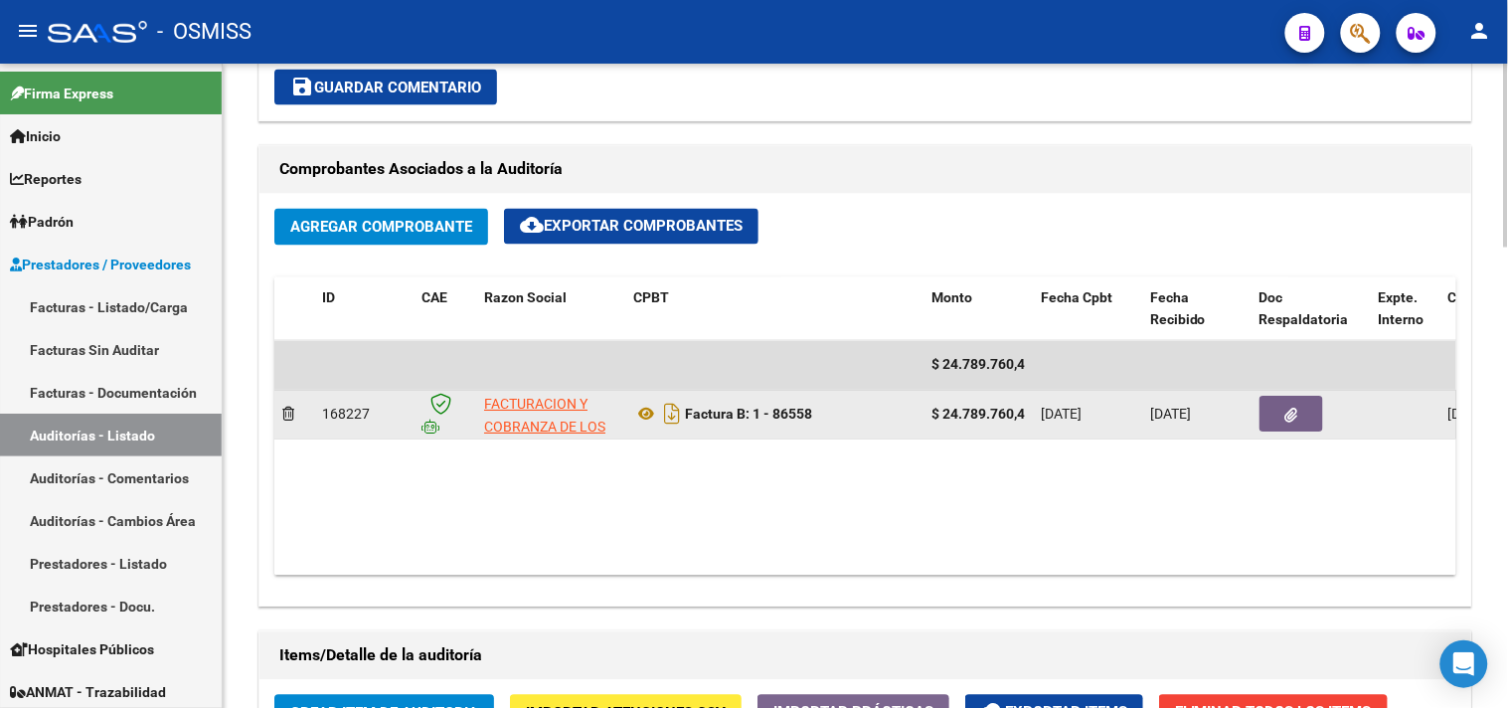
click at [1302, 410] on button "button" at bounding box center [1292, 415] width 64 height 36
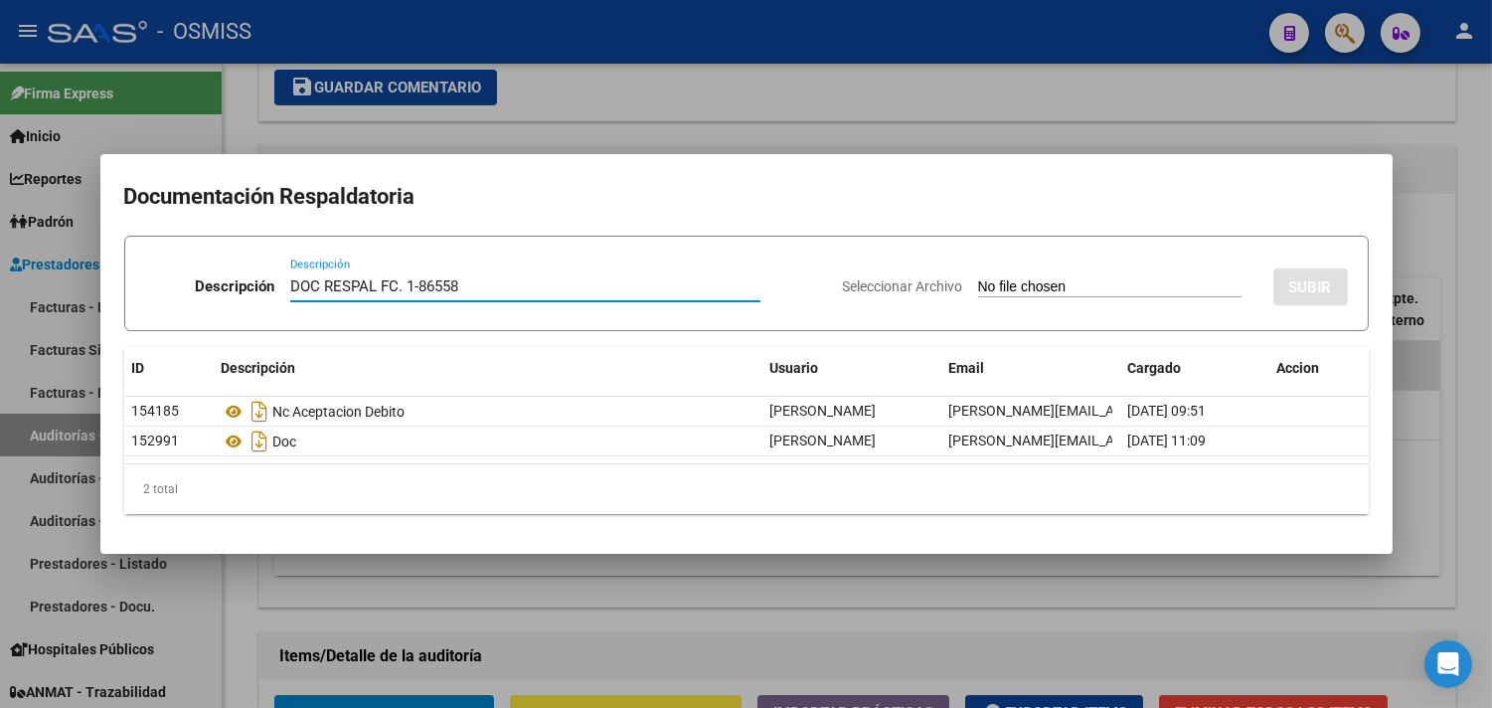
drag, startPoint x: 469, startPoint y: 282, endPoint x: 227, endPoint y: 278, distance: 242.6
click at [227, 278] on div "Descripción DOC RESPAL FC. 1-86558 Descripción" at bounding box center [486, 290] width 682 height 60
type input "DOC RESPAL FC. 1-86558"
click at [1015, 286] on input "Seleccionar Archivo" at bounding box center [1109, 287] width 263 height 19
type input "C:\fakepath\DOC RESPALDATORIA FC. 0001-00086558.pdf"
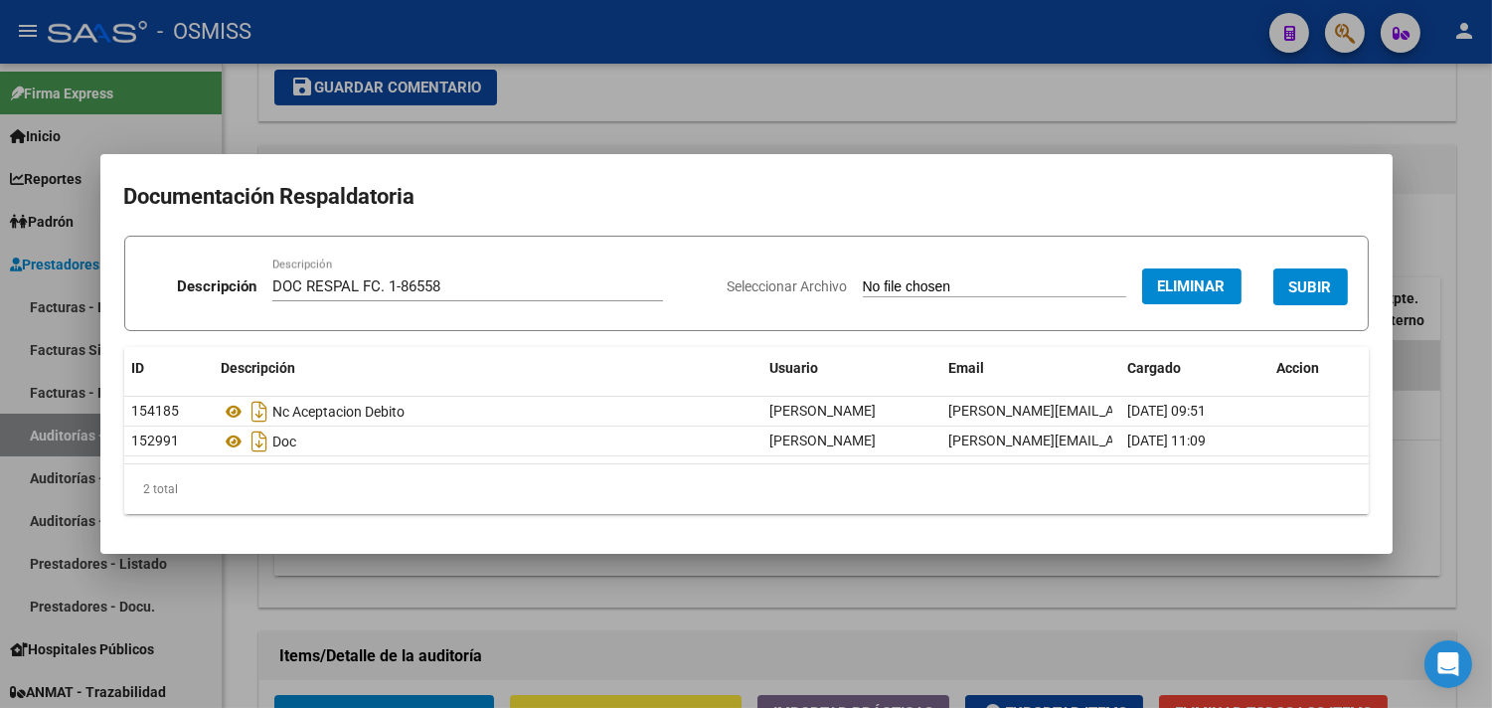
click at [1313, 284] on span "SUBIR" at bounding box center [1311, 287] width 43 height 18
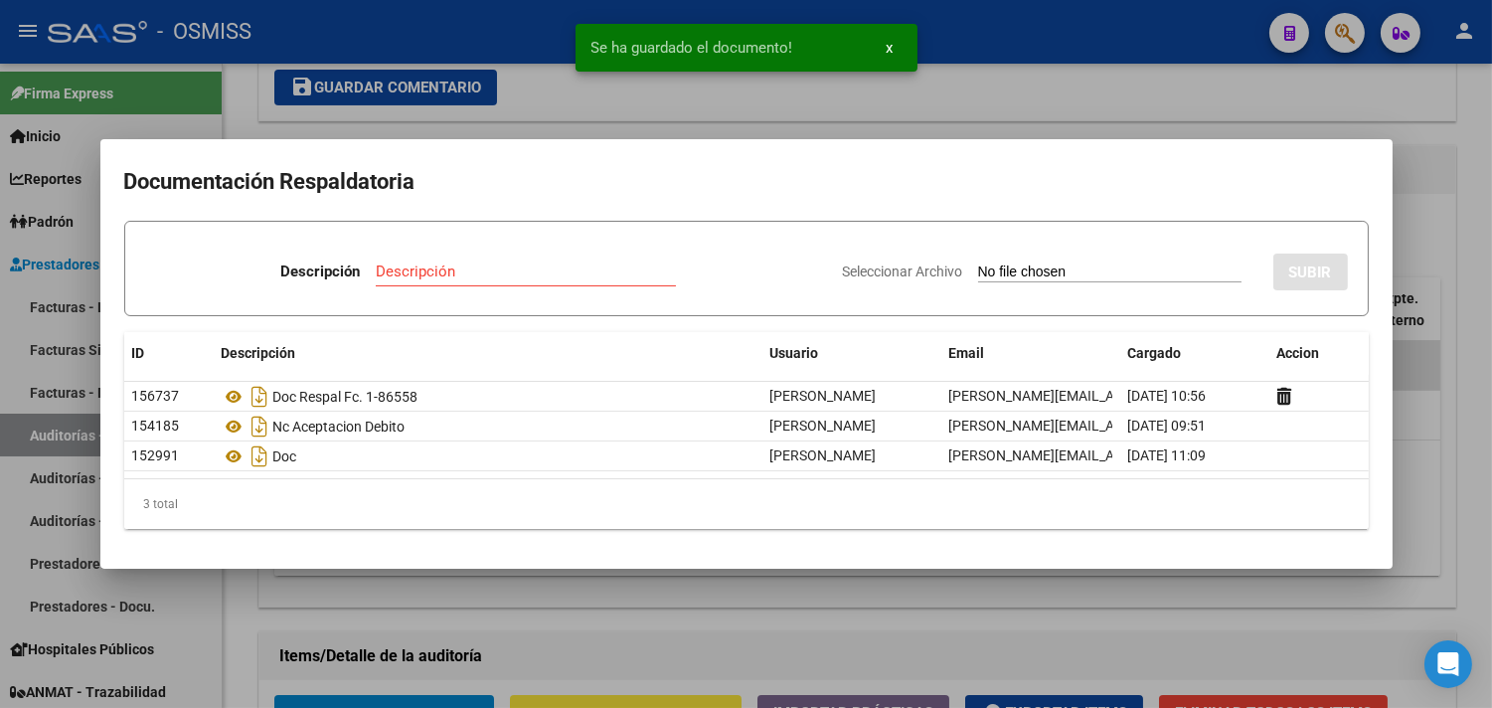
click at [1471, 180] on div at bounding box center [746, 354] width 1492 height 708
